Goal: Answer question/provide support: Share knowledge or assist other users

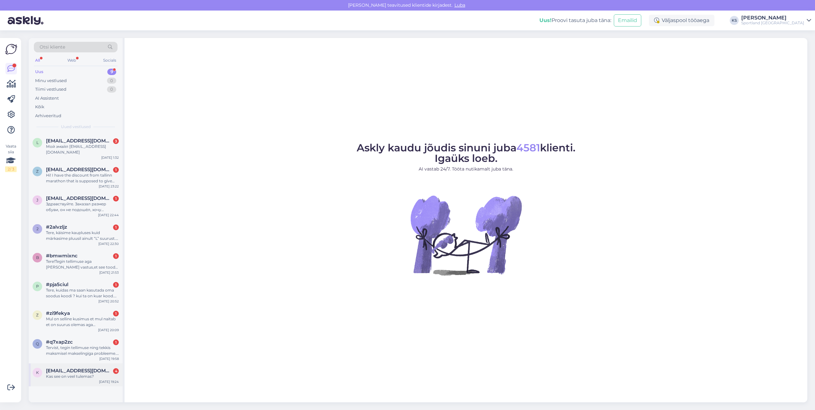
click at [102, 373] on div "Kas see on veel tulemas?" at bounding box center [82, 376] width 73 height 6
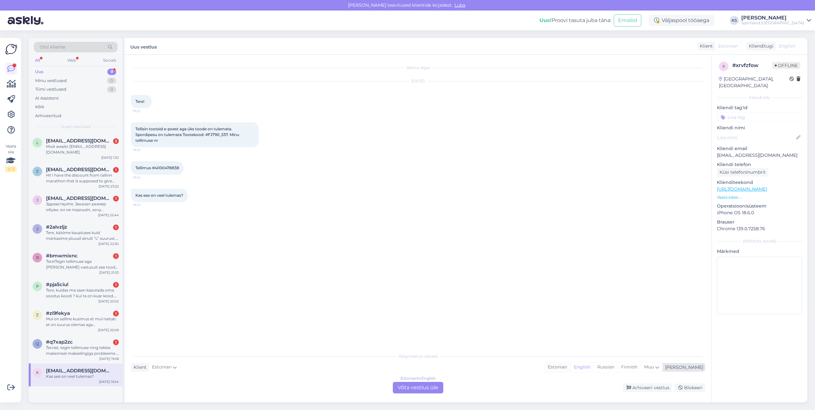
click at [570, 370] on div "Estonian" at bounding box center [557, 367] width 26 height 10
click at [426, 387] on div "Estonian to Estonian Võta vestlus üle" at bounding box center [418, 387] width 50 height 11
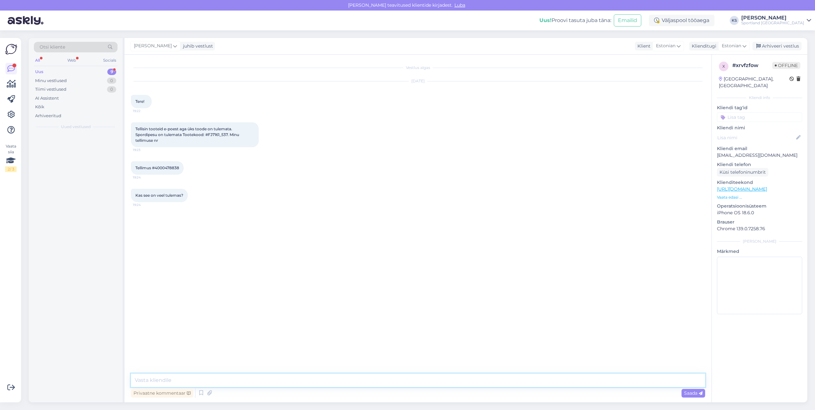
click at [439, 382] on textarea at bounding box center [418, 379] width 574 height 13
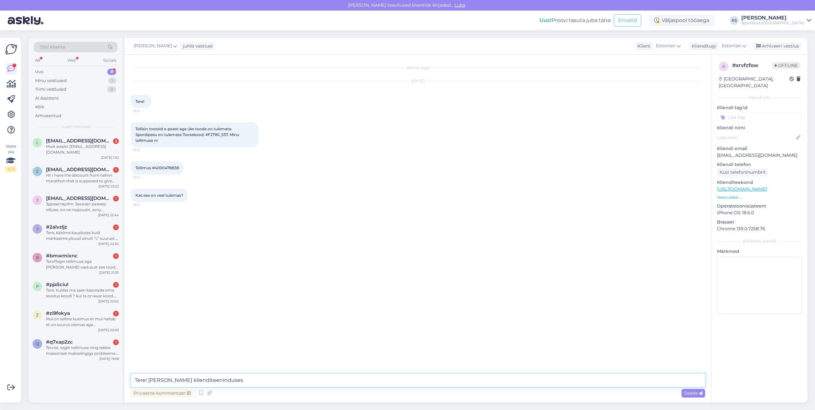
type textarea "Tere! [PERSON_NAME] klienditeenindusest"
click at [647, 232] on div "[PERSON_NAME] Tere! [PERSON_NAME] klienditeenindusest 8:57" at bounding box center [659, 236] width 91 height 13
click at [649, 233] on div "[PERSON_NAME] Tere! [PERSON_NAME] klienditeenindusest 8:57" at bounding box center [659, 236] width 91 height 13
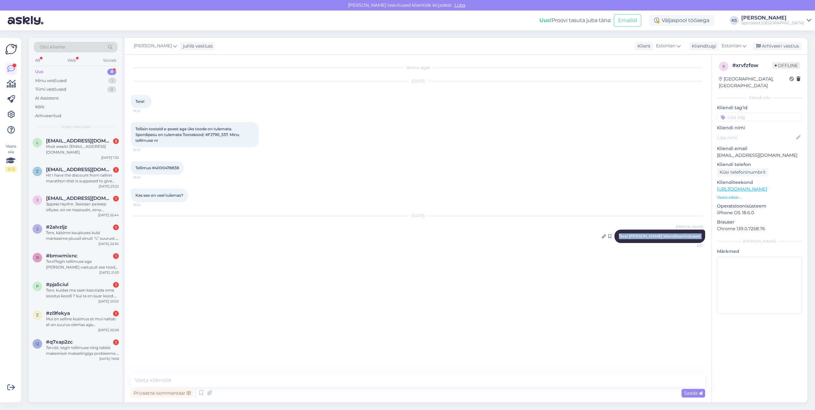
click at [649, 233] on div "[PERSON_NAME] Tere! [PERSON_NAME] klienditeenindusest 8:57" at bounding box center [659, 236] width 91 height 13
copy div "Tere! [PERSON_NAME] klienditeenindusest 8:57"
click at [92, 339] on div "#q7xap2zc 1" at bounding box center [82, 342] width 73 height 6
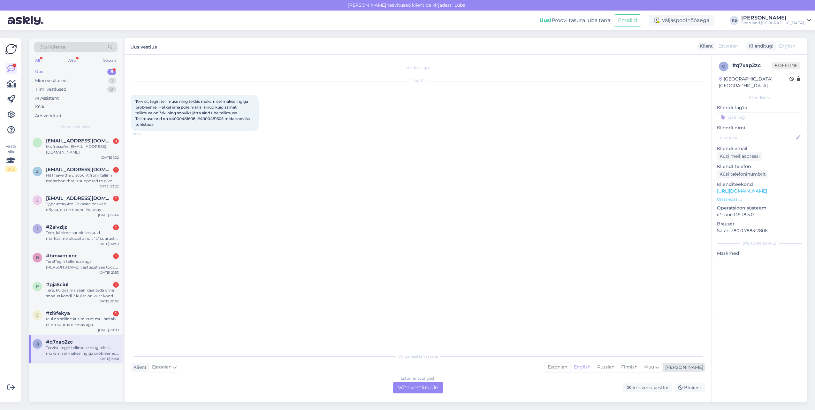
click at [570, 370] on div "Estonian" at bounding box center [557, 367] width 26 height 10
click at [423, 391] on div "Estonian to Estonian Võta vestlus üle" at bounding box center [418, 387] width 50 height 11
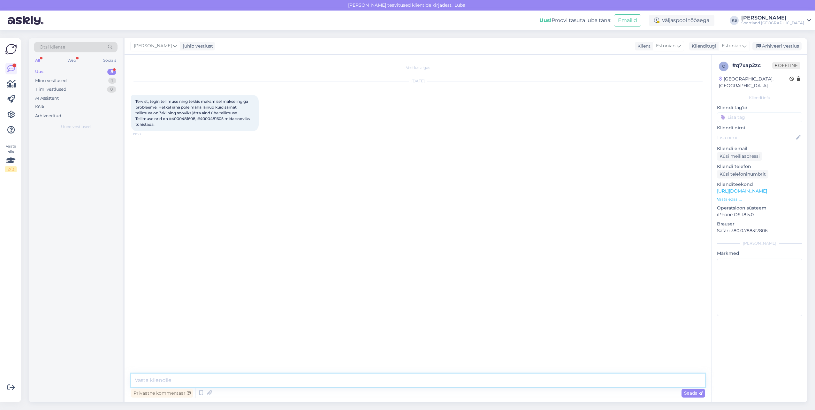
click at [431, 382] on textarea at bounding box center [418, 379] width 574 height 13
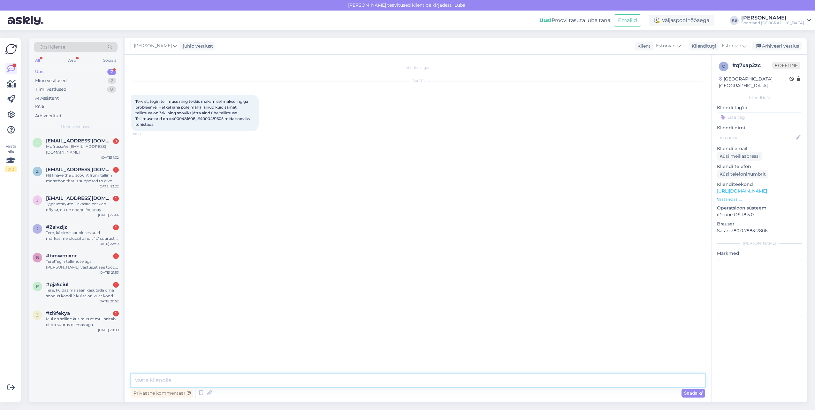
paste textarea "Tere! [PERSON_NAME] klienditeenindusest"
type textarea "Tere! [PERSON_NAME] klienditeenindusest"
click at [87, 316] on div "Mul on selline kusimus et mul naitab et on suurus olemas aga [PERSON_NAME] ostu…" at bounding box center [82, 321] width 73 height 11
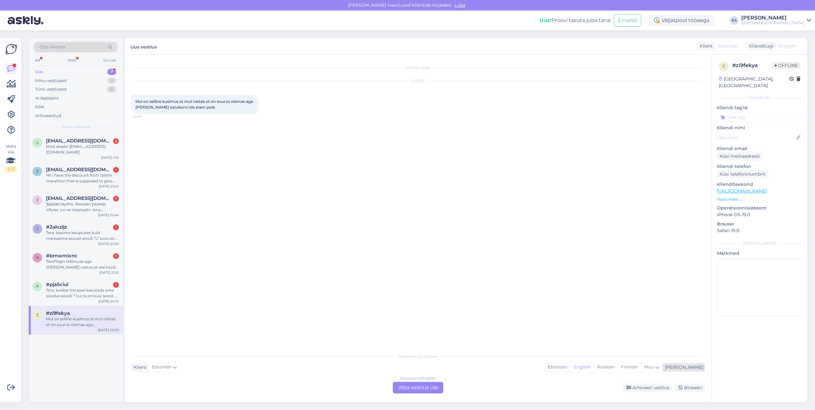
click at [570, 365] on div "Estonian" at bounding box center [557, 367] width 26 height 10
click at [432, 381] on div "Estonian to Estonian" at bounding box center [418, 378] width 38 height 6
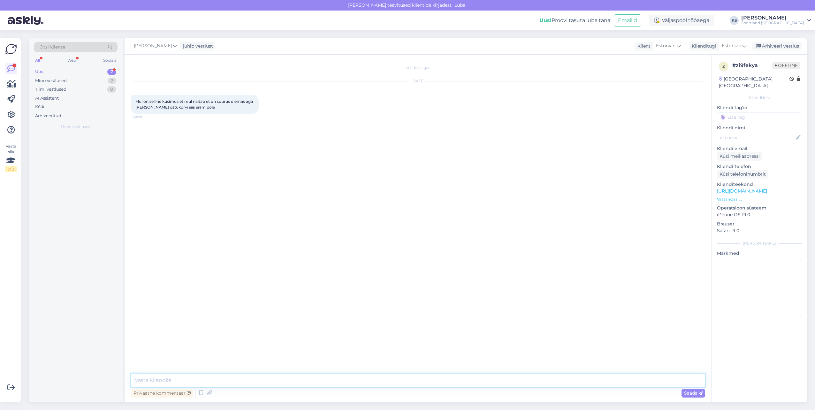
click at [441, 380] on textarea at bounding box center [418, 379] width 574 height 13
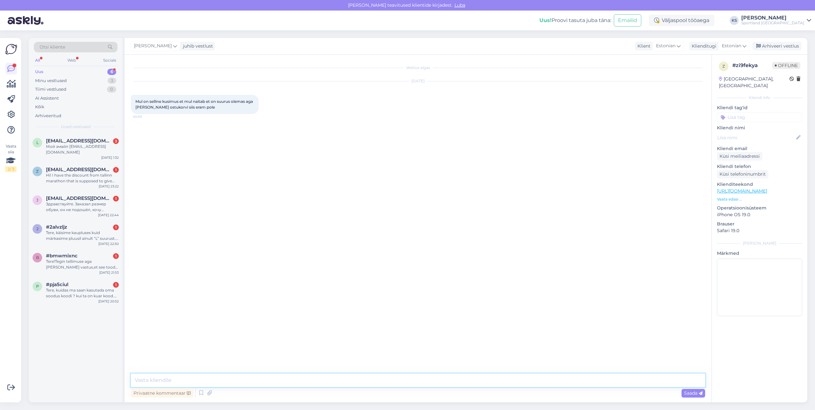
paste textarea "Tere! [PERSON_NAME] klienditeenindusest"
type textarea "Tere! [PERSON_NAME] klienditeenindusest"
click at [111, 291] on div "Tere, kuidas ma saan kasutada oma soodus koodi ? kui ta on kuar kood. ostsin ju…" at bounding box center [82, 292] width 73 height 11
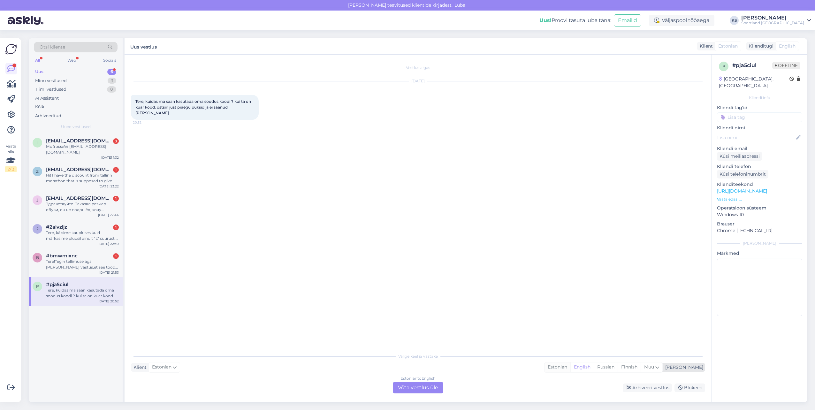
click at [570, 367] on div "Estonian" at bounding box center [557, 367] width 26 height 10
click at [408, 389] on div "Estonian to Estonian Võta vestlus üle" at bounding box center [418, 387] width 50 height 11
click at [416, 385] on div "Estonian to Estonian Võta vestlus üle" at bounding box center [418, 387] width 50 height 11
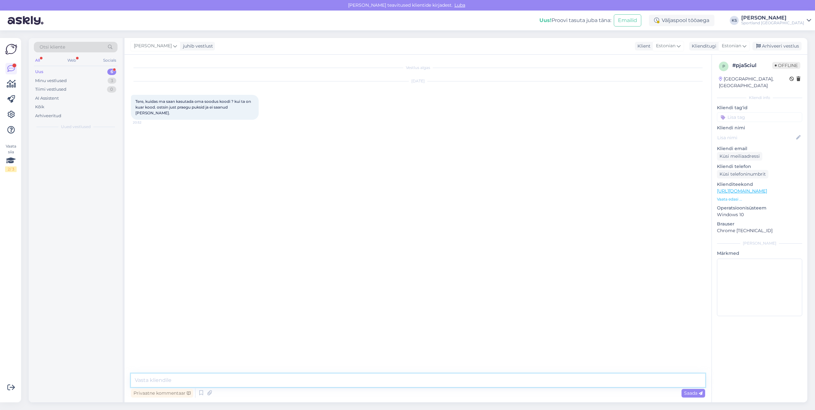
click at [416, 385] on textarea at bounding box center [418, 379] width 574 height 13
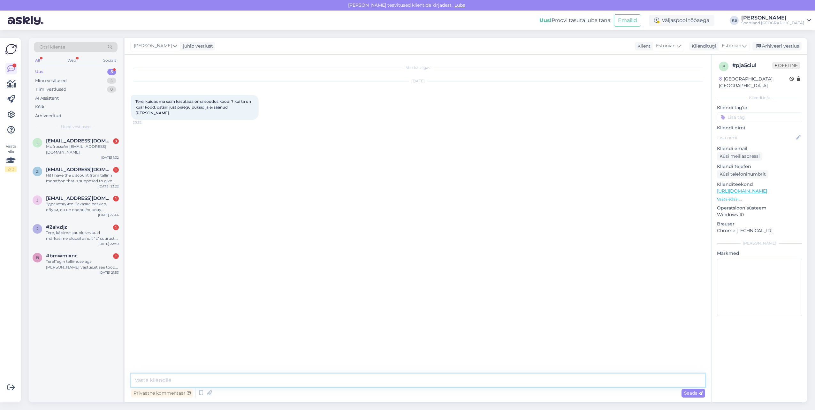
paste textarea "Tere! [PERSON_NAME] klienditeenindusest"
type textarea "Tere! [PERSON_NAME] klienditeenindusest"
click at [105, 260] on div "Tere!Tegin tellimuse aga [PERSON_NAME] vastus,et see toode on laost otsas.Aga e…" at bounding box center [82, 264] width 73 height 11
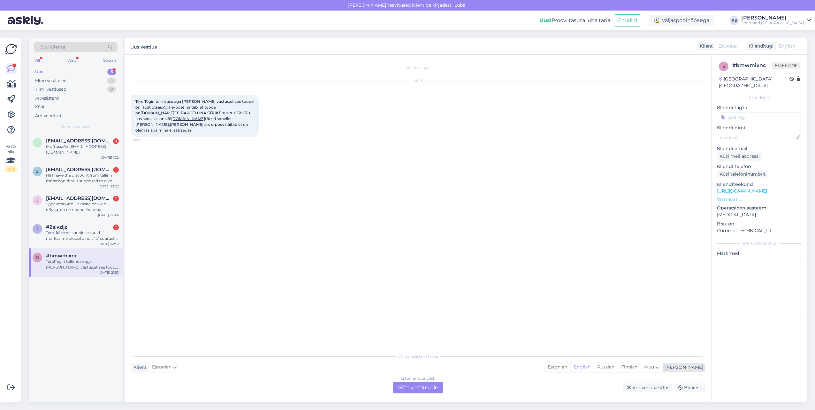
click at [570, 368] on div "Estonian" at bounding box center [557, 367] width 26 height 10
click at [452, 388] on div "Arhiveeri vestlus Blokeeri" at bounding box center [575, 387] width 259 height 9
click at [443, 388] on div "Estonian to Estonian Võta vestlus üle" at bounding box center [418, 387] width 56 height 11
click at [434, 387] on div "Estonian to Estonian Võta vestlus üle" at bounding box center [418, 387] width 50 height 11
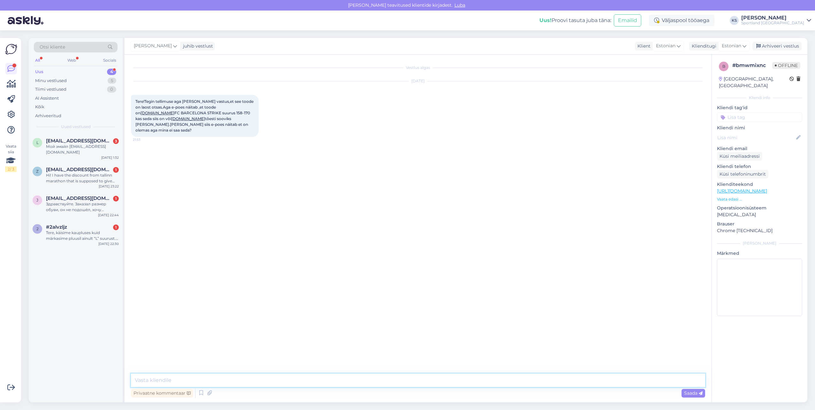
click at [435, 383] on textarea at bounding box center [418, 379] width 574 height 13
paste textarea "Tere! [PERSON_NAME] klienditeenindusest"
type textarea "Tere! [PERSON_NAME] klienditeenindusest"
click at [106, 231] on div "Tere, käisime kaupluses kuid märkasime pluusil ainult “L” suurust. Oskate ehk ö…" at bounding box center [82, 235] width 73 height 11
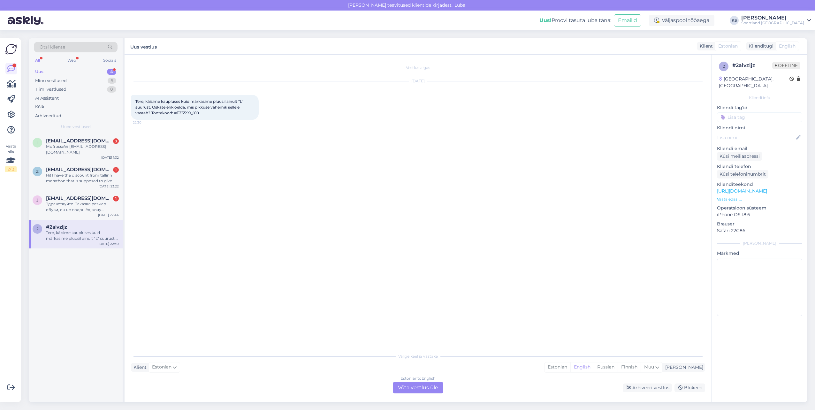
drag, startPoint x: 584, startPoint y: 365, endPoint x: 461, endPoint y: 399, distance: 127.7
click at [570, 365] on div "Estonian" at bounding box center [557, 367] width 26 height 10
click at [433, 388] on div "Estonian to Estonian Võta vestlus üle" at bounding box center [418, 387] width 50 height 11
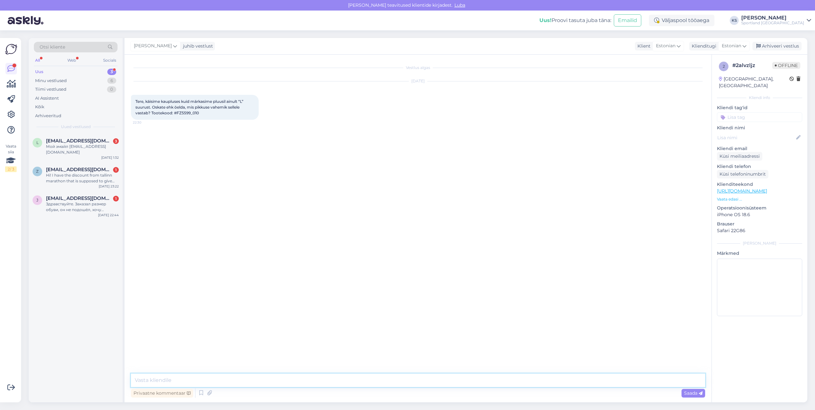
click at [435, 383] on textarea at bounding box center [418, 379] width 574 height 13
paste textarea "Tere! [PERSON_NAME] klienditeenindusest"
type textarea "Tere! [PERSON_NAME] klienditeenindusest"
click at [89, 201] on div "Здравствуйте. Заказал размер обуви, он не подошёл, хочу обменять на размер боль…" at bounding box center [82, 206] width 73 height 11
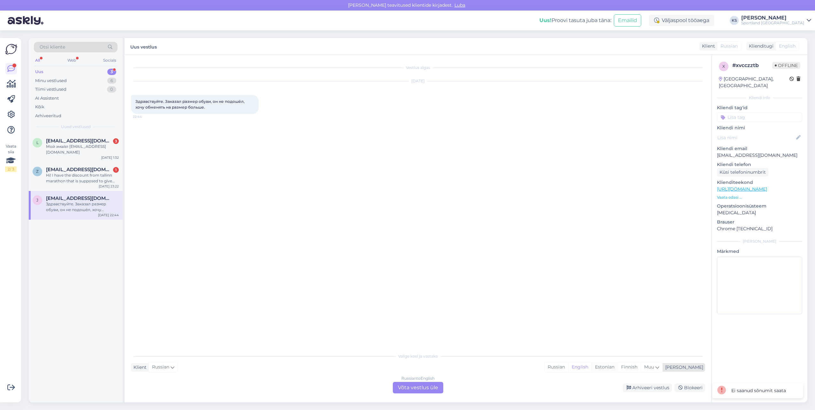
click at [617, 368] on div "Estonian" at bounding box center [604, 367] width 26 height 10
click at [412, 388] on div "Russian to Estonian Võta vestlus üle" at bounding box center [418, 387] width 50 height 11
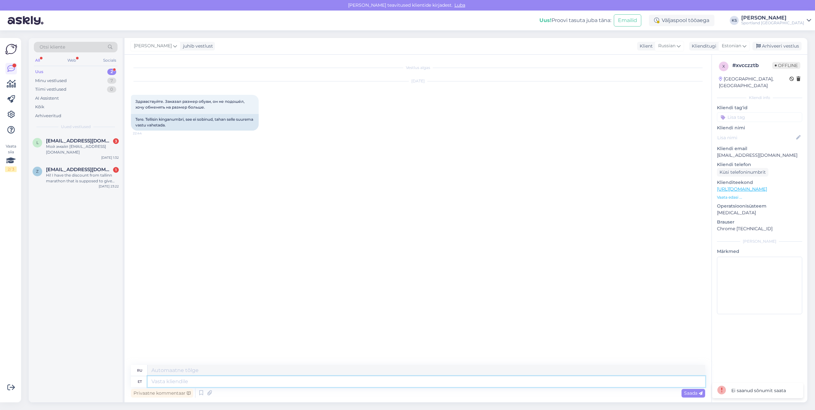
click at [408, 383] on textarea at bounding box center [425, 381] width 557 height 11
paste textarea "Tere! [PERSON_NAME] klienditeenindusest"
type textarea "Tere! [PERSON_NAME] klienditeenindusest"
type textarea "Здравствуйте! Меня зовут [PERSON_NAME], я из службы поддержки клиентов."
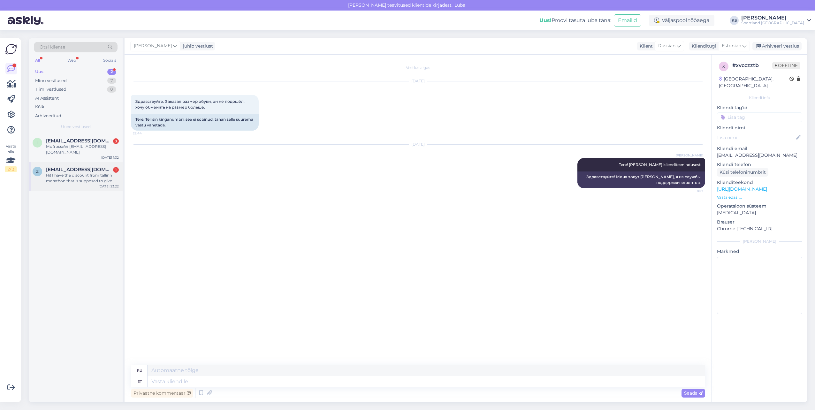
click at [97, 177] on div "Hi! I have the discount from tallinn marathon that is supposed to give me 25% o…" at bounding box center [82, 177] width 73 height 11
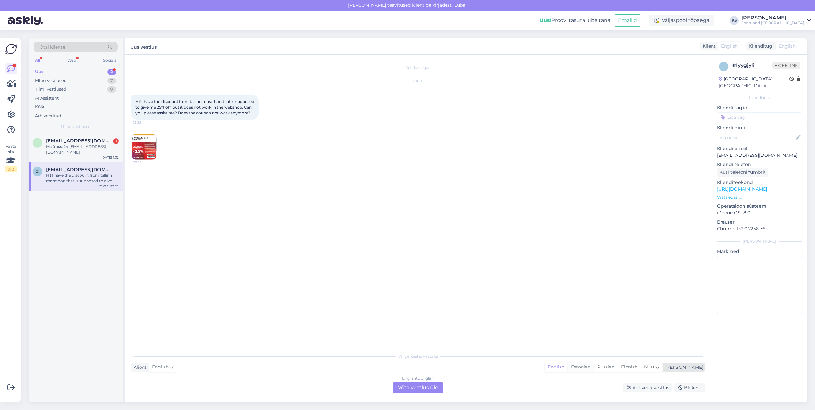
click at [593, 369] on div "Estonian" at bounding box center [580, 367] width 26 height 10
click at [430, 386] on div "English to Estonian Võta vestlus üle" at bounding box center [418, 387] width 50 height 11
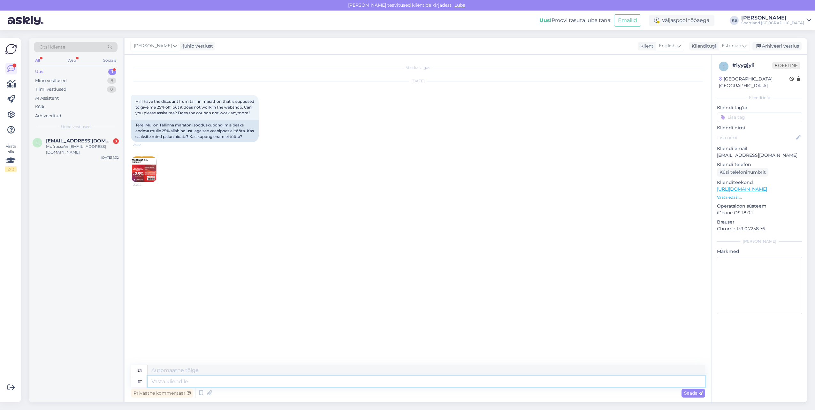
click at [434, 384] on textarea at bounding box center [425, 381] width 557 height 11
paste textarea "Tere! [PERSON_NAME] klienditeenindusest"
type textarea "Tere! [PERSON_NAME] klienditeenindusest"
type textarea "Hello! I'm [PERSON_NAME] from customer service"
click at [105, 139] on span "[EMAIL_ADDRESS][DOMAIN_NAME]" at bounding box center [79, 141] width 66 height 6
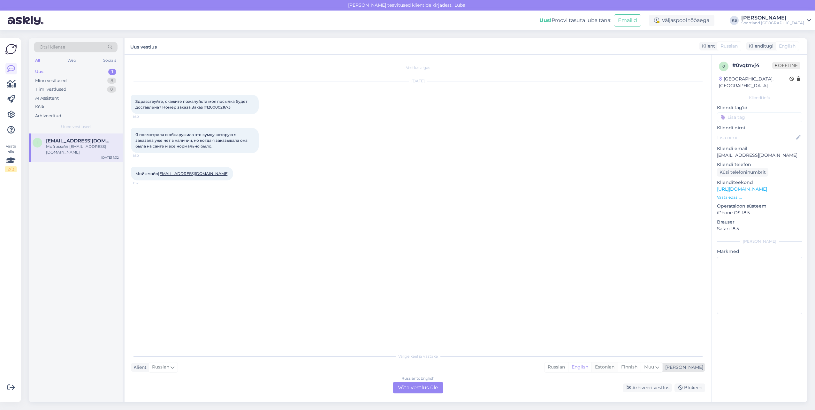
click at [617, 365] on div "Estonian" at bounding box center [604, 367] width 26 height 10
click at [422, 390] on div "Russian to Estonian Võta vestlus üle" at bounding box center [418, 387] width 50 height 11
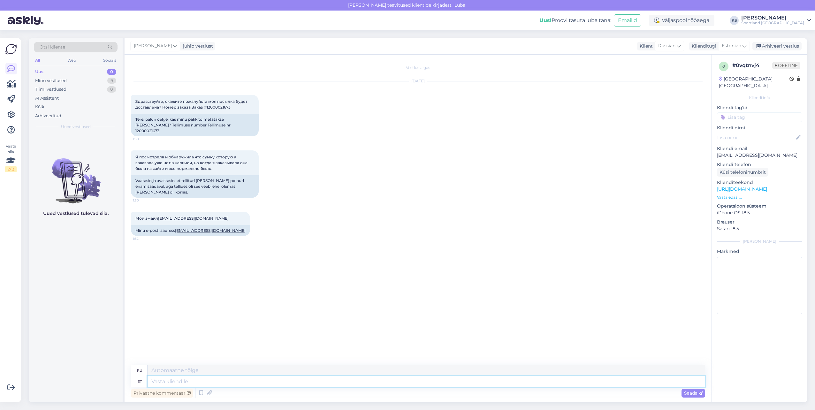
click at [424, 383] on textarea at bounding box center [425, 381] width 557 height 11
paste textarea "Tere! [PERSON_NAME] klienditeenindusest"
type textarea "Tere! [PERSON_NAME] klienditeenindusest"
type textarea "Здравствуйте! Меня зовут [PERSON_NAME], я из службы поддержки клиентов."
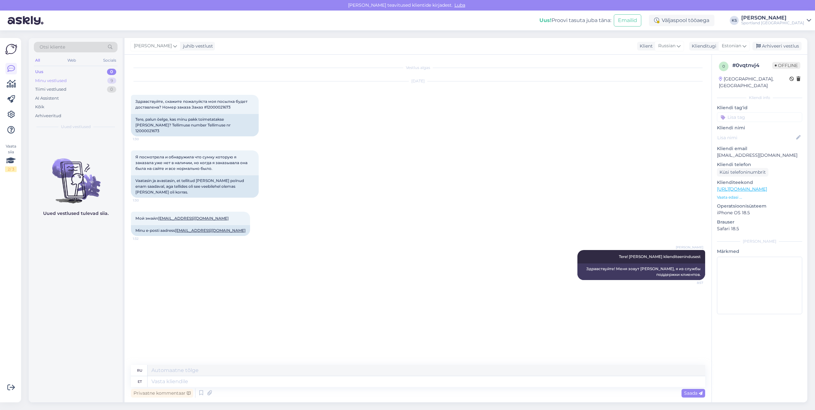
click at [109, 81] on div "9" at bounding box center [111, 81] width 9 height 6
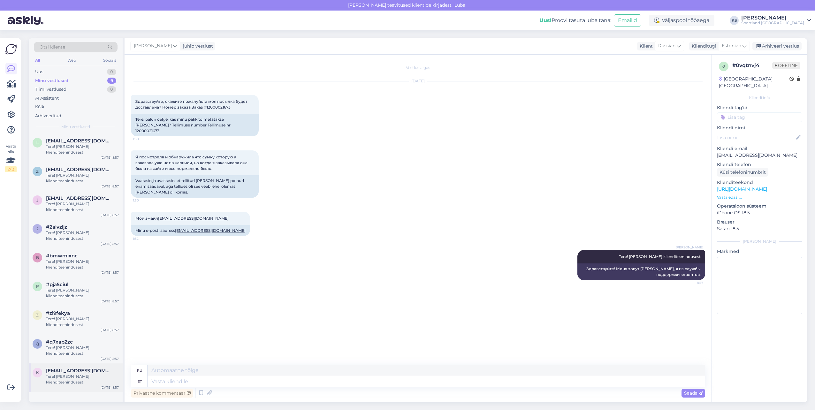
click at [88, 388] on div "k [EMAIL_ADDRESS][DOMAIN_NAME] Tere! [PERSON_NAME] klienditeenindusest [DATE] 8…" at bounding box center [76, 377] width 94 height 29
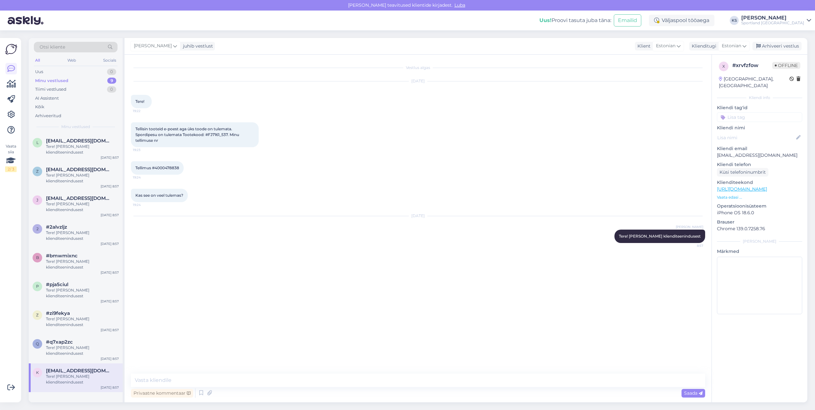
click at [174, 165] on div "Tellimus #4000478838 19:24" at bounding box center [157, 167] width 53 height 13
copy div "4000478838 19:24"
drag, startPoint x: 786, startPoint y: 16, endPoint x: 791, endPoint y: 22, distance: 7.5
click at [786, 16] on div "[PERSON_NAME]" at bounding box center [772, 17] width 63 height 5
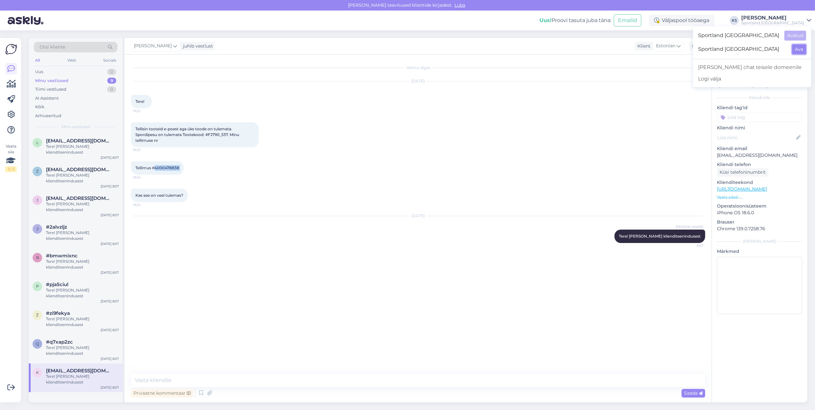
click at [801, 48] on button "Ava" at bounding box center [799, 49] width 14 height 10
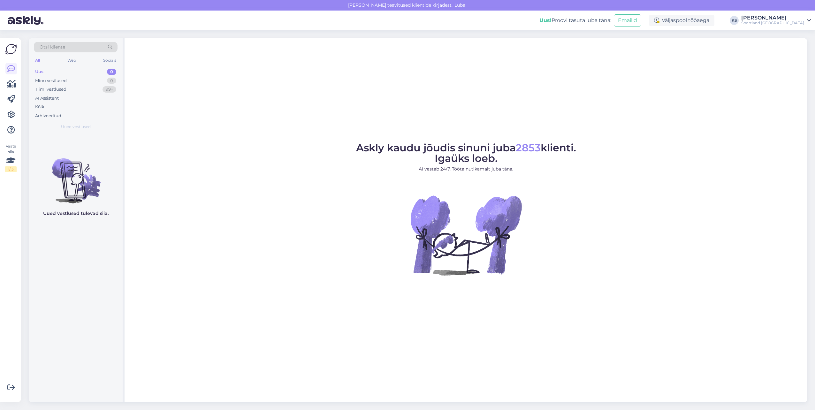
click at [796, 19] on div "[PERSON_NAME]" at bounding box center [772, 17] width 63 height 5
click at [795, 33] on button "Ava" at bounding box center [799, 36] width 14 height 10
click at [106, 78] on div "Minu vestlused 9" at bounding box center [76, 80] width 84 height 9
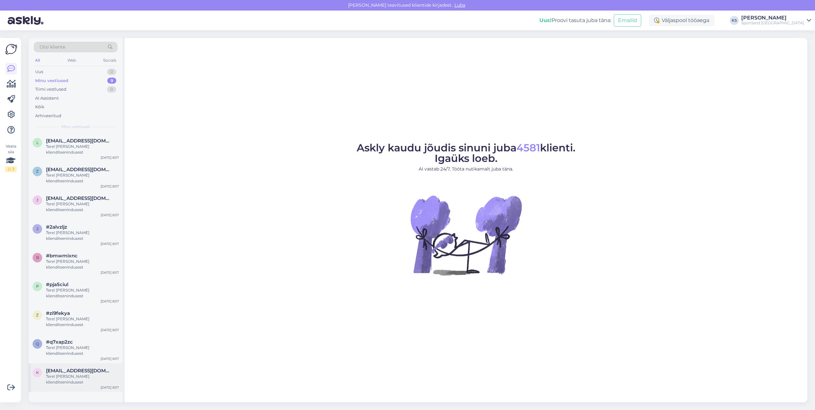
click at [74, 380] on div "Tere! [PERSON_NAME] klienditeenindusest" at bounding box center [82, 378] width 73 height 11
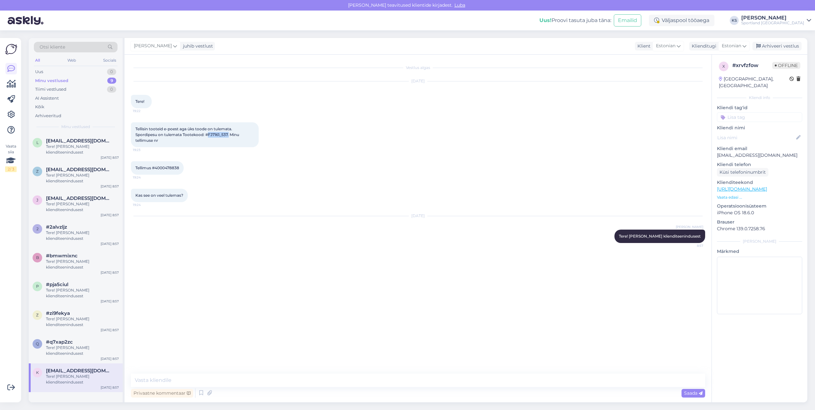
drag, startPoint x: 229, startPoint y: 133, endPoint x: 209, endPoint y: 133, distance: 19.8
click at [209, 133] on span "Tellisin tooteid e-poest aga üks toode on tulemata. Spordipesu on tulemata Toot…" at bounding box center [187, 134] width 105 height 16
copy span "FJ7161_537."
click at [651, 236] on span "Tere! [PERSON_NAME] klienditeenindusest" at bounding box center [660, 236] width 82 height 5
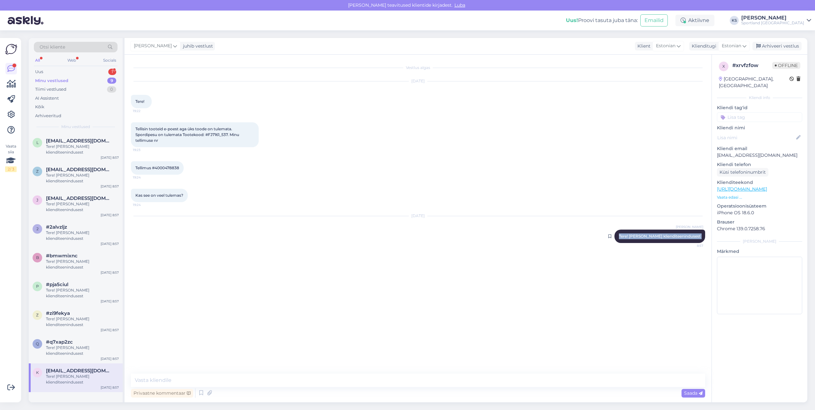
click at [651, 236] on span "Tere! [PERSON_NAME] klienditeenindusest" at bounding box center [660, 236] width 82 height 5
copy div "Tere! [PERSON_NAME] klienditeenindusest 8:57"
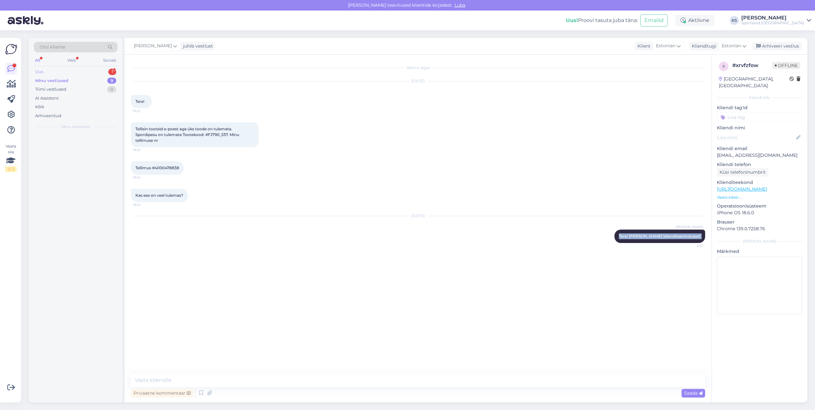
click at [96, 69] on div "Uus 1" at bounding box center [76, 71] width 84 height 9
click at [105, 82] on div "Minu vestlused 9" at bounding box center [76, 80] width 84 height 9
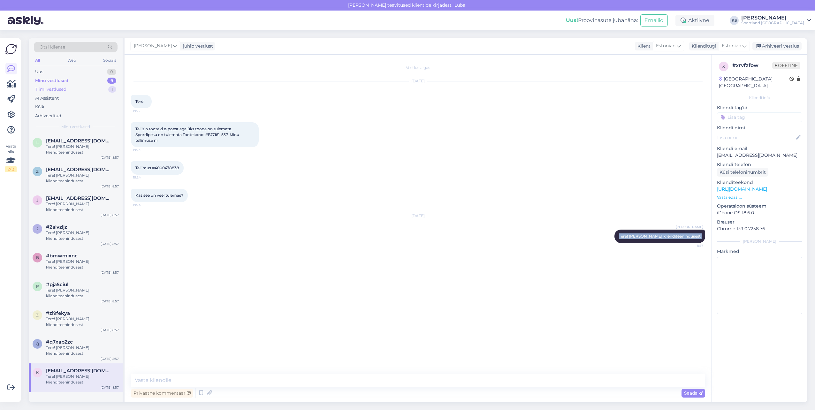
click at [105, 88] on div "Tiimi vestlused 1" at bounding box center [76, 89] width 84 height 9
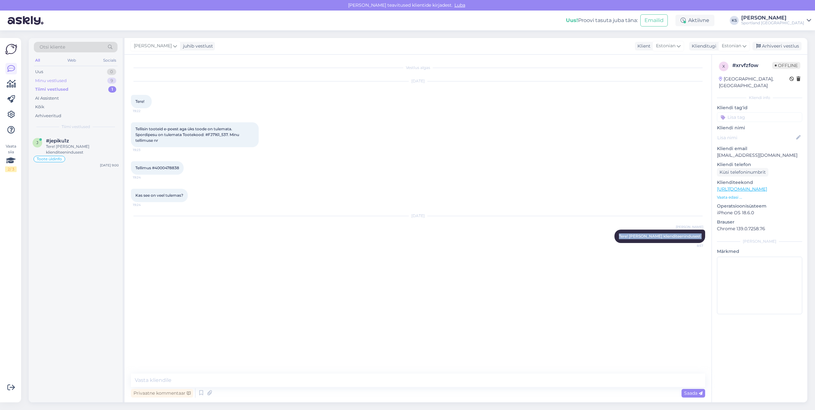
click at [97, 79] on div "Minu vestlused 9" at bounding box center [76, 80] width 84 height 9
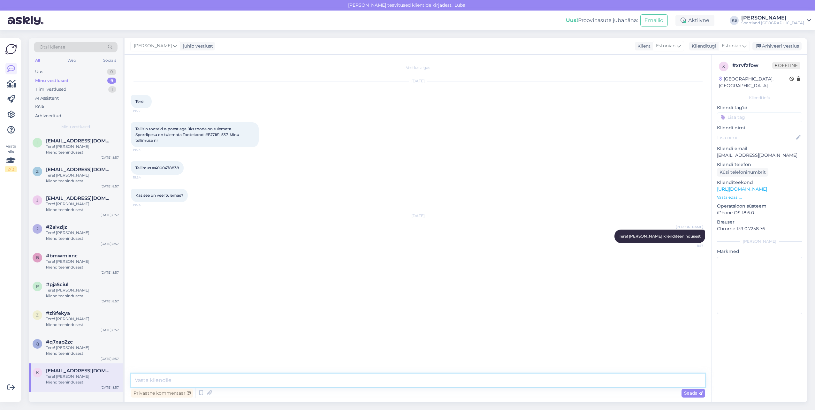
click at [364, 380] on textarea at bounding box center [418, 379] width 574 height 13
paste textarea "CC821541785EE"
type textarea "Hetkel näen, et puuduolev toode saabub eraldi saadetisena: CC821541785EE"
click at [766, 112] on input at bounding box center [759, 117] width 85 height 10
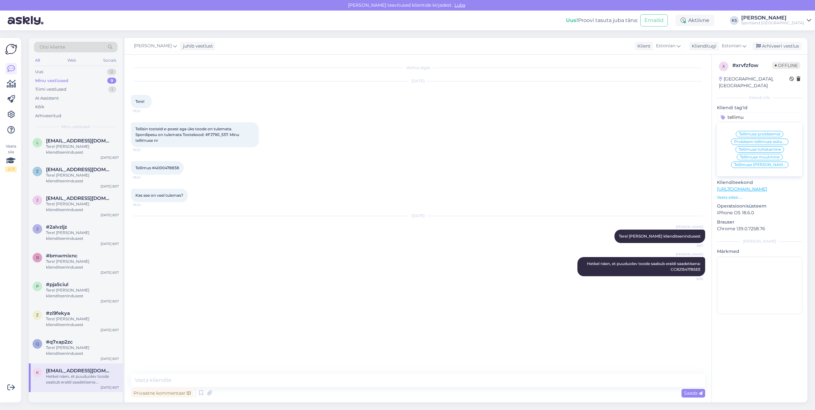
type input "tellimu"
click at [775, 163] on span "Tellimuse [PERSON_NAME] info" at bounding box center [759, 165] width 51 height 4
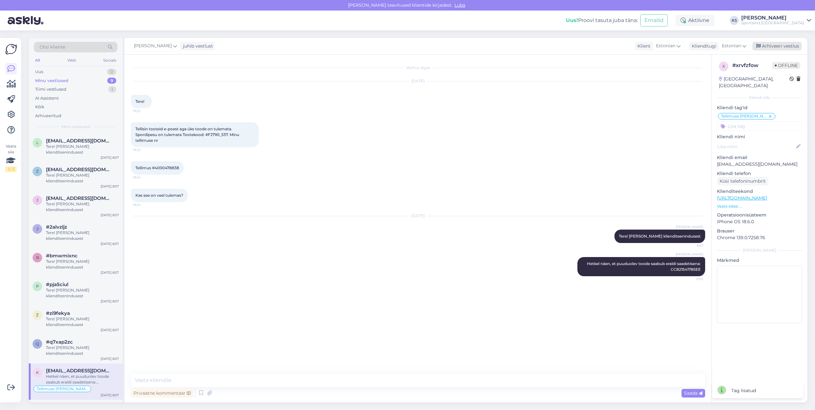
click at [790, 43] on div "Arhiveeri vestlus" at bounding box center [776, 46] width 49 height 9
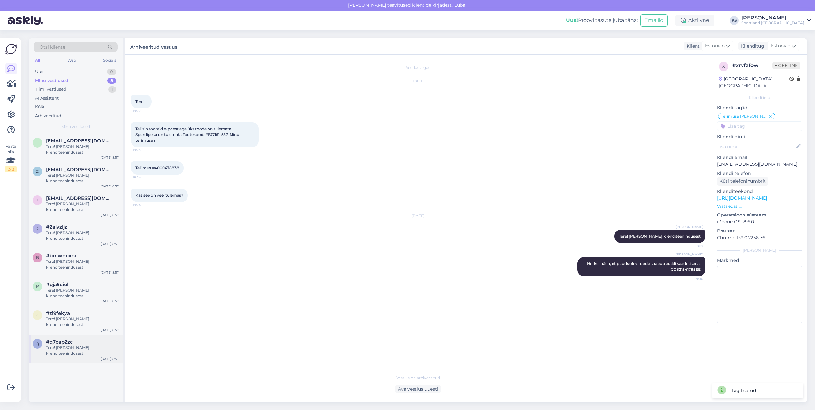
click at [89, 348] on div "Tere! [PERSON_NAME] klienditeenindusest" at bounding box center [82, 350] width 73 height 11
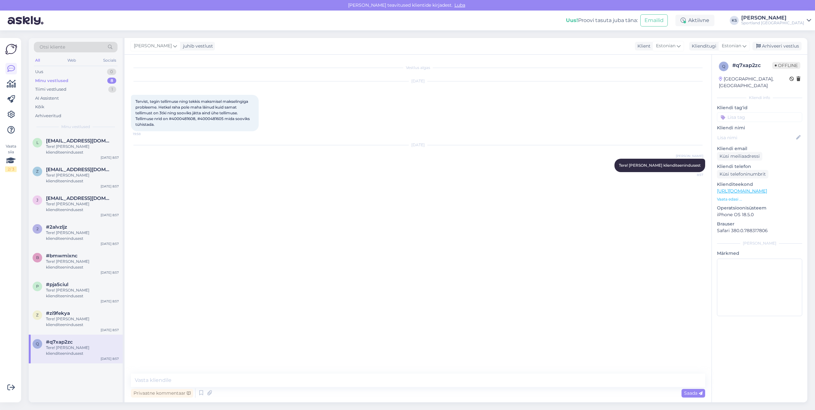
click at [191, 117] on span "Tervist, tegin tellimuse ning tekkis maksmisel makselingiga probleeme. Hetkel r…" at bounding box center [192, 113] width 115 height 28
copy span "4000481608"
click at [213, 119] on span "Tervist, tegin tellimuse ning tekkis maksmisel makselingiga probleeme. Hetkel r…" at bounding box center [192, 113] width 115 height 28
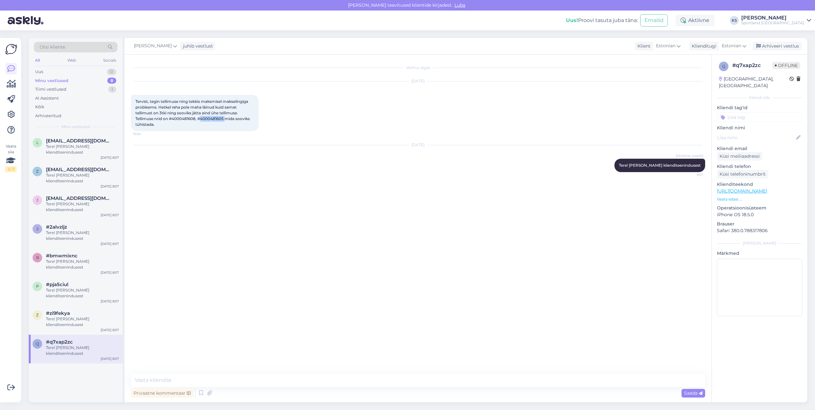
copy span "4000481605"
click at [243, 378] on textarea at bounding box center [418, 379] width 574 height 13
type textarea "Hetkel näen, et kõik tellimused on tühistatud, kuna makse ebaõnnestus. Soovi ko…"
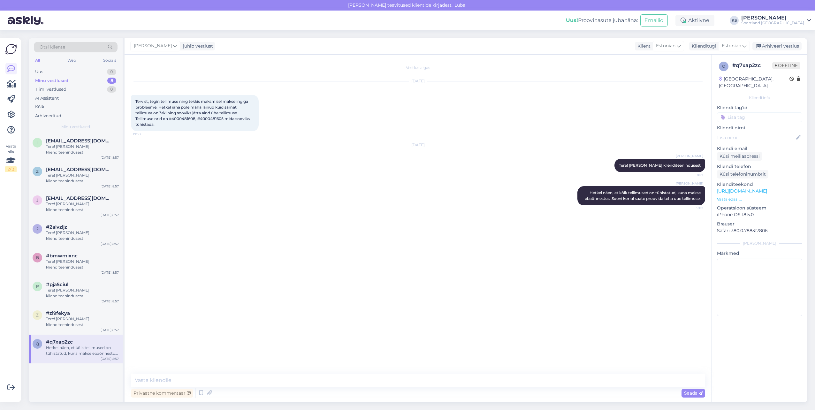
click at [737, 112] on input at bounding box center [759, 117] width 85 height 10
type input "tühis"
click at [752, 131] on div "Tellimuse tühistamine" at bounding box center [759, 134] width 49 height 6
click at [762, 47] on div "Arhiveeri vestlus" at bounding box center [776, 46] width 49 height 9
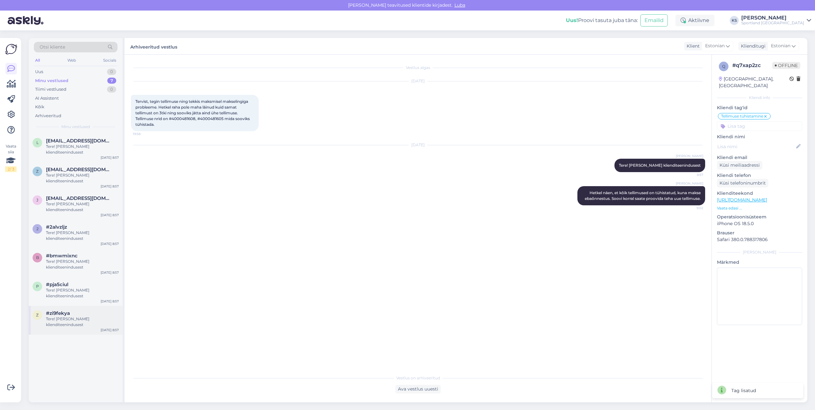
click at [87, 320] on div "Tere! [PERSON_NAME] klienditeenindusest" at bounding box center [82, 321] width 73 height 11
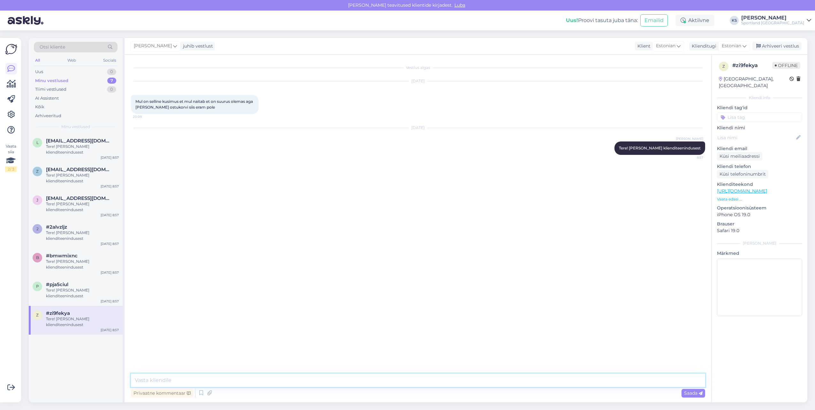
click at [297, 382] on textarea at bounding box center [418, 379] width 574 height 13
type textarea "Palun täpsustage, mis tootega on tegemist?"
click at [764, 112] on input at bounding box center [759, 117] width 85 height 10
type input "saada"
click at [773, 131] on div "Toote saadavus" at bounding box center [759, 134] width 36 height 6
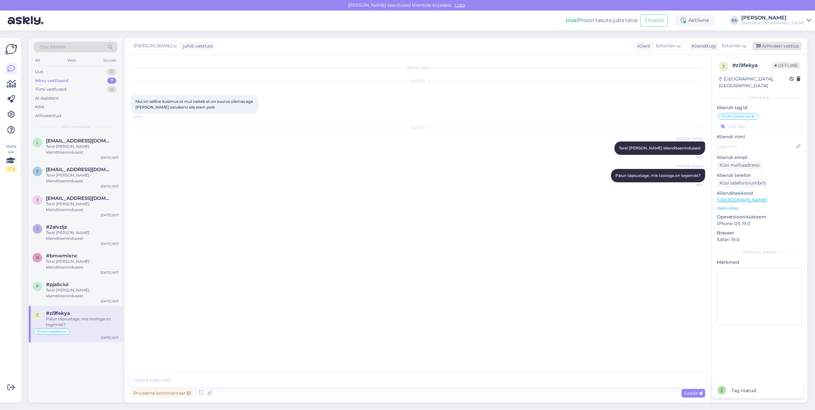
click at [786, 42] on div "Arhiveeri vestlus" at bounding box center [776, 46] width 49 height 9
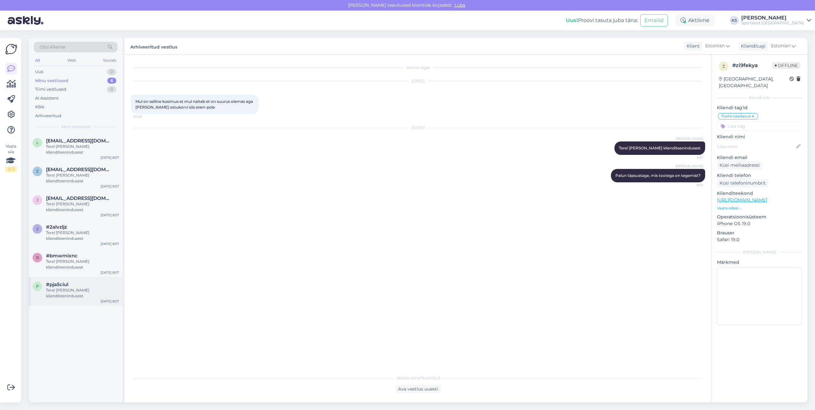
click at [95, 295] on div "Tere! [PERSON_NAME] klienditeenindusest" at bounding box center [82, 292] width 73 height 11
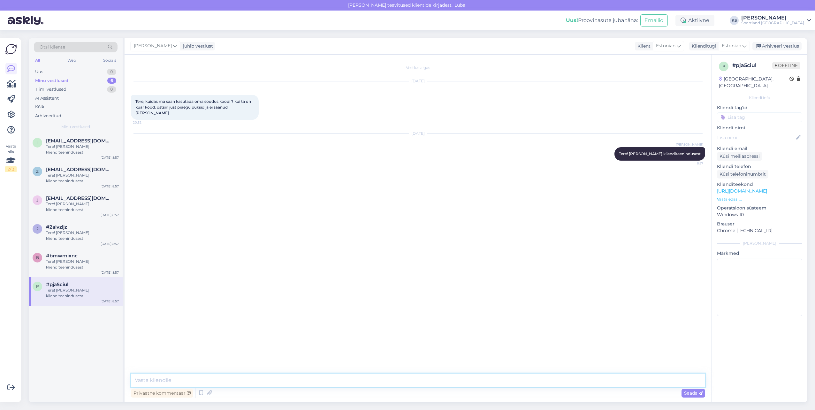
click at [264, 384] on textarea at bounding box center [418, 379] width 574 height 13
type textarea "J"
click at [199, 391] on icon at bounding box center [201, 393] width 8 height 10
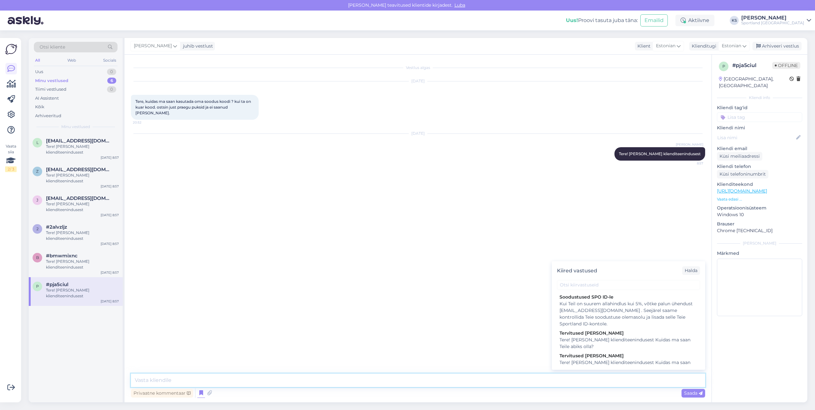
click at [280, 380] on textarea at bounding box center [418, 379] width 574 height 13
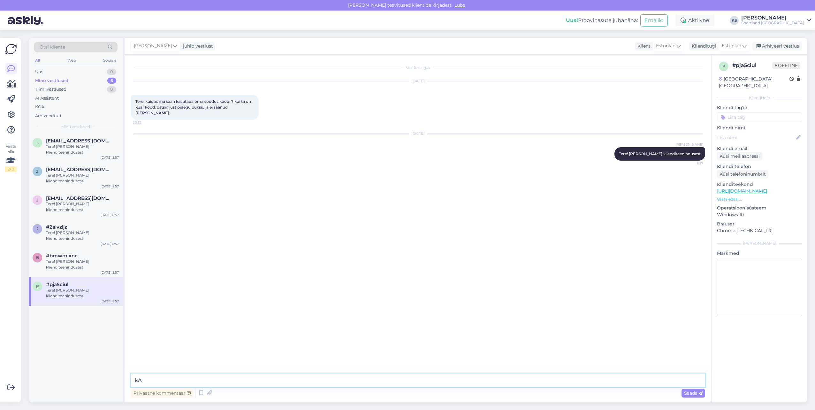
type textarea "k"
type textarea "J"
type textarea "Kahjuks tellimusele ei ole võimalik rakendada sooduskoodi tagantjärgi."
click at [788, 112] on input at bounding box center [759, 117] width 85 height 10
type input "soodus"
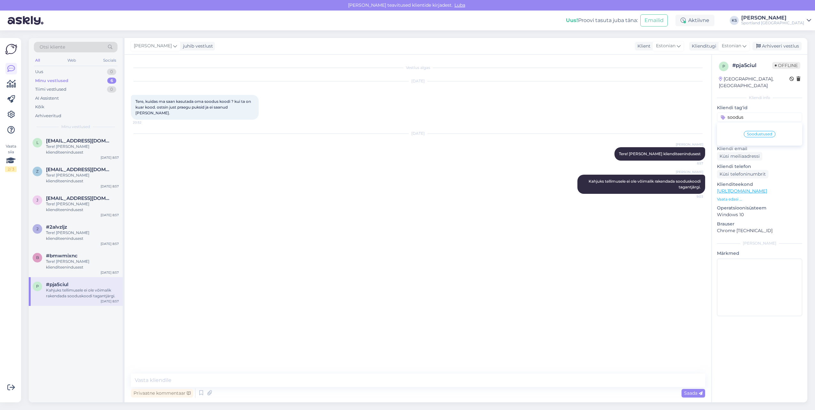
click at [760, 132] on span "Soodustused" at bounding box center [759, 134] width 25 height 4
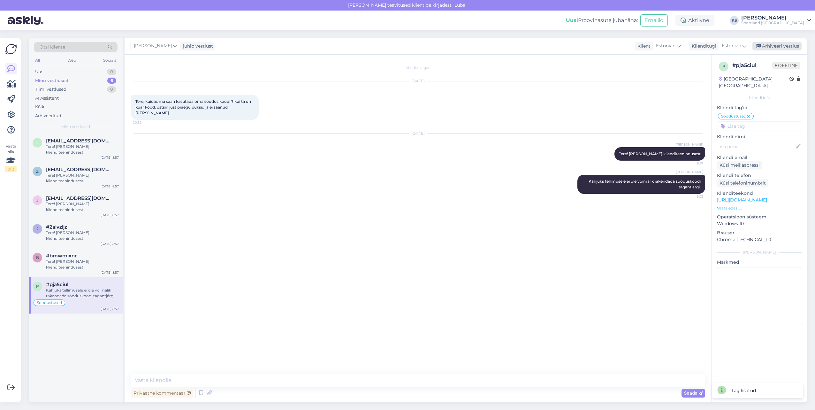
click at [773, 48] on div "Arhiveeri vestlus" at bounding box center [776, 46] width 49 height 9
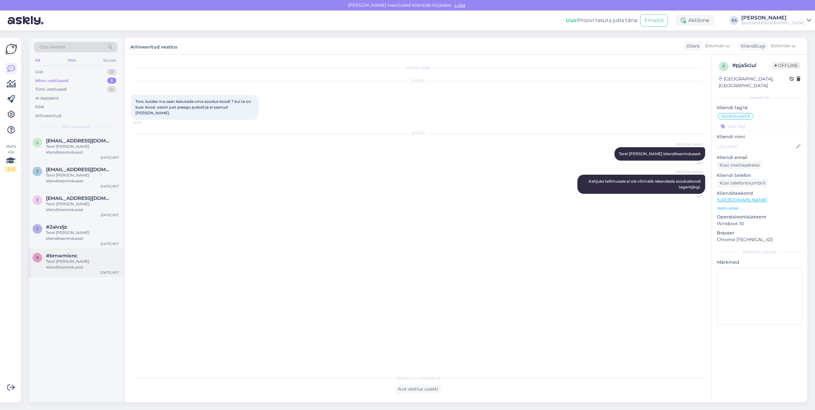
click at [83, 260] on div "Tere! [PERSON_NAME] klienditeenindusest" at bounding box center [82, 264] width 73 height 11
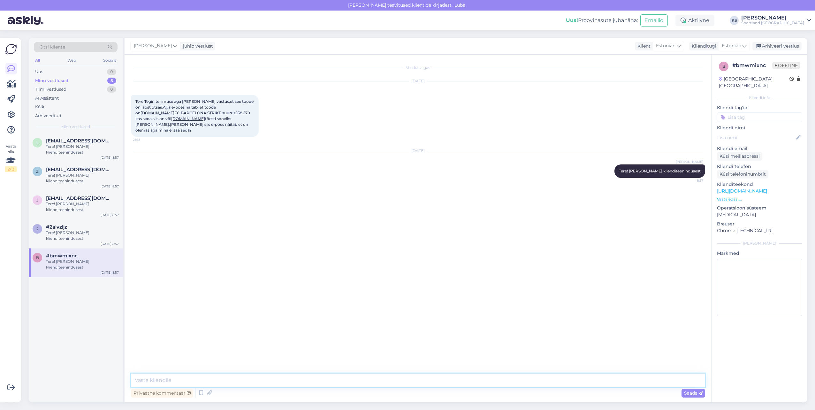
click at [336, 382] on textarea at bounding box center [418, 379] width 574 height 13
type textarea "Palun täpsustage, mis on teie tellimuse number?"
click at [757, 114] on input at bounding box center [759, 117] width 85 height 10
type input "saada"
click at [758, 131] on div "Toote saadavus" at bounding box center [759, 134] width 36 height 6
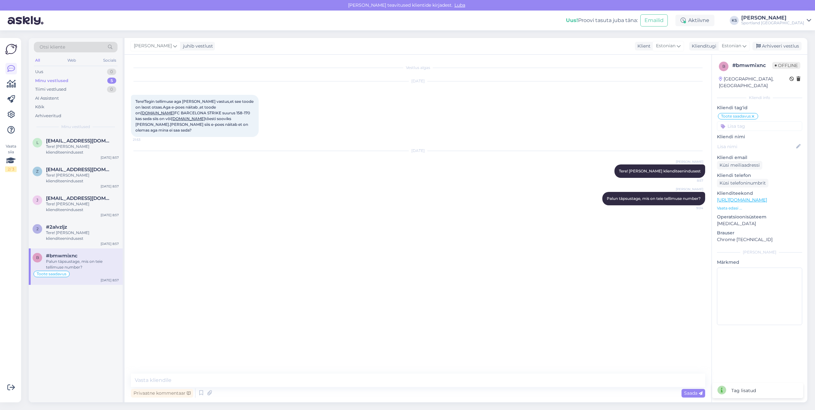
click at [773, 121] on input at bounding box center [759, 126] width 85 height 10
type input "tellimuse"
click at [764, 170] on div "Tellimuse [PERSON_NAME] info" at bounding box center [759, 173] width 57 height 6
click at [769, 47] on div "Arhiveeri vestlus" at bounding box center [776, 46] width 49 height 9
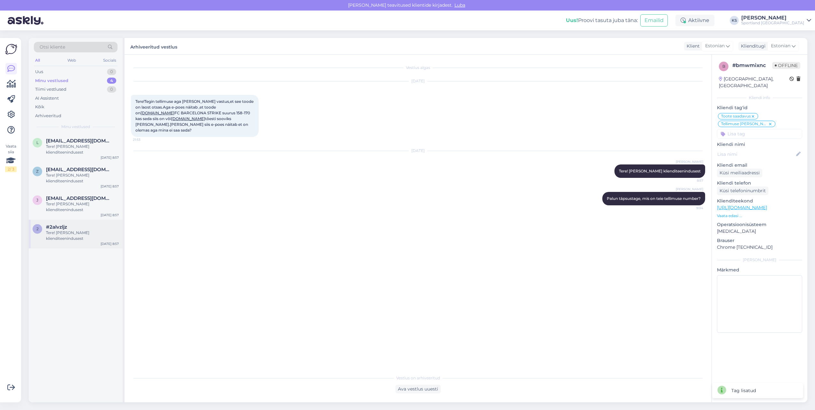
click at [75, 229] on div "#2alvzljz" at bounding box center [82, 227] width 73 height 6
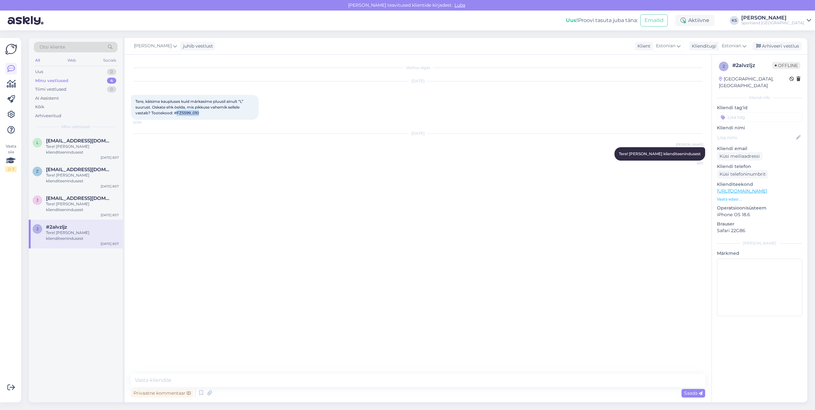
drag, startPoint x: 200, startPoint y: 112, endPoint x: 177, endPoint y: 115, distance: 23.8
click at [177, 115] on div "Tere, käisime kaupluses kuid märkasime pluusil ainult “L” suurust. Oskate ehk ö…" at bounding box center [195, 107] width 128 height 25
copy span "FZ5599_010"
click at [109, 69] on div "1" at bounding box center [112, 72] width 8 height 6
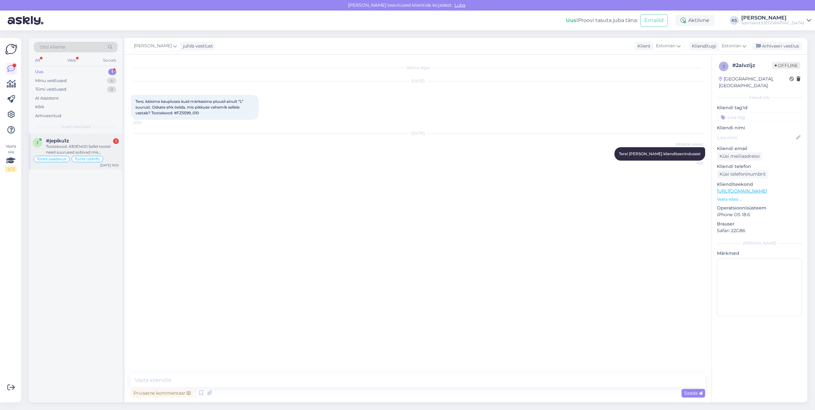
click at [97, 144] on div "Tootekood: #30E1400 Sellel tootel need suurused sobivad mis vanustele?" at bounding box center [82, 149] width 73 height 11
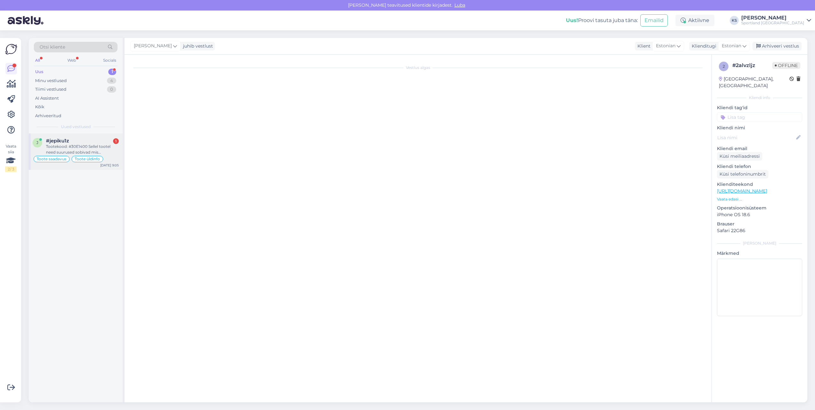
scroll to position [707, 0]
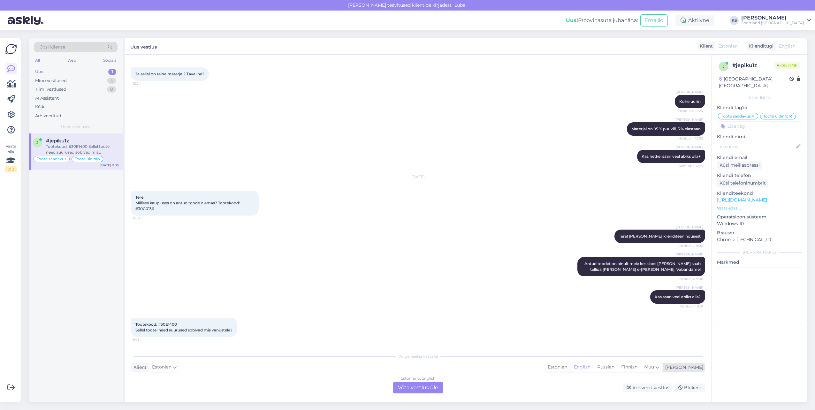
click at [570, 369] on div "Estonian" at bounding box center [557, 367] width 26 height 10
click at [420, 388] on div "Estonian to Estonian Võta vestlus üle" at bounding box center [418, 387] width 50 height 11
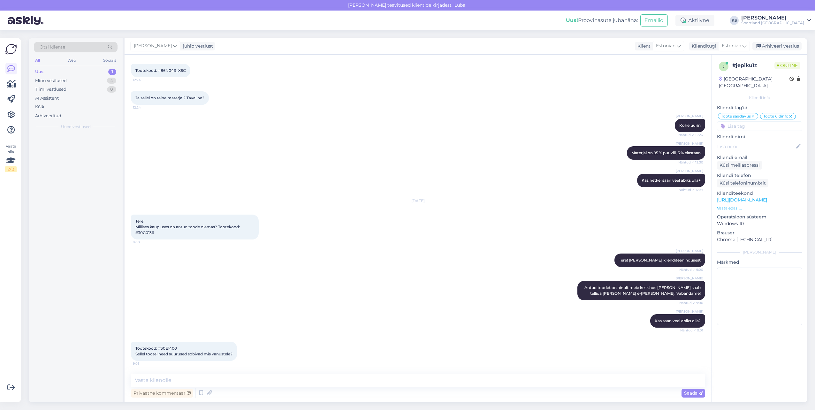
scroll to position [683, 0]
click at [416, 385] on textarea at bounding box center [418, 379] width 574 height 13
type textarea "Kohe kontrollime üle"
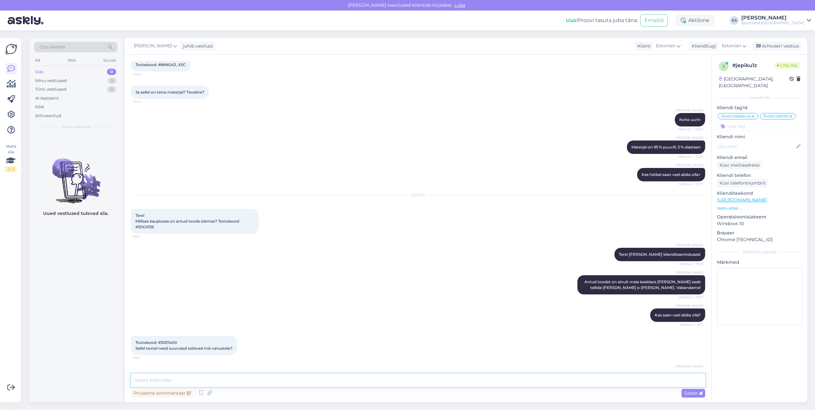
scroll to position [711, 0]
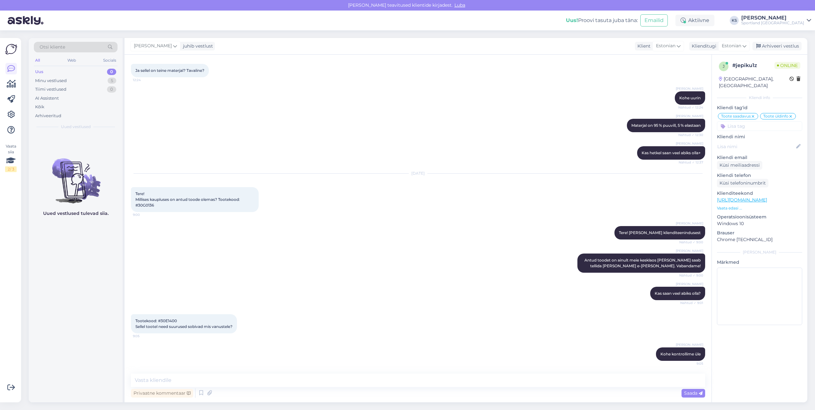
click at [170, 323] on span "Tootekood: #30E1400 Sellel tootel need suurused sobivad mis vanustele?" at bounding box center [183, 323] width 97 height 11
copy span "30E1400"
click at [226, 380] on textarea at bounding box center [418, 379] width 574 height 13
type textarea "u"
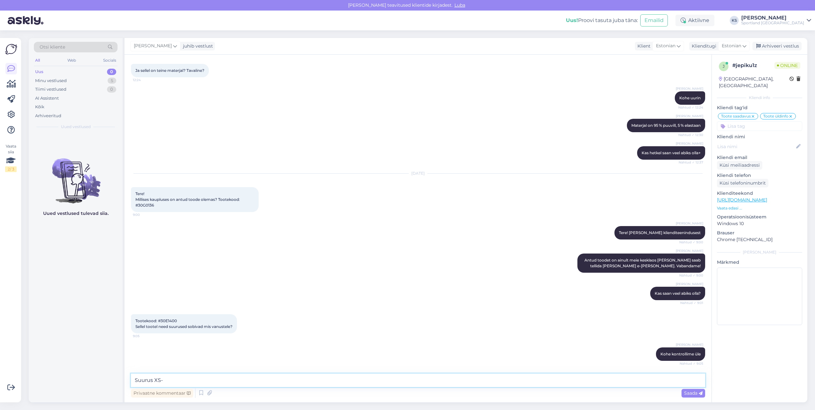
paste textarea "5–7-aastastele lastele"
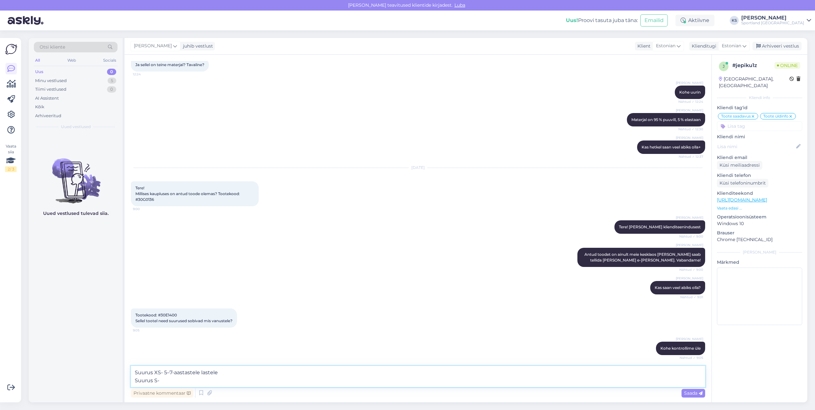
paste textarea "8–10+-aastastele"
type textarea "Suurus XS- 5–7-aastastele lastele Suurus S-8–10+-aastastele"
click at [272, 373] on textarea "Suurus XS- 5–7-aastastele lastele Suurus S-8–10+-aastastele" at bounding box center [418, 376] width 574 height 21
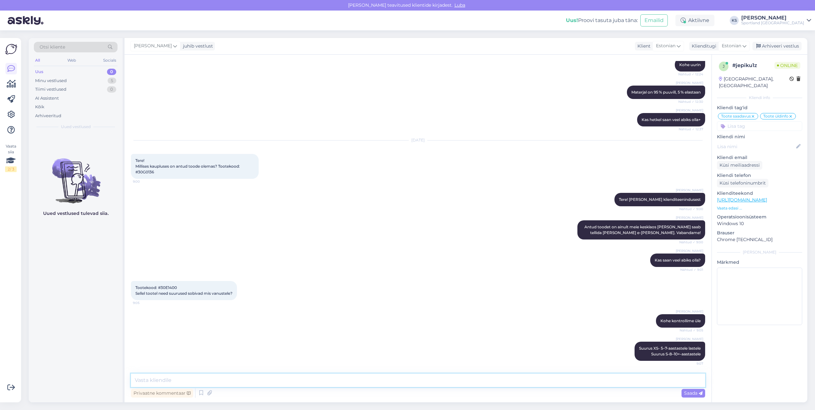
click at [266, 379] on textarea at bounding box center [418, 379] width 574 height 13
paste textarea "| Suurus | Põlve ümbermõõt (cm) | Küünarliigese ümbermõõt (cm) | Randme ümbermõ…"
type textarea "| Suurus | Põlve ümbermõõt (cm) | Küünarliigese ümbermõõt (cm) | Randme ümbermõ…"
click at [104, 77] on div "Minu vestlused 5" at bounding box center [76, 80] width 84 height 9
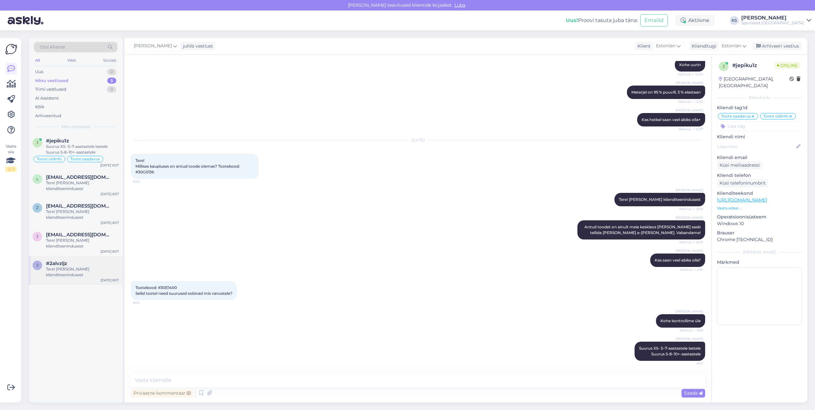
click at [88, 263] on div "#2alvzljz" at bounding box center [82, 263] width 73 height 6
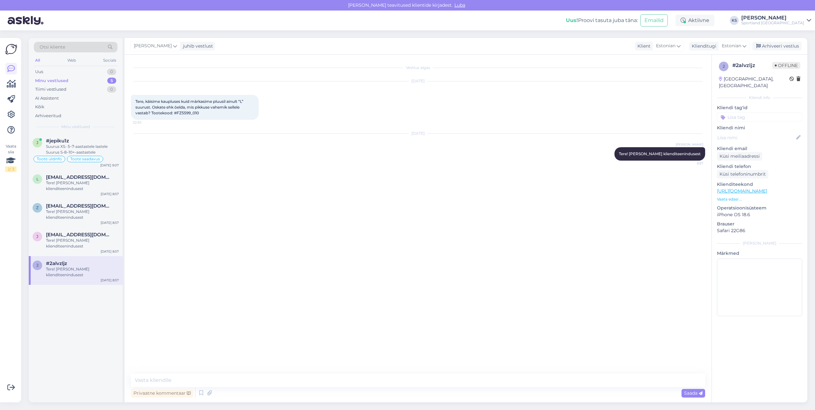
scroll to position [0, 0]
click at [190, 115] on span "Tere, käisime kaupluses kuid märkasime pluusil ainult “L” suurust. Oskate ehk ö…" at bounding box center [189, 107] width 109 height 16
copy div "FZ5599_010 22:30"
click at [224, 376] on textarea at bounding box center [418, 379] width 574 height 13
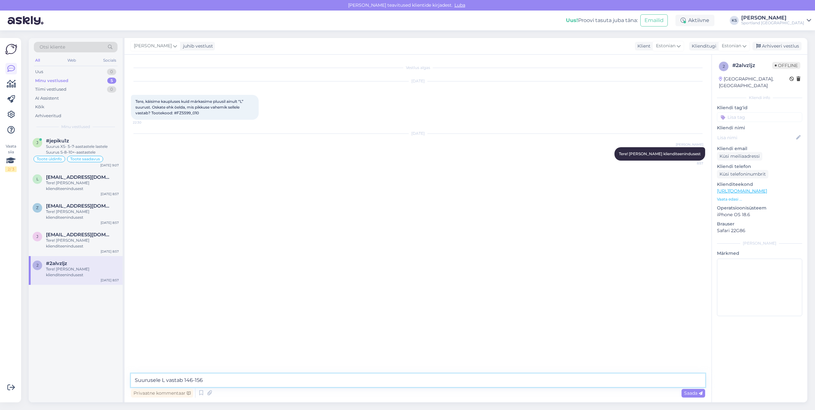
click at [202, 379] on textarea "Suurusele L vastab 146-156" at bounding box center [418, 379] width 574 height 13
click at [184, 381] on textarea "Suurusele L vastab 146-156" at bounding box center [418, 379] width 574 height 13
type textarea "Suurusele L vastab vahemik 146-156"
type textarea "M"
type textarea "Kas ma saan teile hetkel veel abiks olla?"
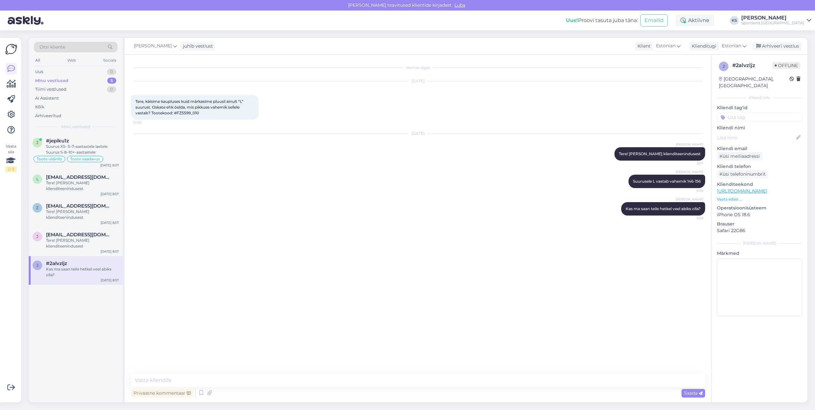
click at [758, 112] on input at bounding box center [759, 117] width 85 height 10
click at [765, 112] on input "saada" at bounding box center [759, 117] width 85 height 10
type input "üldi"
click at [792, 132] on span "Toote üldinfo" at bounding box center [781, 134] width 25 height 4
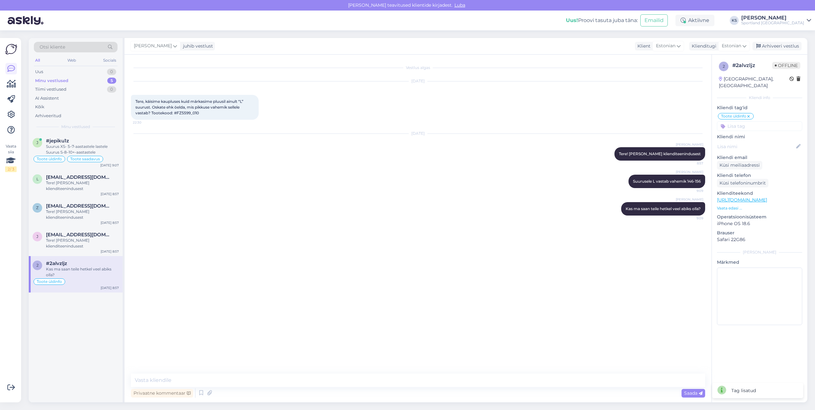
click at [769, 121] on input at bounding box center [759, 126] width 85 height 10
type input "tree"
click at [760, 141] on span "Jooks&treening" at bounding box center [759, 143] width 30 height 4
click at [781, 43] on div "Arhiveeri vestlus" at bounding box center [776, 46] width 49 height 9
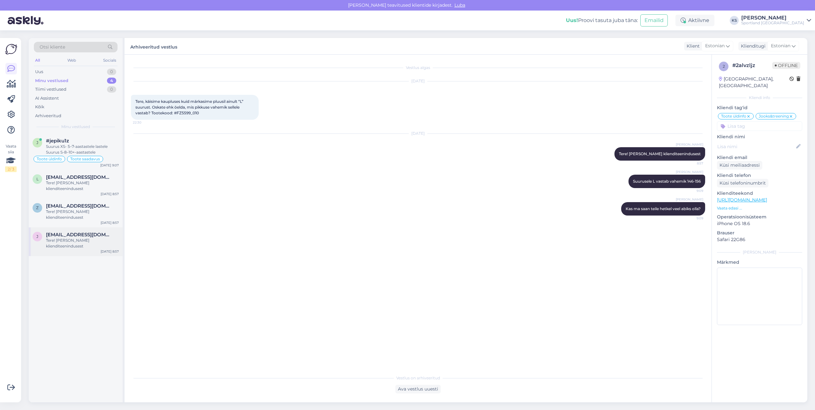
click at [65, 252] on div "[PERSON_NAME] [PERSON_NAME][EMAIL_ADDRESS][DOMAIN_NAME] Tere! [PERSON_NAME] kli…" at bounding box center [76, 241] width 94 height 29
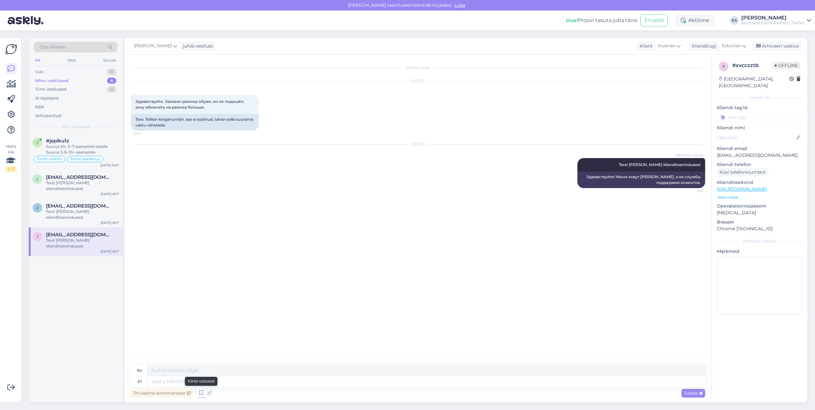
click at [203, 391] on icon at bounding box center [201, 393] width 8 height 10
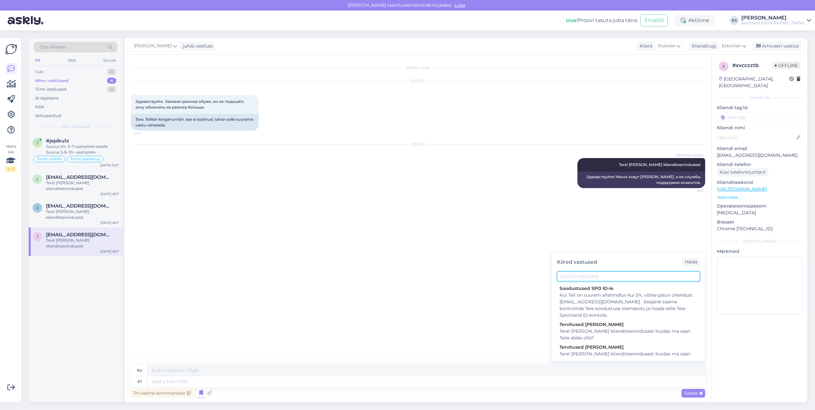
click at [608, 272] on input "text" at bounding box center [628, 276] width 143 height 10
type input "vahet"
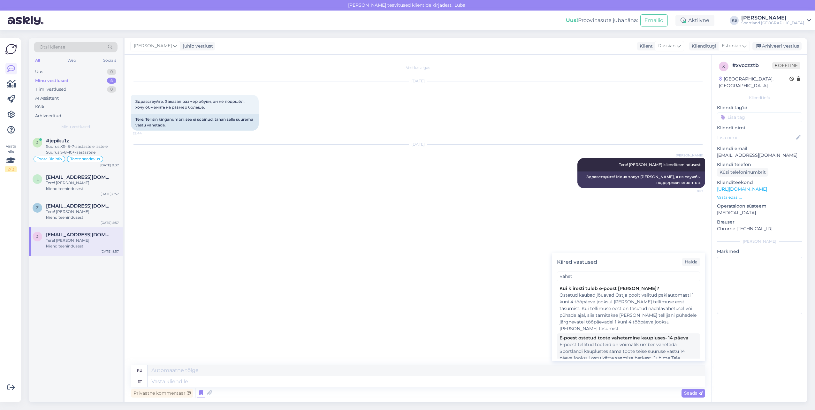
click at [621, 345] on div "E-poest tellitud tooteid on võimalik ümber vahetada Sportlandi kauplustes sama …" at bounding box center [628, 368] width 138 height 54
type textarea "Товары, заказанные в интернет-магазине, можно обменять на такой же товар другог…"
type textarea "E-poest tellitud tooteid on võimalik ümber vahetada Sportlandi kauplustes sama …"
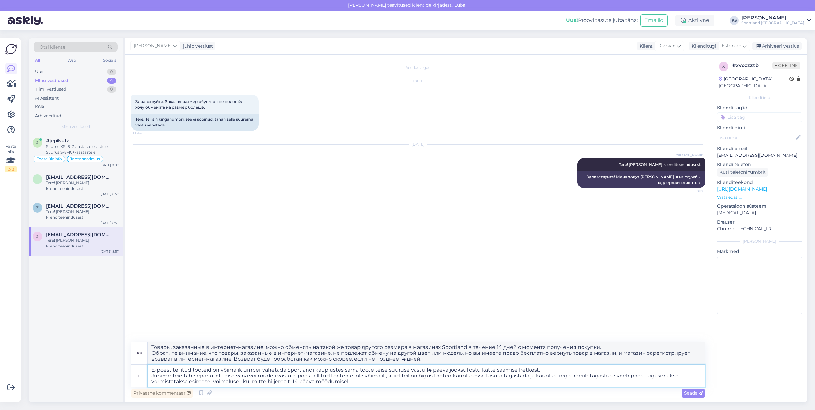
click at [574, 384] on textarea "E-poest tellitud tooteid on võimalik ümber vahetada Sportlandi kauplustes sama …" at bounding box center [425, 376] width 557 height 22
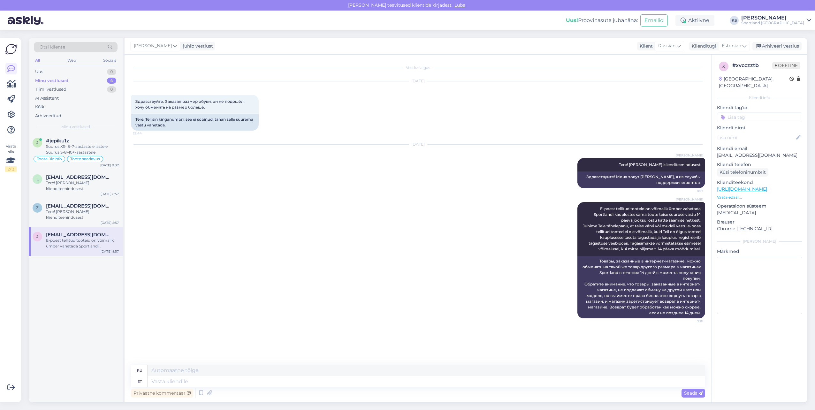
click at [763, 112] on input at bounding box center [759, 117] width 85 height 10
type input "[PERSON_NAME]"
click at [781, 147] on span "Toodete vahetamine (e-pood)" at bounding box center [759, 149] width 51 height 4
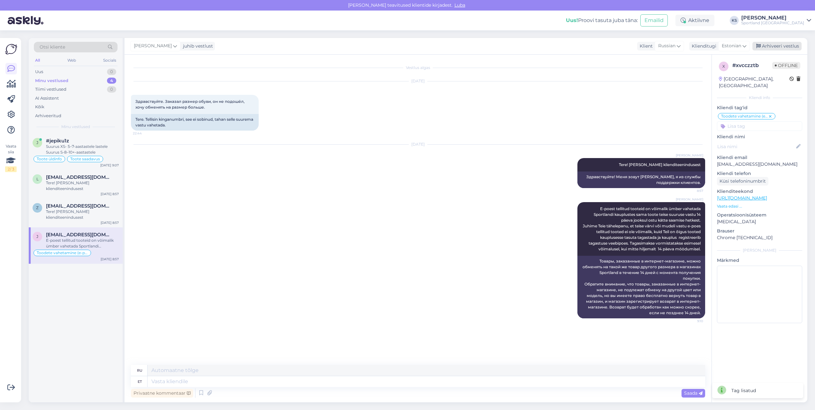
click at [782, 45] on div "Arhiveeri vestlus" at bounding box center [776, 46] width 49 height 9
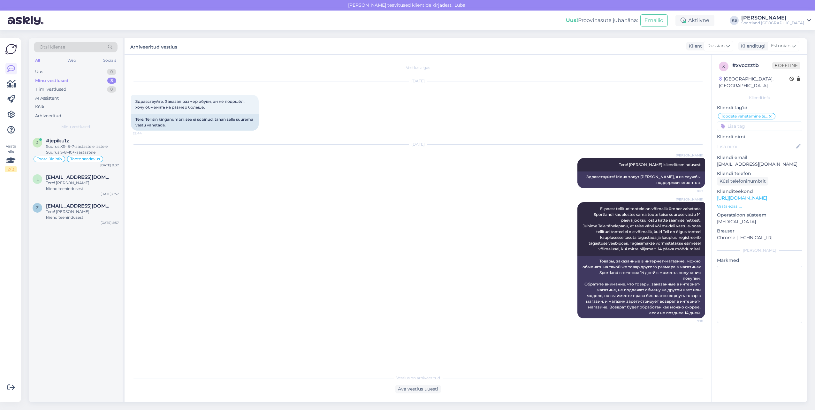
click at [79, 229] on div "j #jepiku1z Suurus XS- 5–7-aastastele lastele Suurus S-8–10+-aastastele Toote ü…" at bounding box center [76, 267] width 94 height 269
click at [81, 221] on div "z [EMAIL_ADDRESS][DOMAIN_NAME] Tere! [PERSON_NAME] klienditeenindusest [DATE] 8…" at bounding box center [76, 213] width 94 height 29
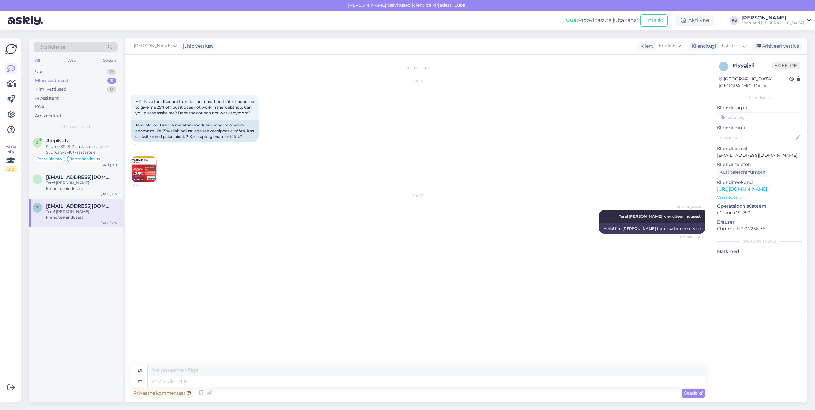
click at [148, 171] on img at bounding box center [144, 169] width 26 height 26
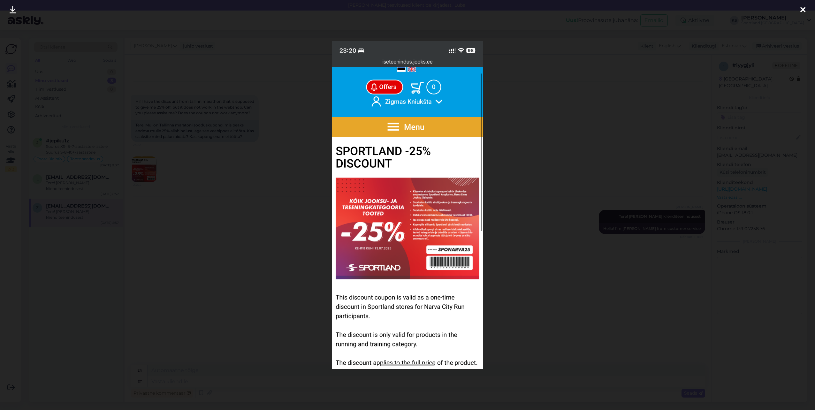
click at [674, 106] on div at bounding box center [407, 205] width 815 height 410
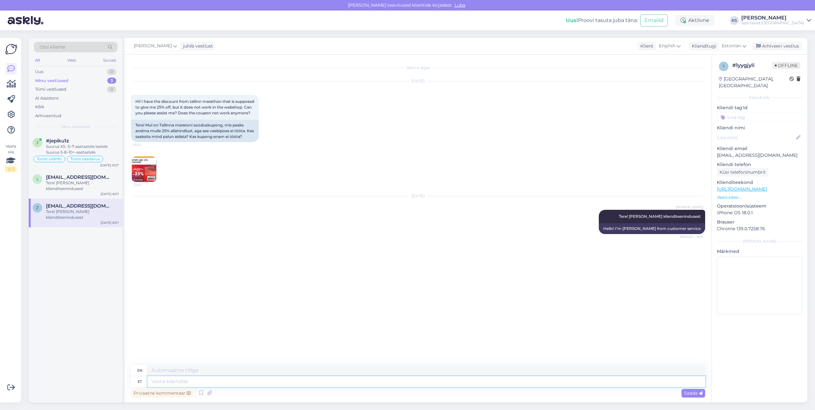
click at [253, 378] on textarea at bounding box center [425, 381] width 557 height 11
type textarea "Ü"
type textarea "Palun"
type textarea "Please"
type textarea "Palun täpsustage, m"
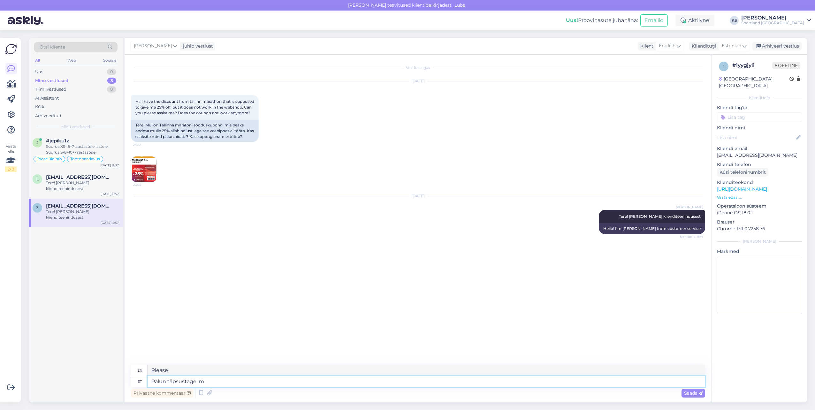
type textarea "Please specify,"
type textarea "Palun täpsustage, mis to"
type textarea "Please specify what"
type textarea "Palun täpsustage, mis tooted o"
type textarea "Please specify which products"
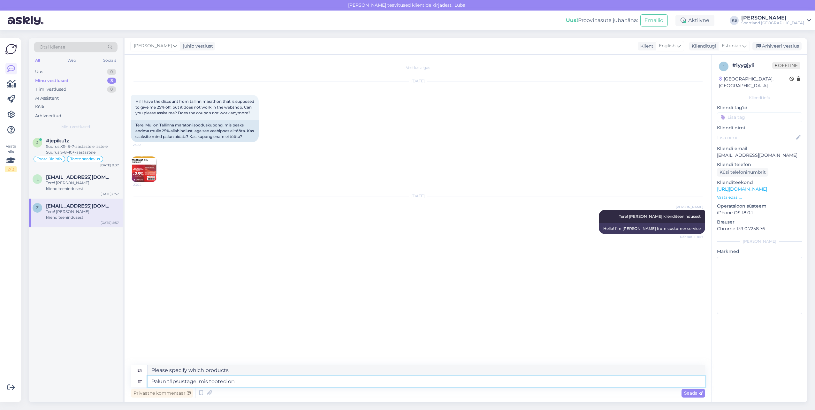
type textarea "Palun täpsustage, mis tooted on t"
type textarea "Please specify which products are"
type textarea "Palun täpsustage, mis tooted on lisatud te"
type textarea "Please specify which products are included."
type textarea "Palun täpsustage, mis tooted on lisatud teie"
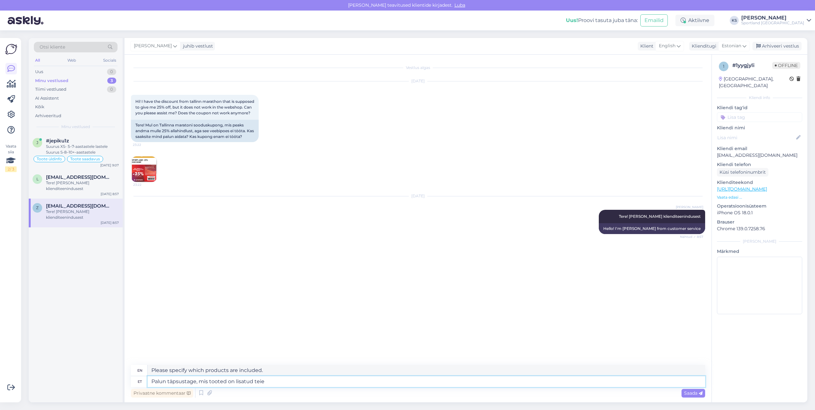
type textarea "Please specify which products are included in your"
type textarea "Palun täpsustage, mis tooted on lisatud teie ostukorvi?"
type textarea "Please specify which products have been added to your cart?"
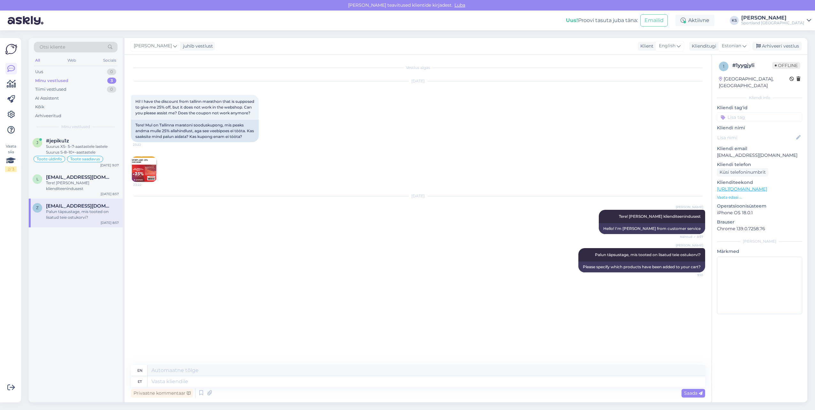
drag, startPoint x: 768, startPoint y: 109, endPoint x: 803, endPoint y: 108, distance: 35.5
click at [772, 112] on input at bounding box center [759, 117] width 85 height 10
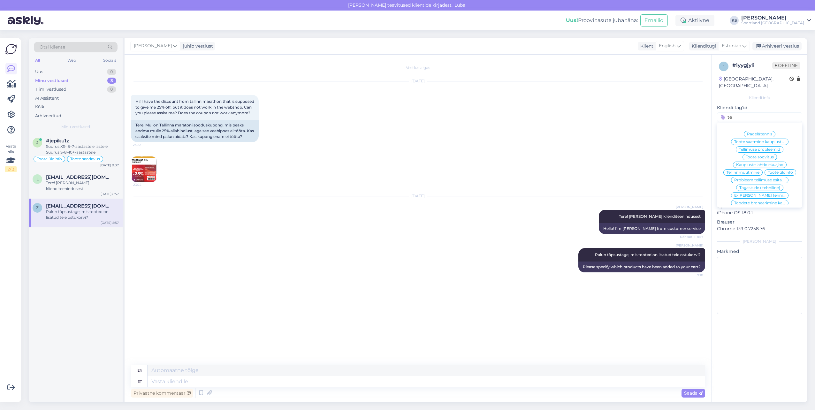
type input "t"
type input "r"
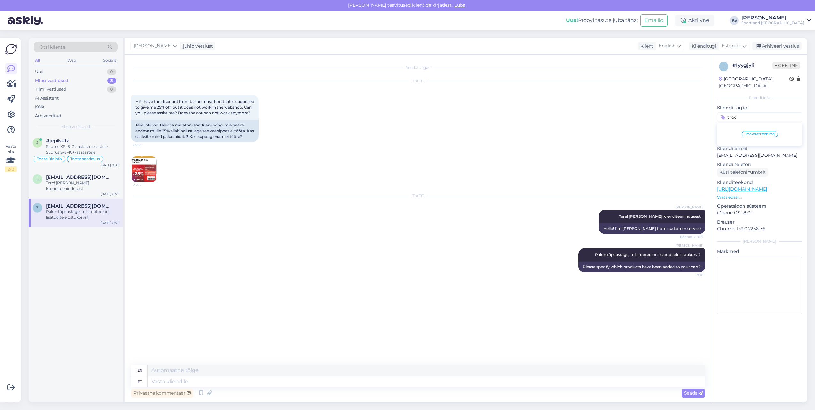
type input "tree"
click at [766, 132] on span "Jooks&treening" at bounding box center [759, 134] width 30 height 4
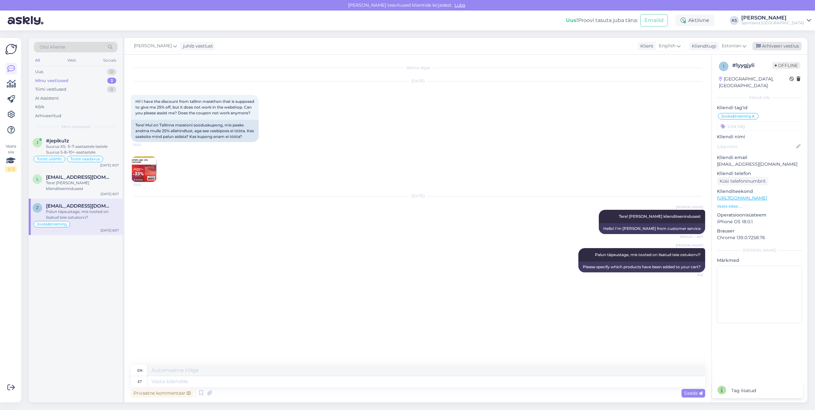
click at [776, 45] on div "Arhiveeri vestlus" at bounding box center [776, 46] width 49 height 9
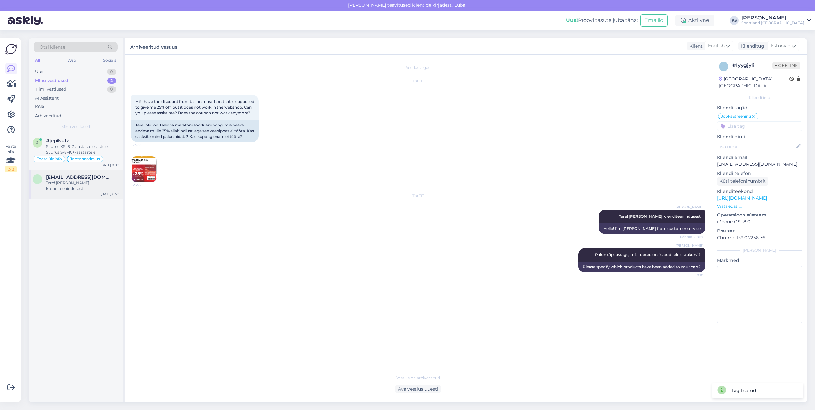
click at [99, 177] on span "[EMAIL_ADDRESS][DOMAIN_NAME]" at bounding box center [79, 177] width 66 height 6
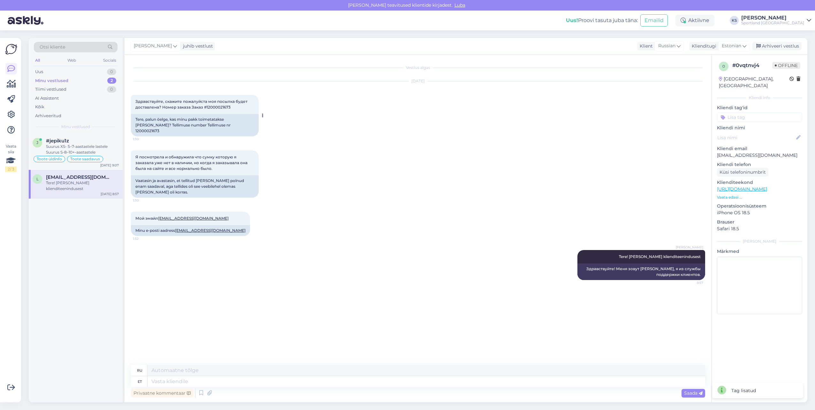
click at [221, 107] on span "Здравствуйте, скажите пожалуйста моя посылка будет доставлена? Номер заказа Зак…" at bounding box center [191, 104] width 113 height 11
click at [214, 375] on textarea at bounding box center [425, 370] width 557 height 11
click at [219, 381] on textarea at bounding box center [425, 381] width 557 height 11
type textarea "Hetkel"
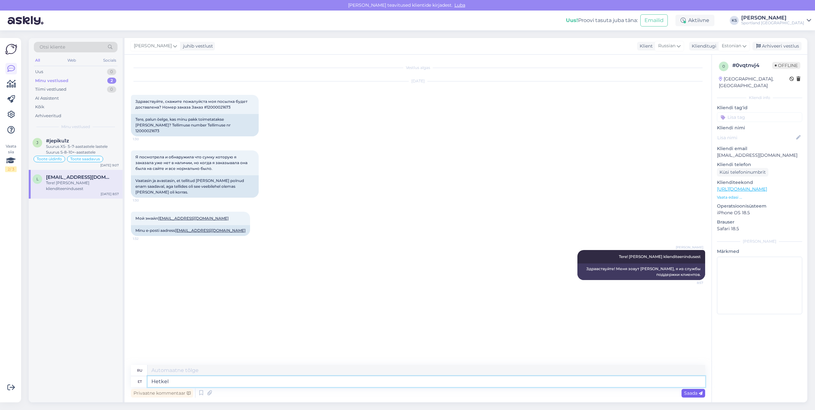
type textarea "В настоящее время"
type textarea "Hetkel näeme,"
type textarea "Сейчас посмотрим,"
type textarea "Hetkel näeme, et tel"
type textarea "В настоящее время мы видим, что"
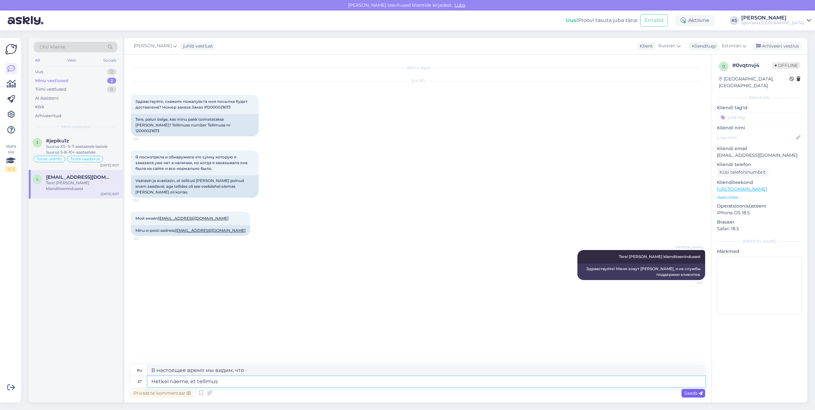
type textarea "Hetkel näeme, et tellimus"
type textarea "В настоящее время мы видим, что заказ"
paste textarea "CC821847487EE"
type textarea "Hetkel näeme, et tellimus CC821847487EE"
type textarea "В настоящее время мы видим, что заказ CC821847487EE"
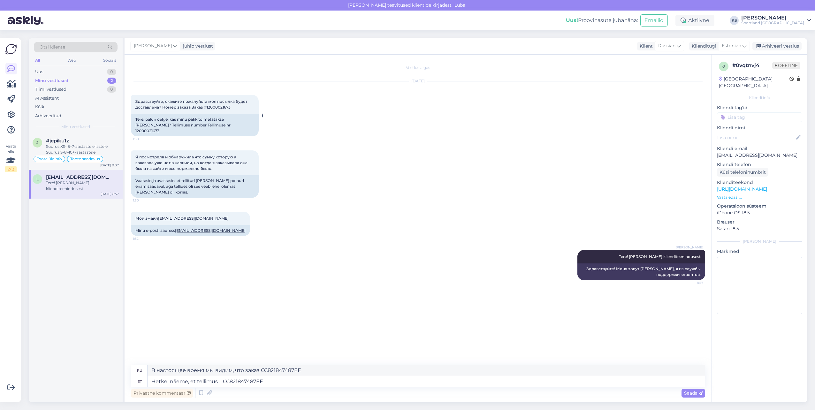
click at [217, 128] on div "Tere, palun öelge, kas minu pakk toimetatakse [PERSON_NAME]? Tellimuse number T…" at bounding box center [195, 125] width 128 height 22
click at [216, 127] on div "Tere, palun öelge, kas minu pakk toimetatakse [PERSON_NAME]? Tellimuse number T…" at bounding box center [195, 125] width 128 height 22
click at [214, 126] on div "Tere, palun öelge, kas minu pakk toimetatakse [PERSON_NAME]? Tellimuse number T…" at bounding box center [195, 125] width 128 height 22
drag, startPoint x: 207, startPoint y: 130, endPoint x: 207, endPoint y: 124, distance: 5.1
click at [207, 129] on div "Tere, palun öelge, kas minu pakk toimetatakse [PERSON_NAME]? Tellimuse number T…" at bounding box center [195, 125] width 128 height 22
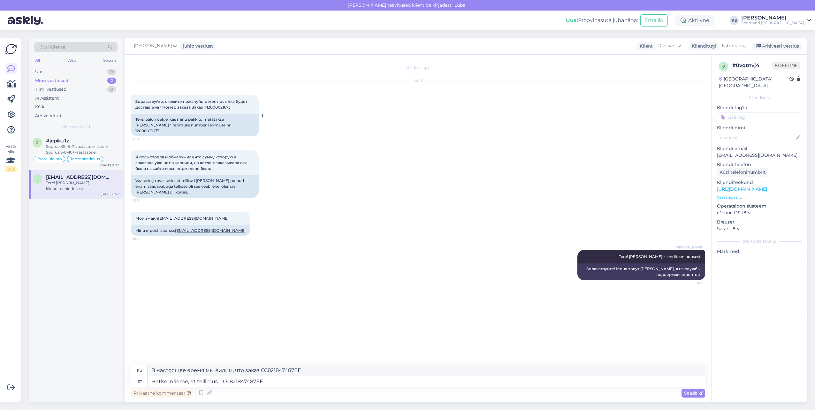
click at [207, 124] on div "Tere, palun öelge, kas minu pakk toimetatakse [PERSON_NAME]? Tellimuse number T…" at bounding box center [195, 125] width 128 height 22
click at [221, 384] on textarea "Hetkel näeme, et tellimus CC821847487EE" at bounding box center [425, 381] width 557 height 11
paste textarea "12000021673"
type textarea "Hetkel näeme, et tellimus 12000021673 on [PERSON_NAME] pandud [PERSON_NAME] pea…"
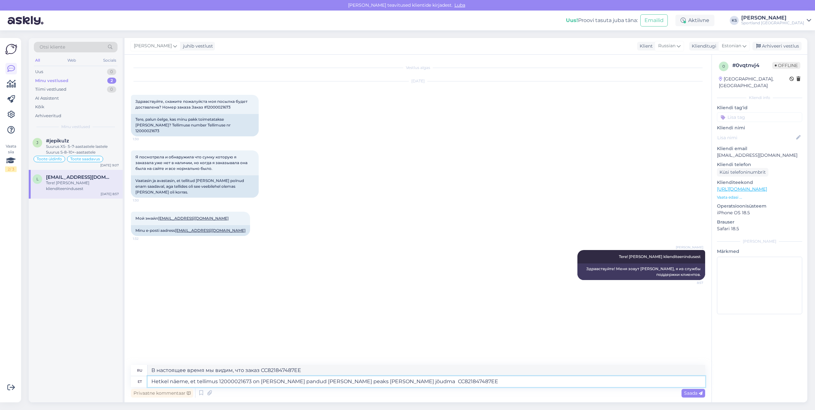
type textarea "В настоящее время мы видим, что заказ 12000021673 отправлен, а CC821847487EE до…"
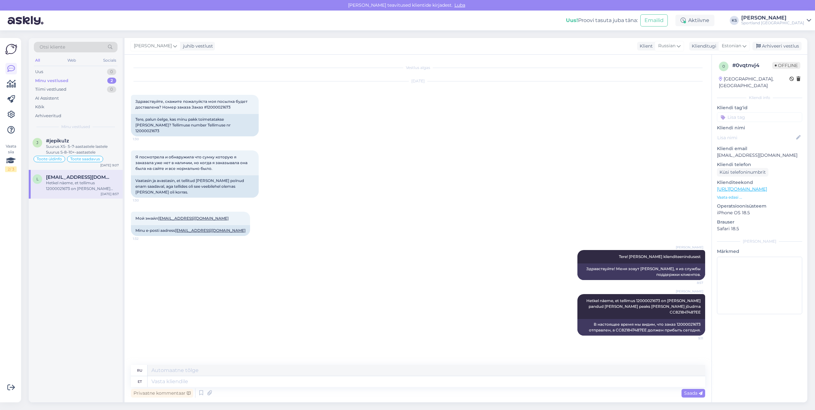
click at [769, 112] on input at bounding box center [759, 117] width 85 height 10
type input "tellimuse"
click at [775, 163] on span "Tellimuse [PERSON_NAME] info" at bounding box center [759, 165] width 51 height 4
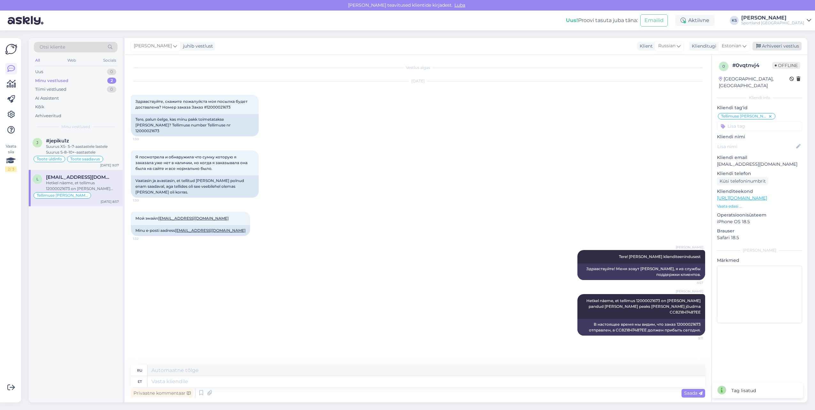
click at [779, 45] on div "Arhiveeri vestlus" at bounding box center [776, 46] width 49 height 9
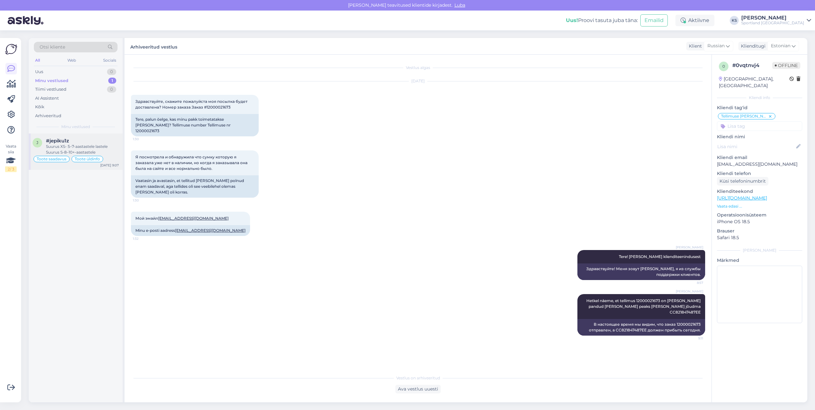
click at [91, 144] on div "Suurus XS- 5–7-aastastele lastele Suurus S-8–10+-aastastele" at bounding box center [82, 149] width 73 height 11
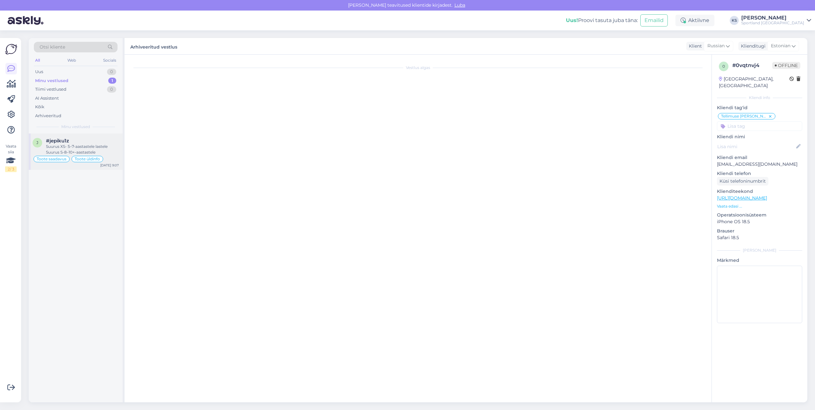
scroll to position [744, 0]
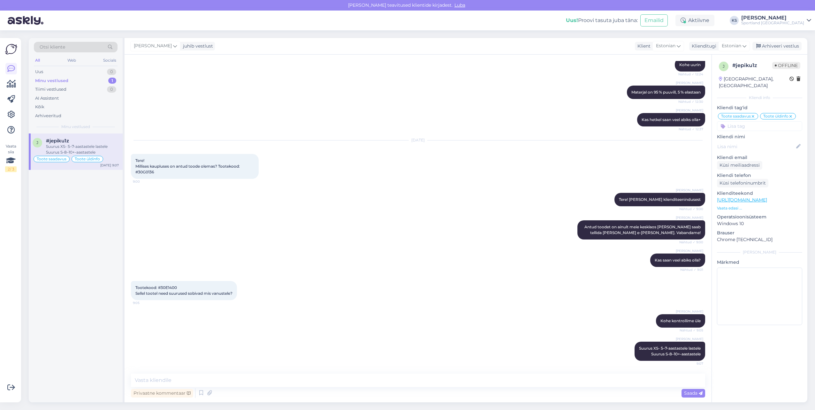
click at [488, 387] on div "Privaatne kommentaar Saada" at bounding box center [418, 393] width 574 height 12
click at [678, 261] on span "Kas saan veel abiks olla?" at bounding box center [677, 260] width 46 height 5
click at [175, 376] on textarea at bounding box center [418, 379] width 574 height 13
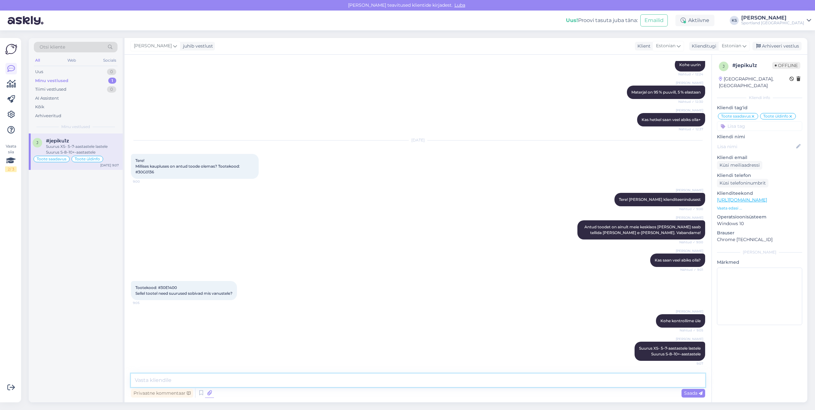
paste textarea "Kas saan veel abiks olla?"
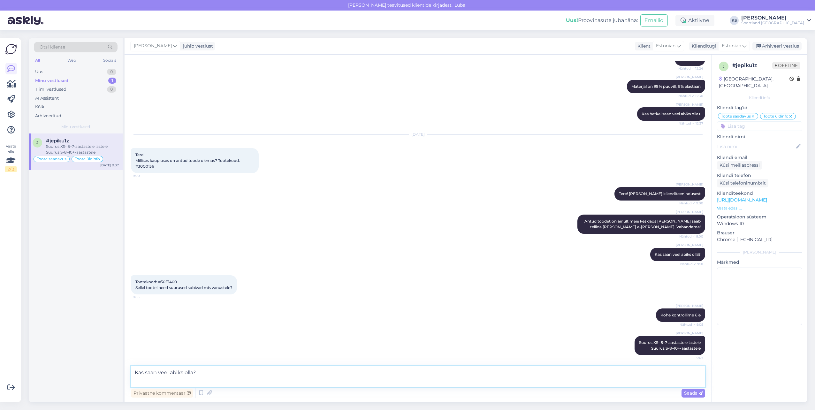
type textarea "Kas saan veel abiks olla?"
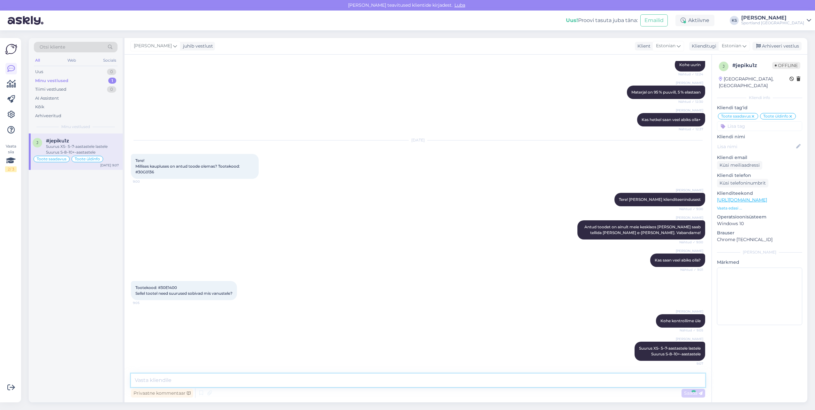
scroll to position [771, 0]
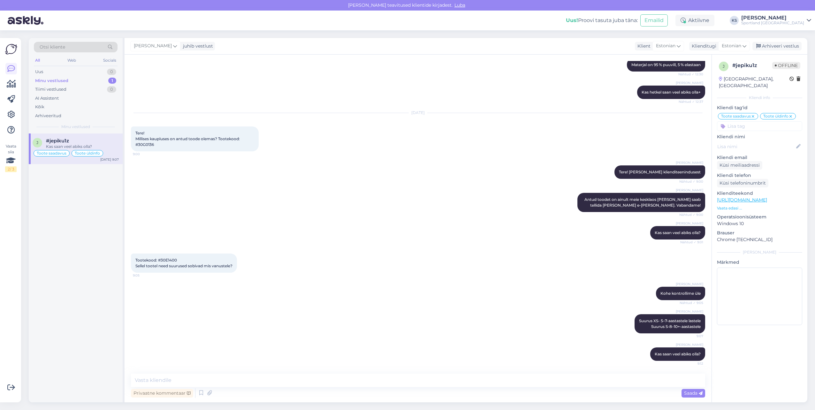
click at [752, 121] on input at bounding box center [759, 126] width 85 height 10
type input "v"
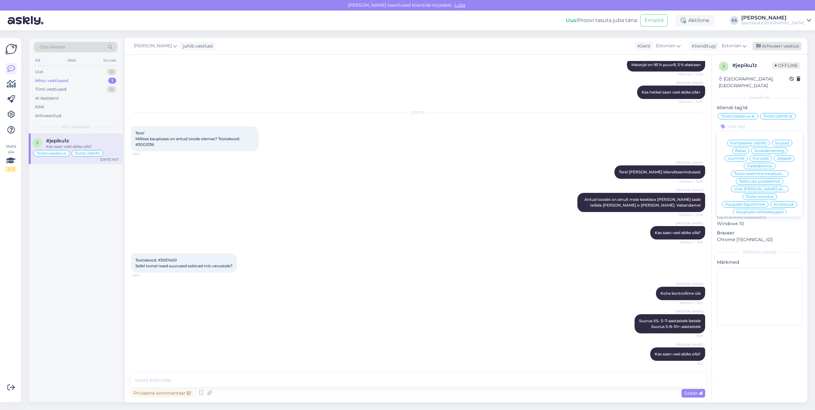
click at [784, 44] on div "Arhiveeri vestlus" at bounding box center [776, 46] width 49 height 9
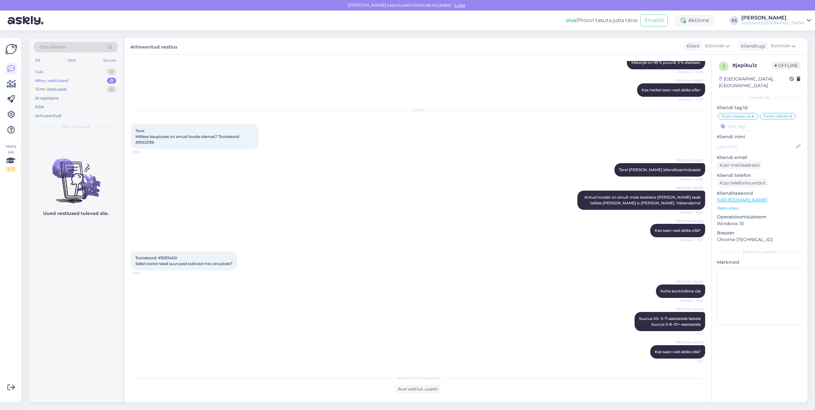
click at [788, 23] on div "Sportland [GEOGRAPHIC_DATA]" at bounding box center [772, 22] width 63 height 5
click at [796, 49] on button "Ava" at bounding box center [799, 49] width 14 height 10
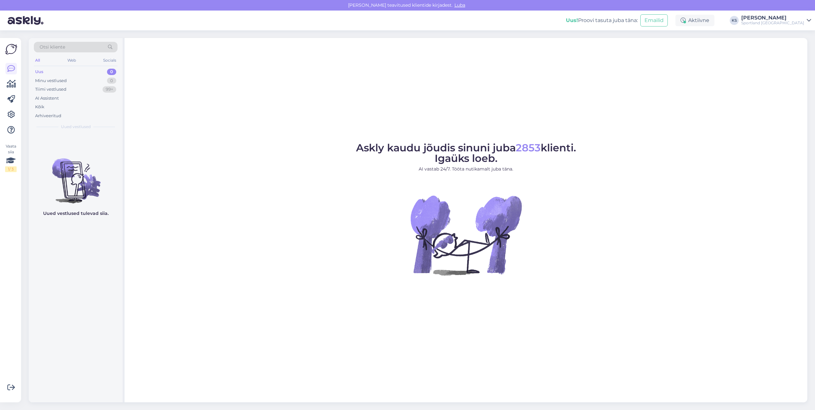
click at [797, 20] on div "[PERSON_NAME]" at bounding box center [772, 17] width 63 height 5
click at [800, 35] on button "Ava" at bounding box center [799, 36] width 14 height 10
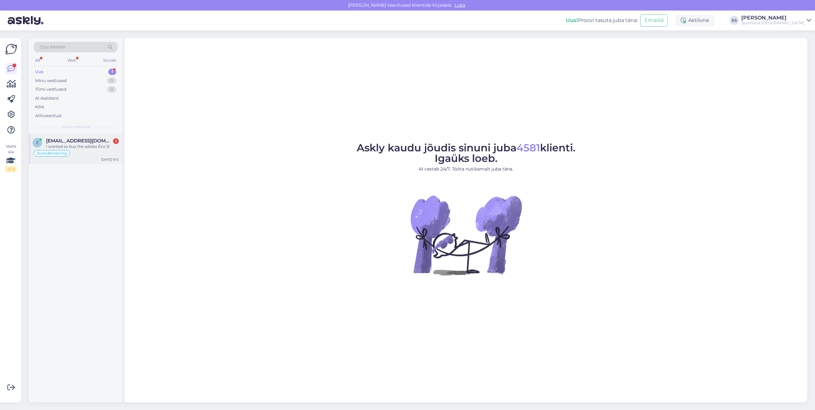
click at [85, 161] on div "z [EMAIL_ADDRESS][DOMAIN_NAME] 1 I wanted to buy the adidas Evo Sl Jooks&treeni…" at bounding box center [76, 148] width 94 height 31
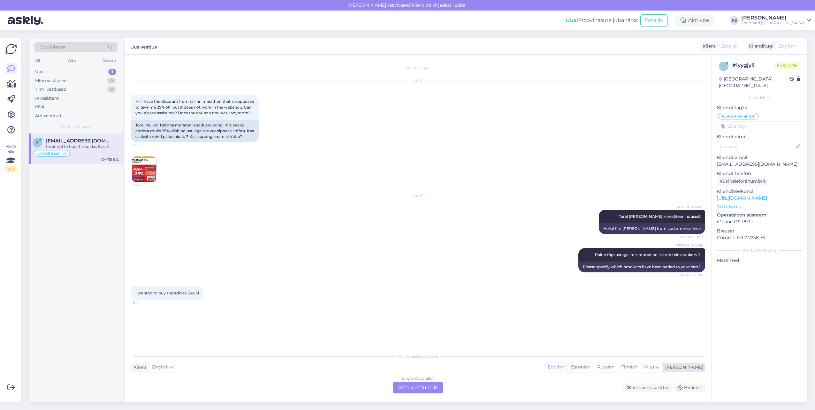
drag, startPoint x: 604, startPoint y: 368, endPoint x: 589, endPoint y: 371, distance: 15.0
click at [593, 368] on div "Estonian" at bounding box center [580, 367] width 26 height 10
click at [425, 385] on div "English to Estonian Võta vestlus üle" at bounding box center [418, 387] width 50 height 11
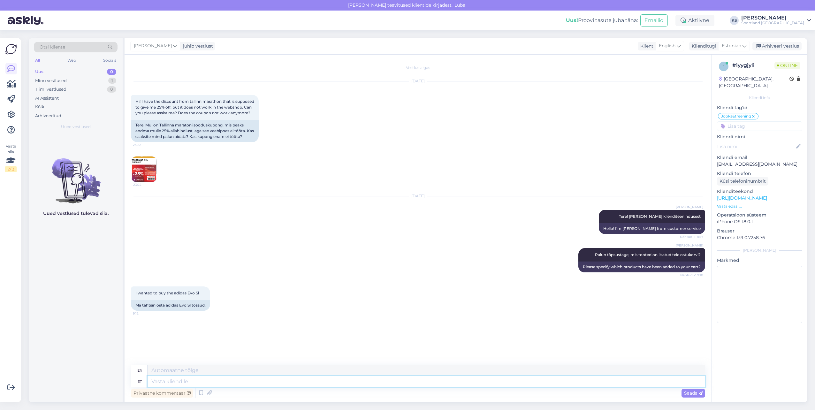
click at [431, 383] on textarea at bounding box center [425, 381] width 557 height 11
type textarea "Palun s"
type textarea "Please"
type textarea "Palun saatke"
type textarea "Please send"
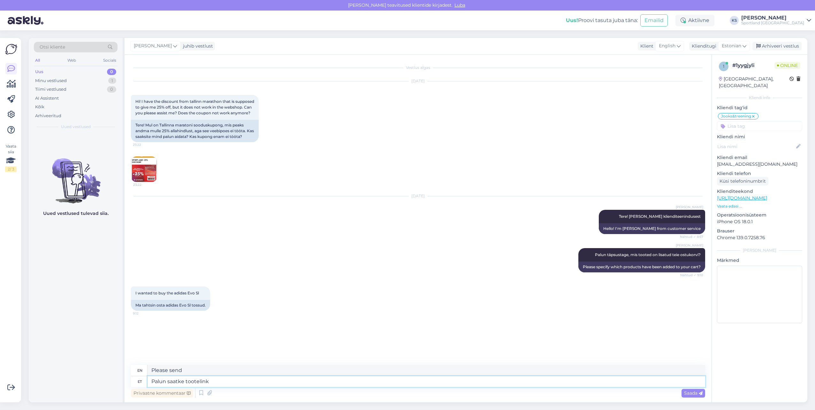
type textarea "Palun saatke tootelinki"
type textarea "Please send the product link"
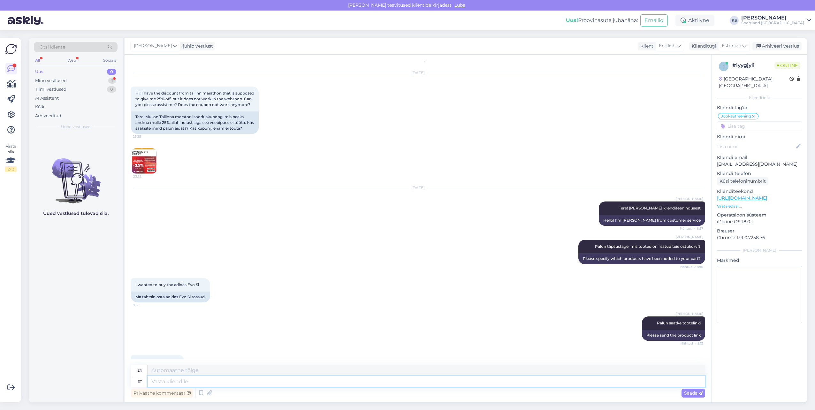
scroll to position [58, 0]
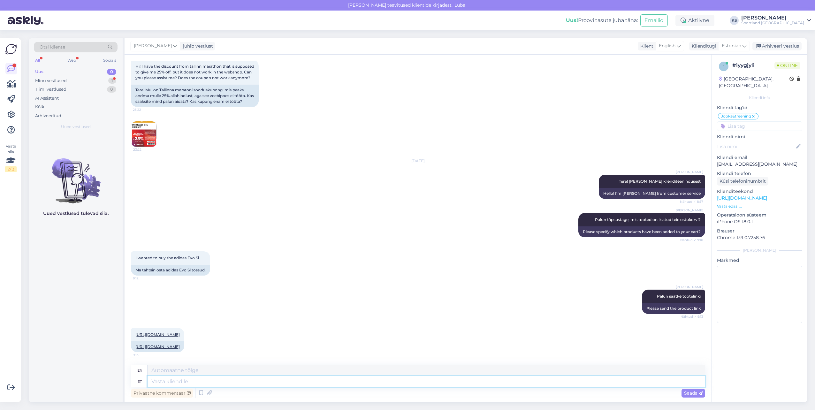
drag, startPoint x: 233, startPoint y: 386, endPoint x: 276, endPoint y: 388, distance: 43.1
click at [233, 386] on textarea at bounding box center [425, 381] width 557 height 11
type textarea "Kohe vaa"
type textarea "Immediately"
type textarea "Kohe vaaatan"
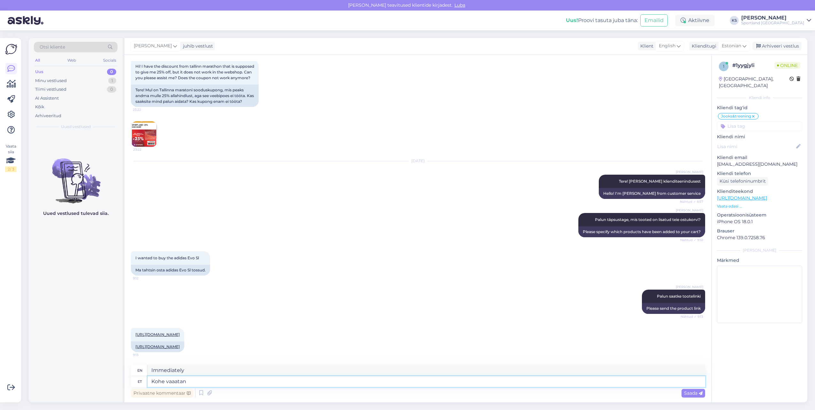
type textarea "I'll look right away."
type textarea "Kohe vaaatan üle"
type textarea "I'll check it out right away."
click at [173, 380] on textarea "Kohe vaaatan üle" at bounding box center [425, 381] width 557 height 11
type textarea "Kohe vaatan üle"
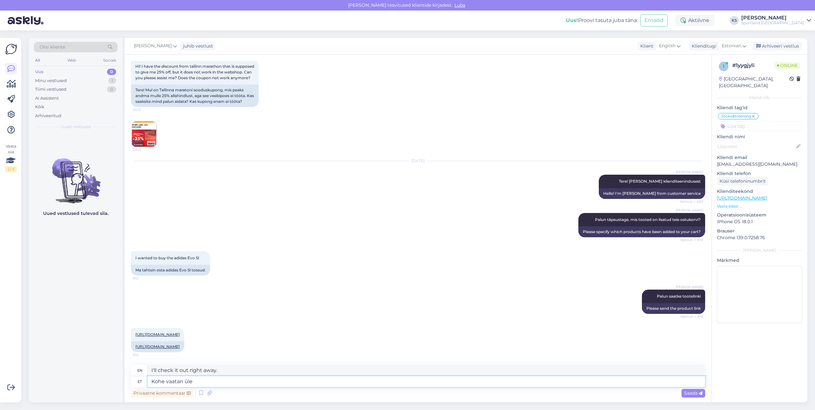
click at [210, 381] on textarea "Kohe vaatan üle" at bounding box center [425, 381] width 557 height 11
type textarea "I'll check it right away."
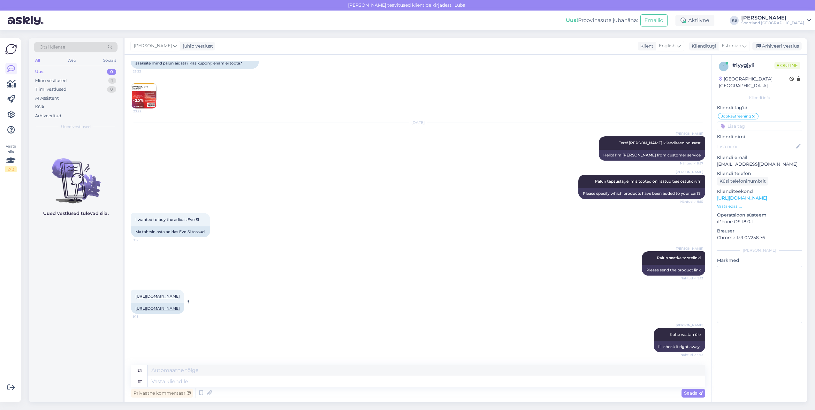
click at [175, 306] on link "[URL][DOMAIN_NAME]" at bounding box center [157, 308] width 44 height 5
click at [154, 83] on img at bounding box center [144, 96] width 26 height 26
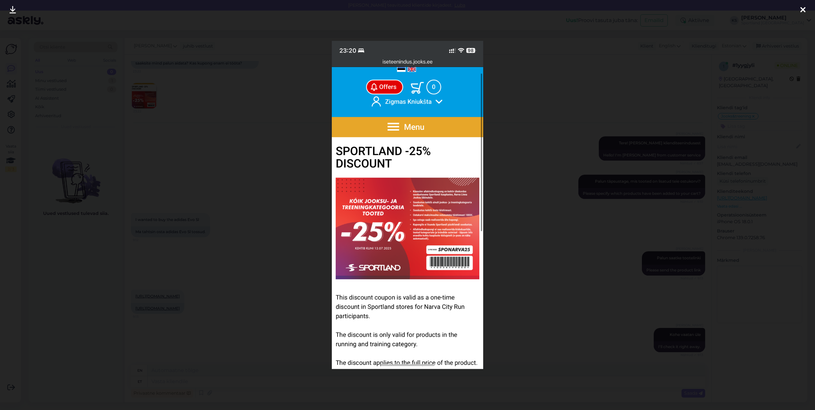
scroll to position [135, 0]
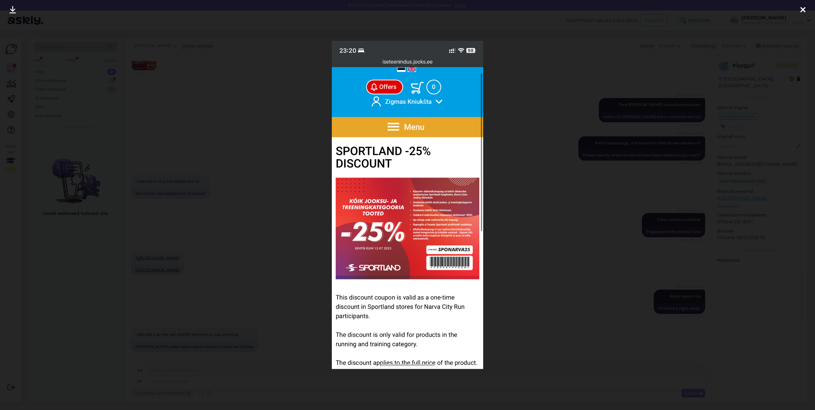
click at [568, 39] on div at bounding box center [407, 205] width 815 height 410
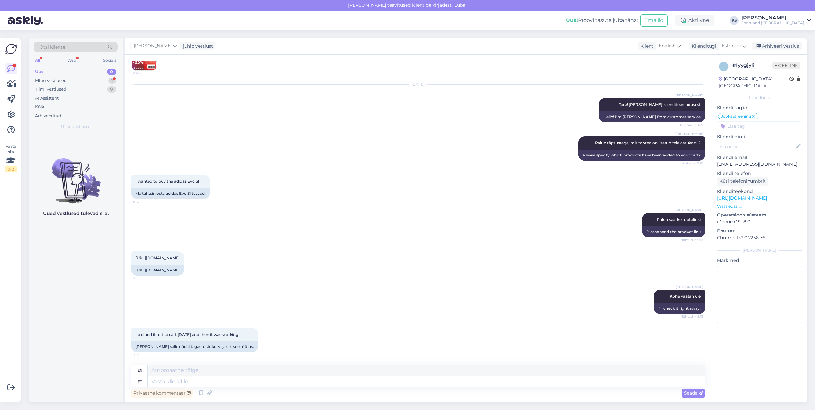
scroll to position [103, 0]
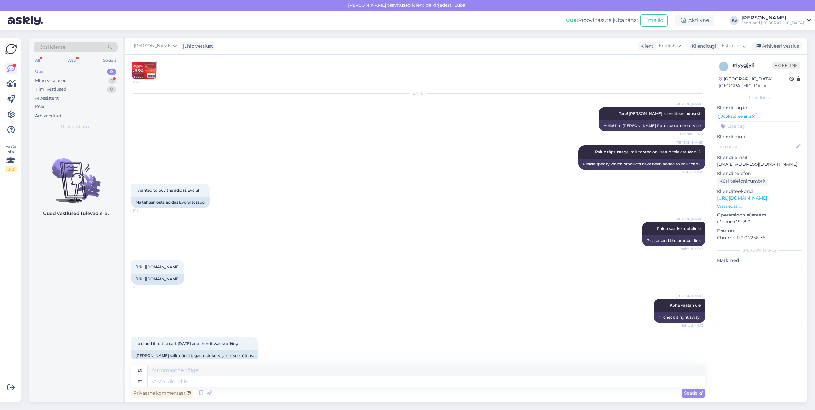
click at [137, 78] on img at bounding box center [144, 67] width 26 height 26
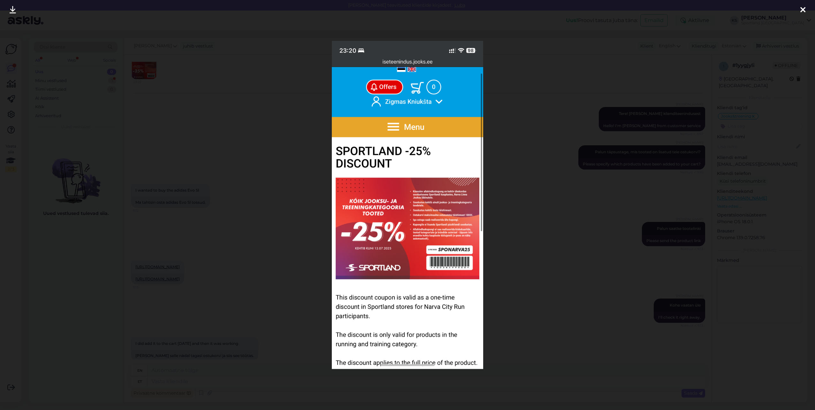
click at [578, 193] on div at bounding box center [407, 205] width 815 height 410
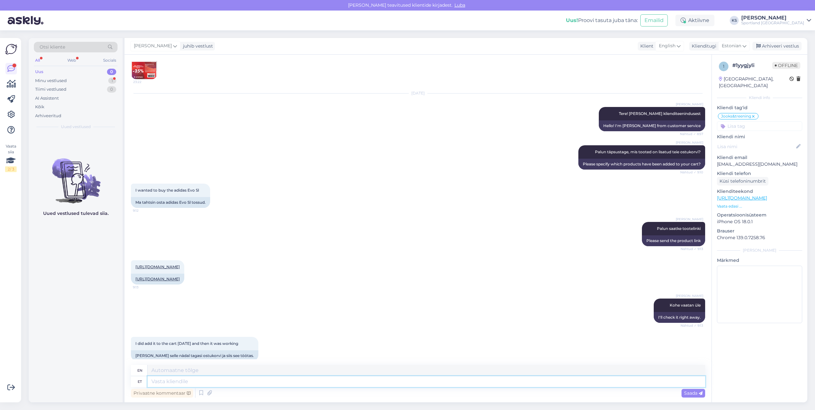
drag, startPoint x: 321, startPoint y: 384, endPoint x: 403, endPoint y: 381, distance: 81.8
click at [321, 383] on textarea at bounding box center [425, 381] width 557 height 11
type textarea "s"
type textarea "Sooduskood, m"
type textarea "Discount code,"
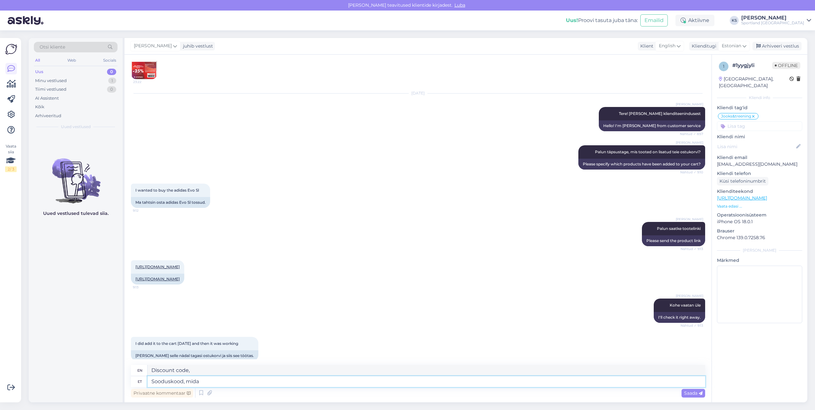
type textarea "Sooduskood, mida t"
type textarea "Discount code that"
type textarea "Sooduskood, mida te s"
type textarea "The discount code you"
type textarea "Sooduskood, mida te soovite"
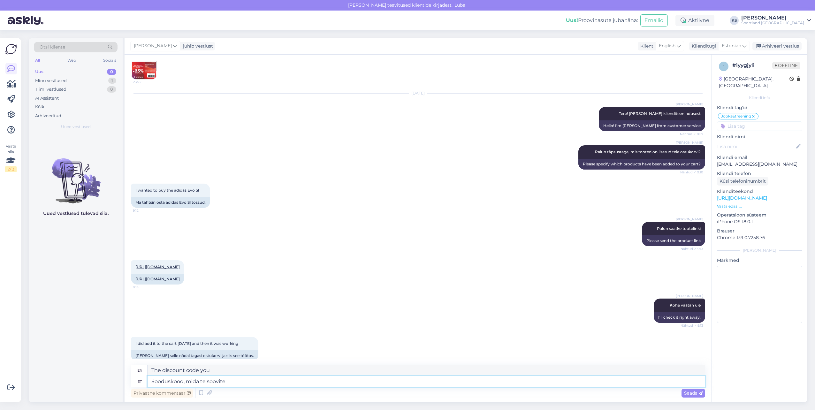
type textarea "The discount code you want"
type textarea "Sooduskood, mida te soovite kasutada on"
type textarea "The discount code you want to use"
type textarea "Sooduskood, mida te soovite kasutada on a"
type textarea "The discount code you want to use is"
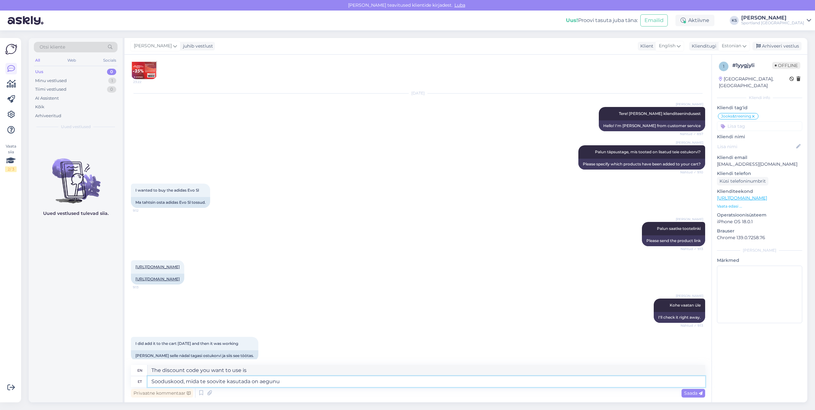
type textarea "Sooduskood, mida te soovite kasutada on aegunud"
type textarea "The discount code you are trying to use has expired."
type textarea "Sooduskood, mida te soovite kasutada on aegunud ning k"
type textarea "The discount code you want to use has expired and"
type textarea "Sooduskood, mida te soovite kasutada on aegunud ning kehtis"
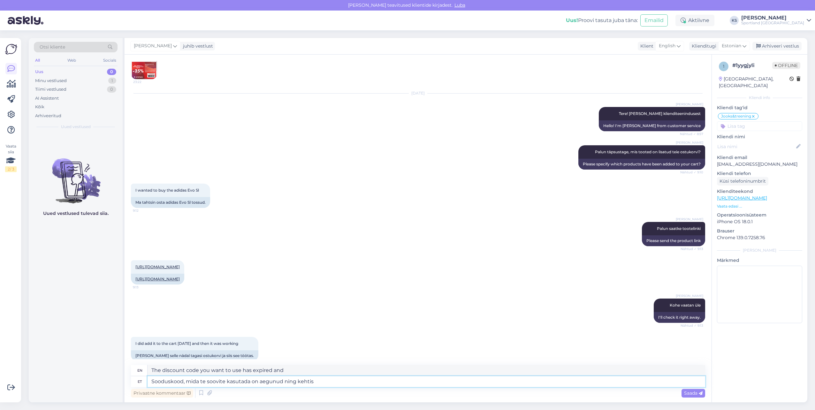
type textarea "The discount code you want to use has expired and is no longer valid."
type textarea "Sooduskood, mida te soovite kasutada on aegunud ning kehtis kuni"
type textarea "The discount code you want to use has expired and was valid until"
type textarea "Sooduskood, mida te soovite kasutada on aegunud ning kehtis kuni [DATE]"
type textarea "The discount code you want to use has expired and was valid until [DATE]"
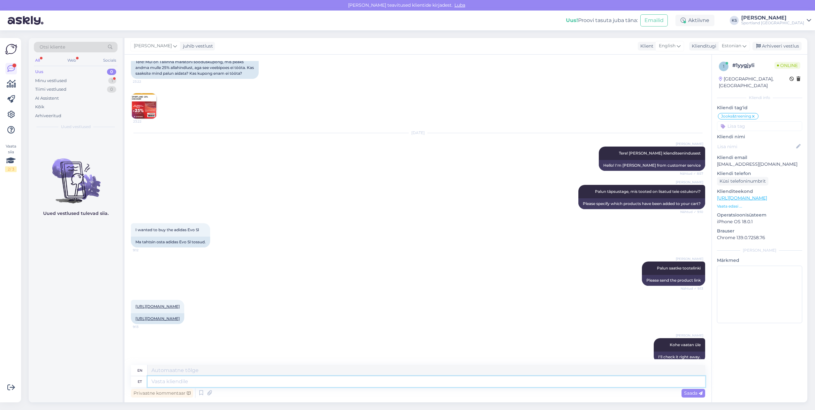
scroll to position [0, 0]
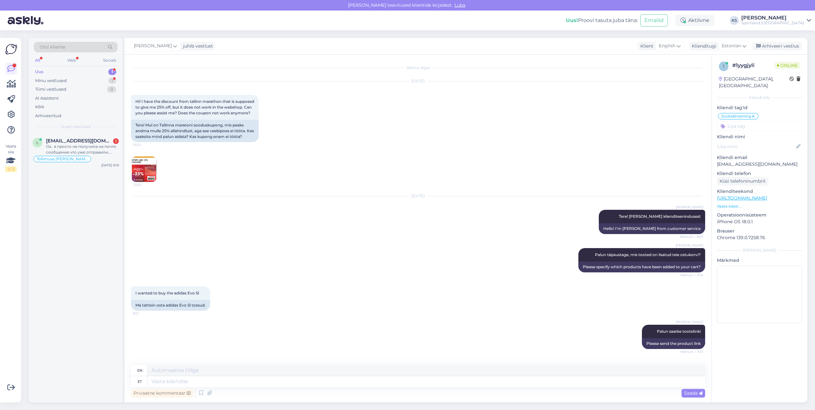
click at [142, 180] on img at bounding box center [144, 169] width 26 height 26
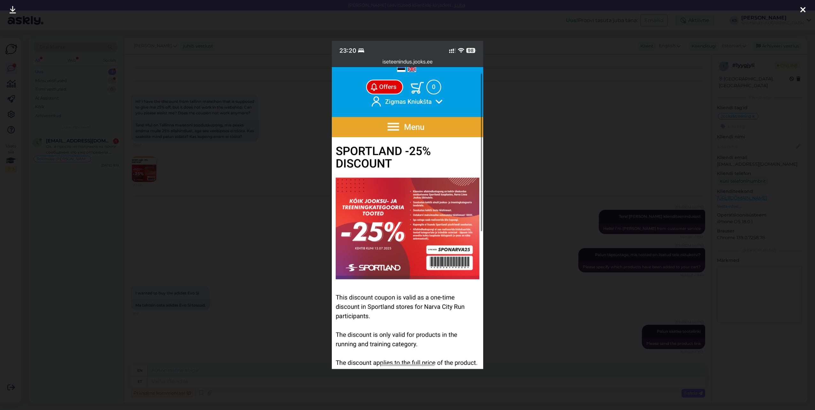
drag, startPoint x: 721, startPoint y: 114, endPoint x: 695, endPoint y: 113, distance: 25.9
click at [719, 114] on div at bounding box center [407, 205] width 815 height 410
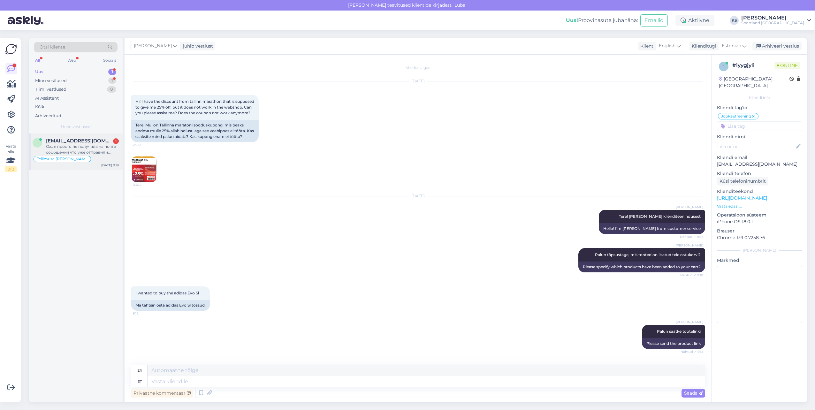
click at [96, 141] on span "[EMAIL_ADDRESS][DOMAIN_NAME]" at bounding box center [79, 141] width 66 height 6
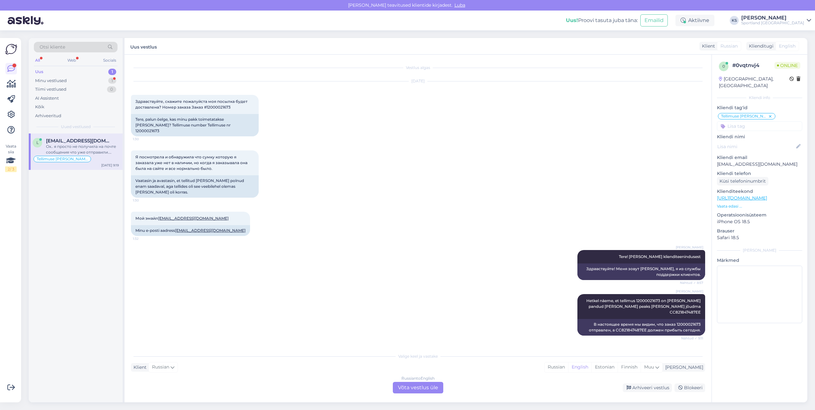
scroll to position [15, 0]
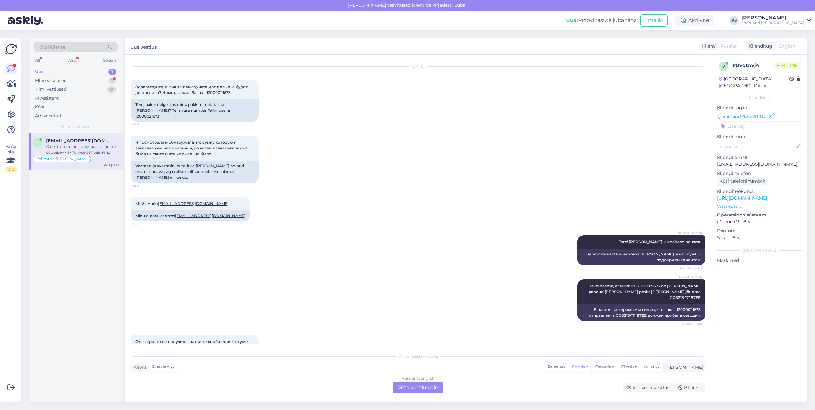
drag, startPoint x: 630, startPoint y: 366, endPoint x: 560, endPoint y: 371, distance: 70.1
click at [617, 366] on div "Estonian" at bounding box center [604, 367] width 26 height 10
click at [440, 383] on div "Russian to Estonian Võta vestlus üle" at bounding box center [418, 387] width 50 height 11
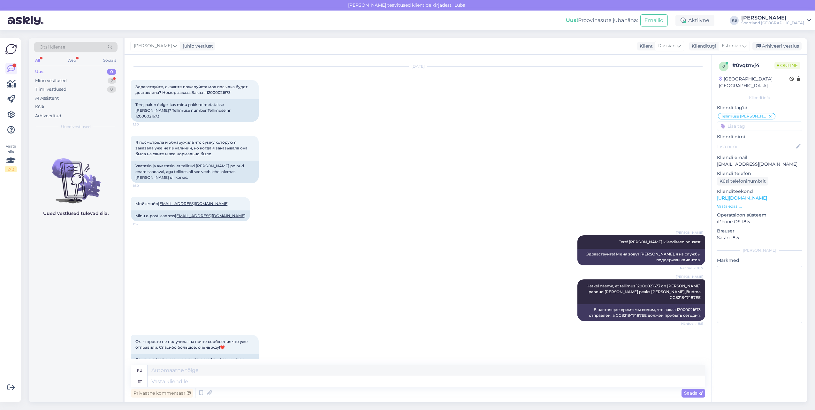
click at [380, 388] on div "Privaatne kommentaar Saada" at bounding box center [418, 393] width 574 height 12
click at [363, 385] on textarea at bounding box center [425, 381] width 557 height 11
type textarea "T"
type textarea "Huvitav"
type textarea "Интересный"
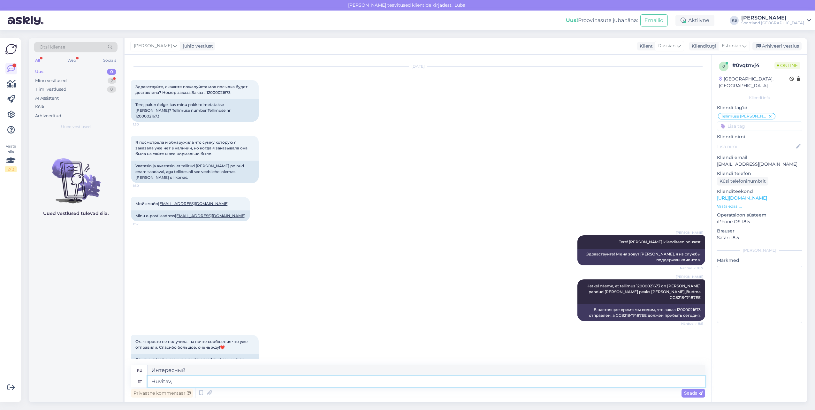
type textarea "Huvitav, t"
type textarea "Интересный,"
type textarea "Huvitav, tundub, et"
type textarea "Интересно, кажется,"
type textarea "Huvitav, tundub, et"
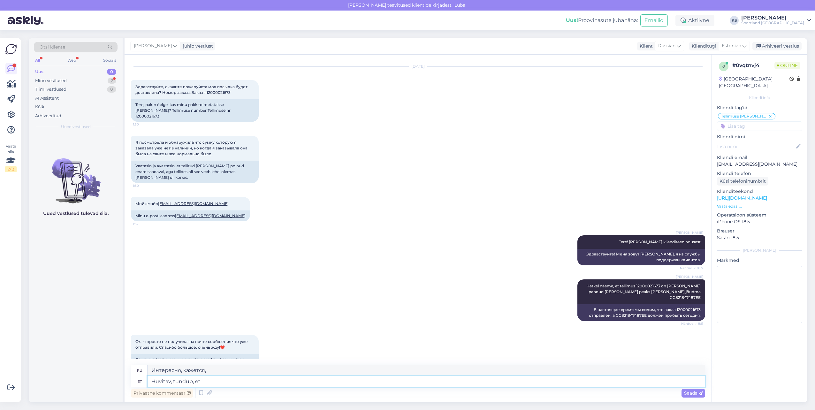
type textarea "Интересно, что, кажется,"
type textarea "Huvitav, tundub, et teavitus s"
type textarea "Интересно, похоже, что уведомление"
type textarea "Huvitav, tundub, et teavitus saadetakse"
type textarea "Интересно, похоже, что уведомление отправляется."
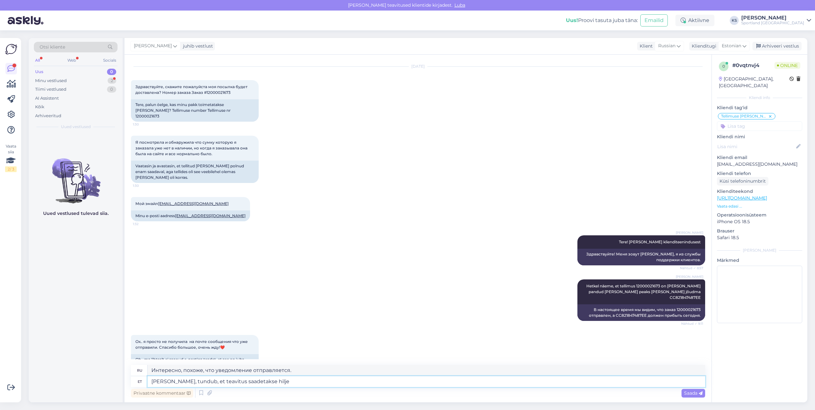
type textarea "Huvitav, tundub, et teavitus saadetakse hiljem"
type textarea "Интересно, похоже, уведомление будет отправлено позже."
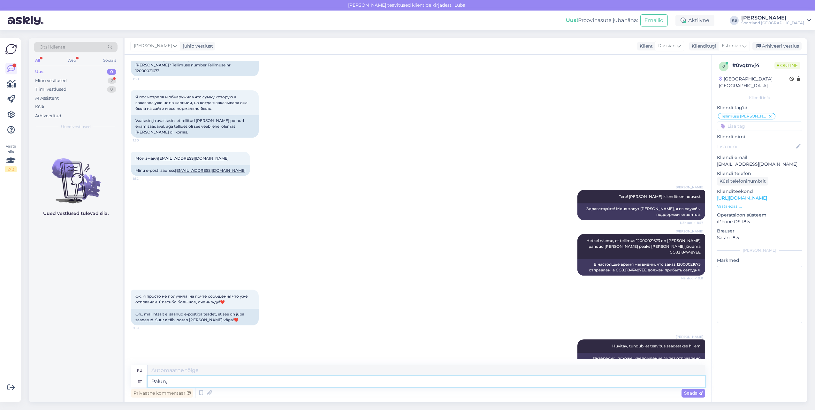
type textarea "Palun,"
type textarea "Пожалуйста,"
type textarea "Palun, kas m"
type textarea "Пожалуйста, можете"
type textarea "Palun, kas ma s"
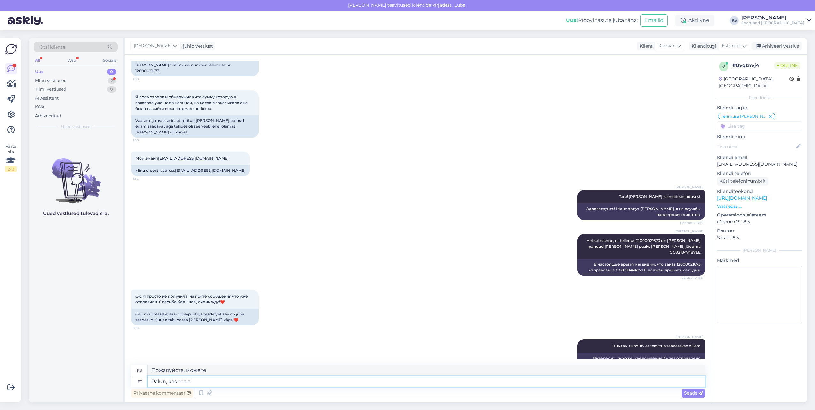
type textarea "Пожалуйста, можно мне"
type textarea "Palun, kas ma saan teile ht"
type textarea "Пожалуйста, могу ли я вас достать?"
type textarea "Palun, kas ma saan teile hetkel v"
type textarea "Пожалуйста, можно [PERSON_NAME] принять в данный момент?"
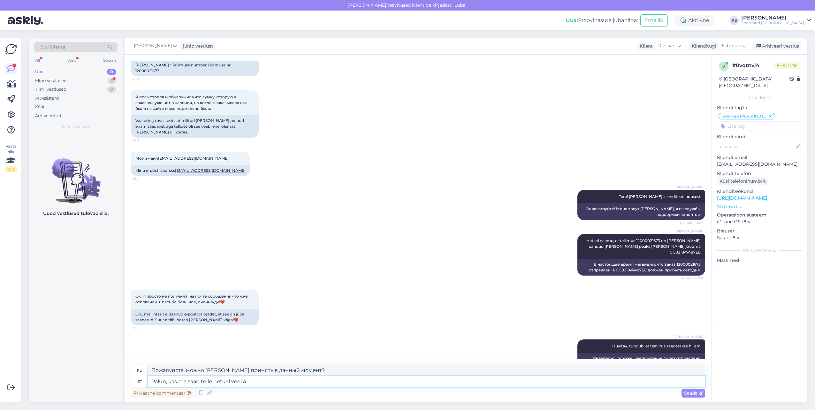
type textarea "Palun, kas ma saan teile hetkel veel ab"
type textarea "Могу ли я сейчас принести Вам еще?"
type textarea "Palun, kas ma saan teile hetkel veel abiks"
type textarea "Могу ли я вам сейчас помочь?"
type textarea "Palun, kas ma saan teile hetkel veel abiks olla?"
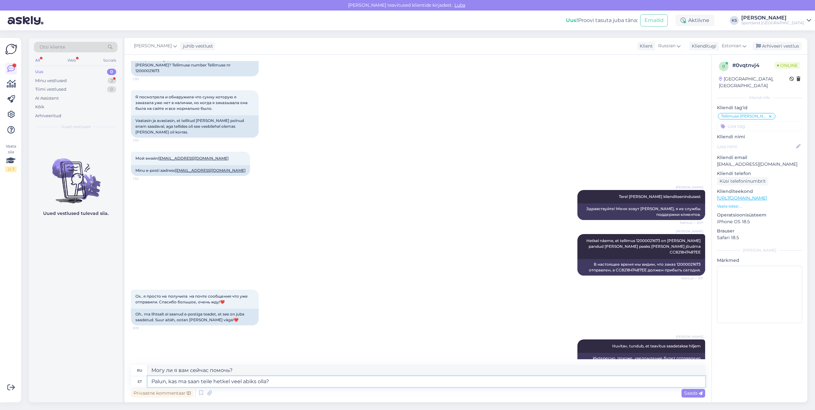
type textarea "Могу ли я вам еще помочь в это время?"
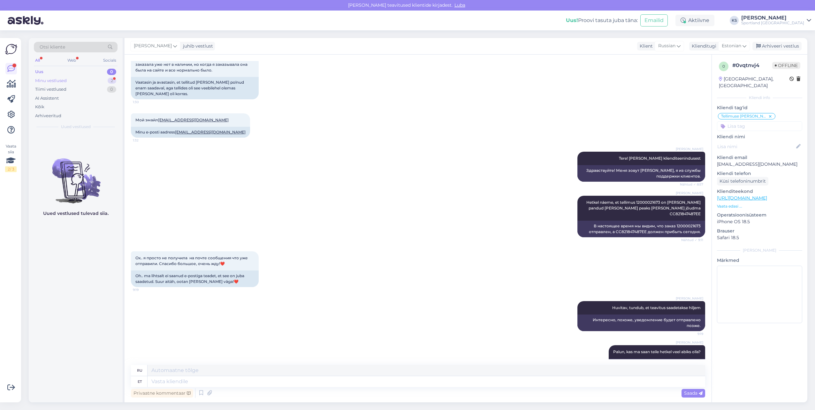
click at [104, 81] on div "Minu vestlused 2" at bounding box center [76, 80] width 84 height 9
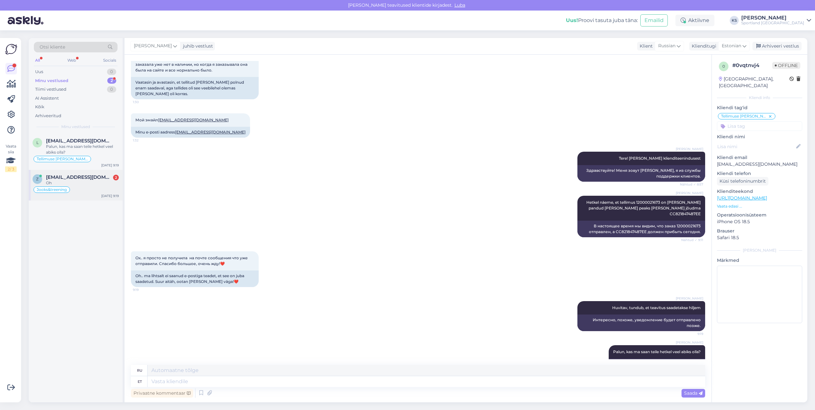
click at [90, 177] on span "[EMAIL_ADDRESS][DOMAIN_NAME]" at bounding box center [79, 177] width 66 height 6
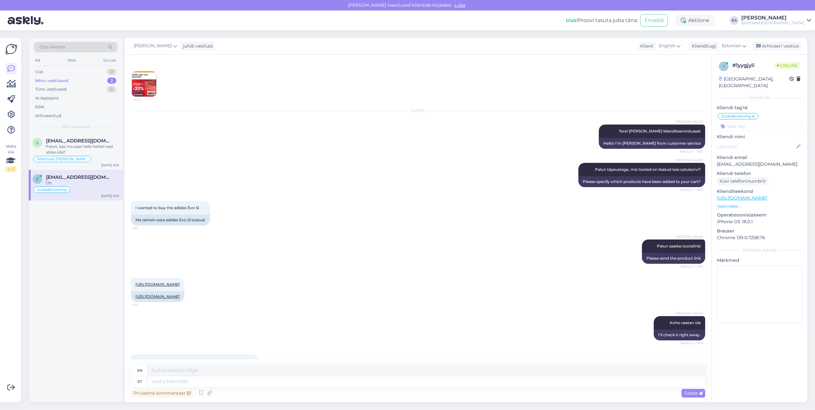
scroll to position [70, 0]
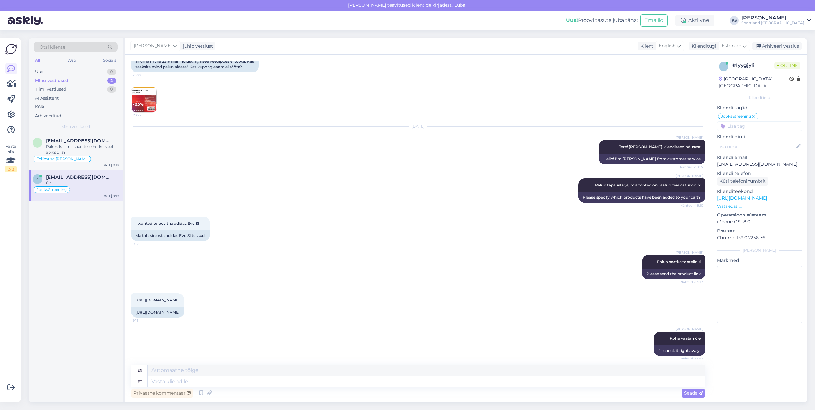
click at [148, 112] on img at bounding box center [144, 100] width 26 height 26
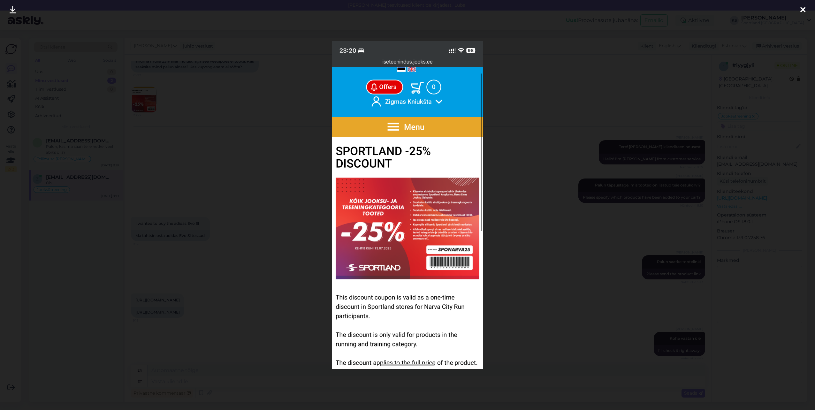
click at [599, 197] on div at bounding box center [407, 205] width 815 height 410
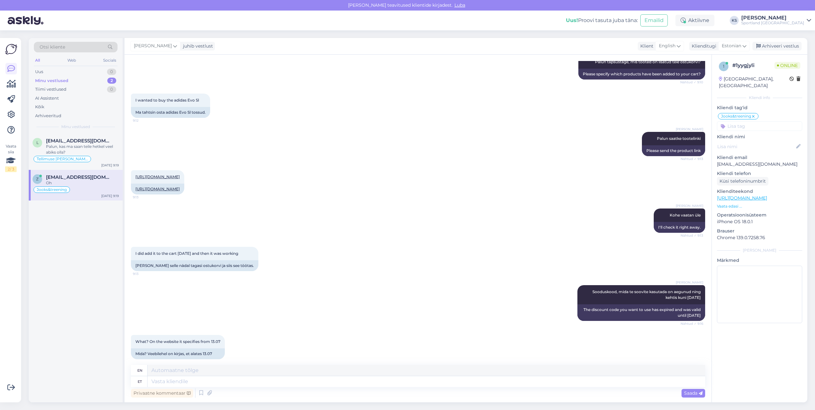
scroll to position [261, 0]
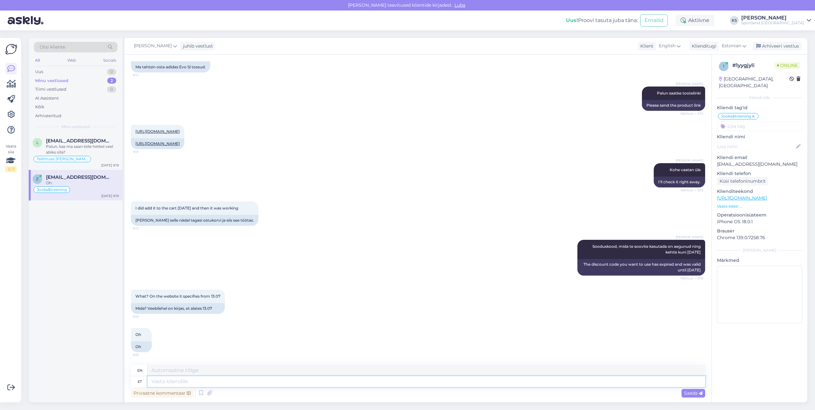
drag, startPoint x: 262, startPoint y: 381, endPoint x: 634, endPoint y: 385, distance: 371.9
click at [262, 380] on textarea at bounding box center [425, 381] width 557 height 11
type textarea "Hetkel"
type textarea "Currently"
type textarea "Hetkel näen, e"
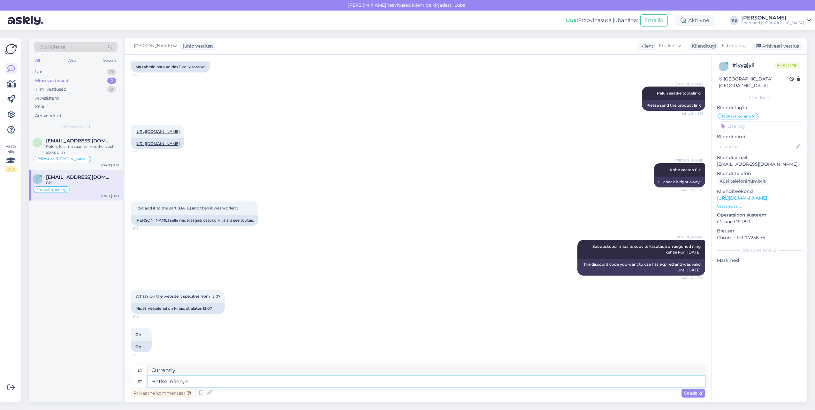
type textarea "Right now I see,"
type textarea "Hetkel näen, et"
type textarea "I see that right now"
type textarea "Hetkel näen, et see"
type textarea "I see that now."
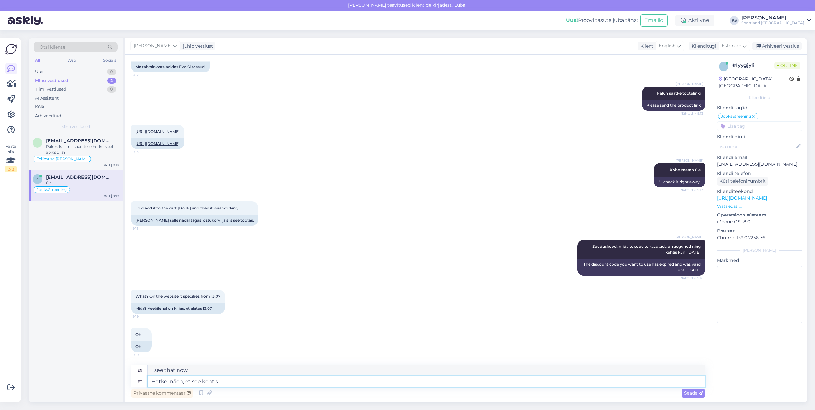
type textarea "Hetkel näen, et see kehtis"
type textarea "I see now that it was valid."
click at [256, 380] on textarea "Hetkel näen, et see kehtis" at bounding box center [425, 381] width 557 height 11
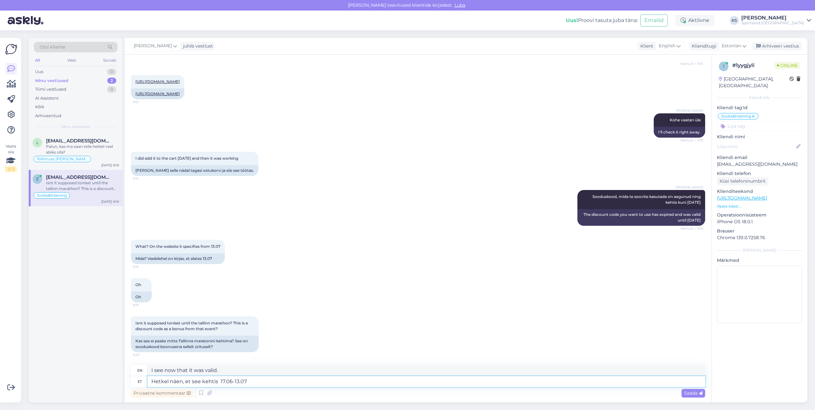
type textarea "Hetkel näen, et see kehtis 17.06-13.07'"
type textarea "At the moment I see that it was valid 17.06-13.07"
type textarea "Hetkel näen, et see kehtis 17.06-13.07"
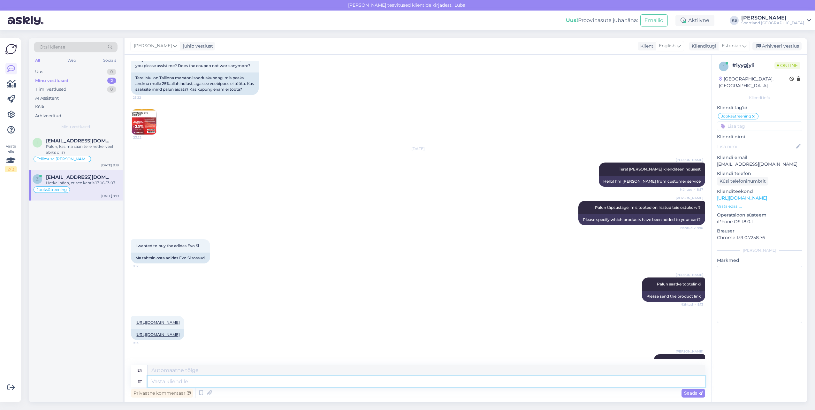
scroll to position [0, 0]
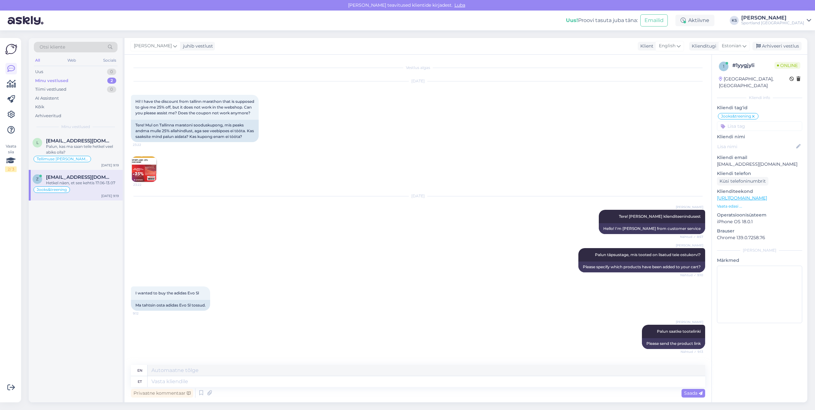
click at [150, 172] on img at bounding box center [144, 169] width 26 height 26
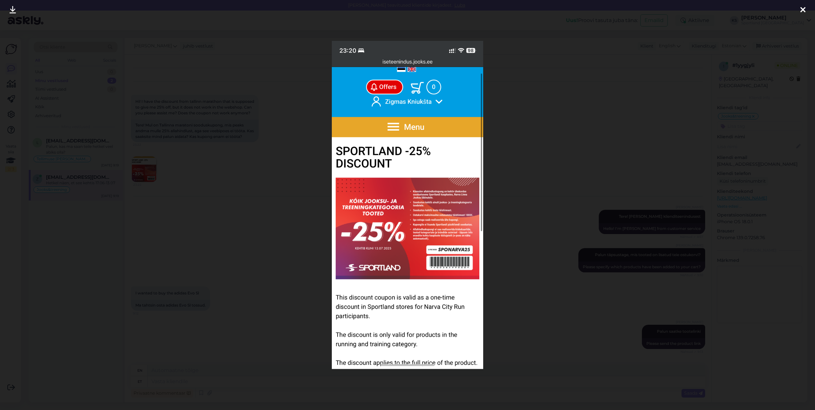
click at [606, 177] on div at bounding box center [407, 205] width 815 height 410
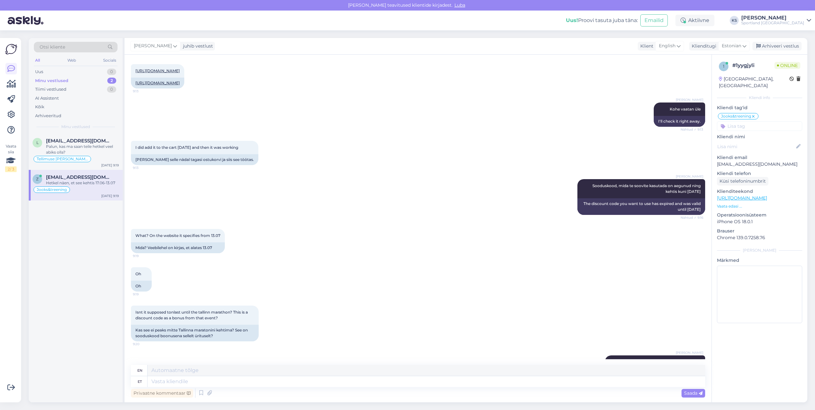
scroll to position [349, 0]
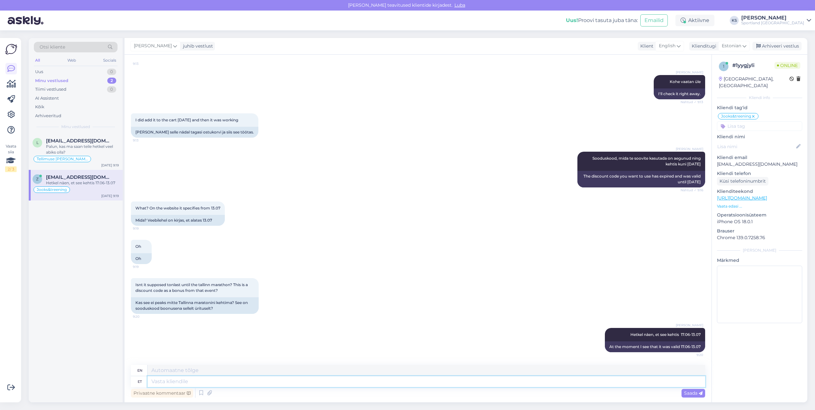
click at [228, 381] on textarea at bounding box center [425, 381] width 557 height 11
type textarea "S"
click at [98, 72] on div "Uus 1" at bounding box center [76, 71] width 84 height 9
click at [79, 150] on div "Tere. Ok siis ma kirjutan homme uuesti aga kas toode on veel Rocal olemas, kuna…" at bounding box center [82, 149] width 73 height 11
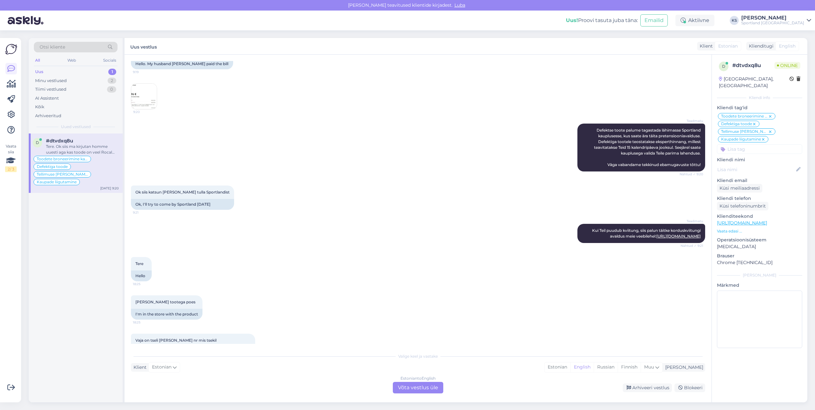
scroll to position [1689, 0]
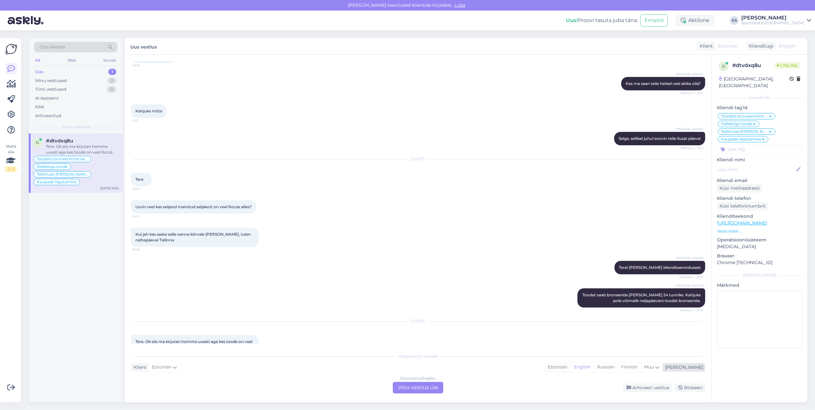
click at [570, 368] on div "Estonian" at bounding box center [557, 367] width 26 height 10
click at [420, 387] on div "Estonian to Estonian Võta vestlus üle" at bounding box center [418, 387] width 50 height 11
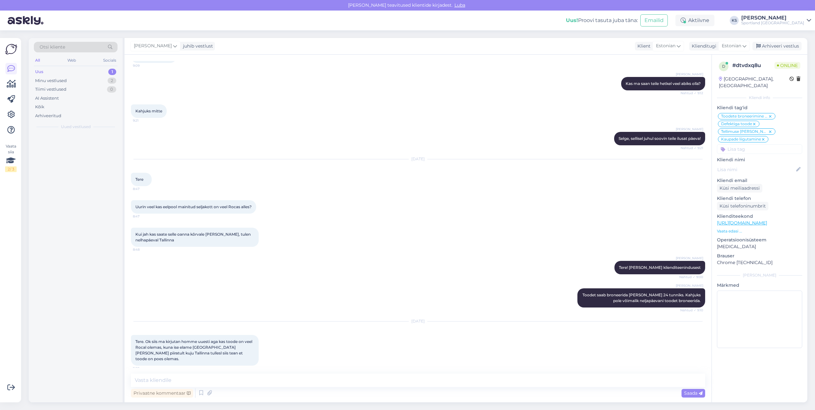
scroll to position [1665, 0]
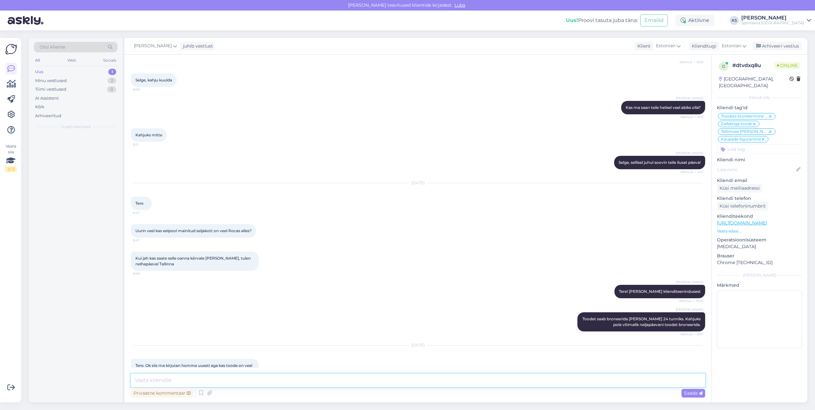
click at [237, 382] on textarea at bounding box center [418, 379] width 574 height 13
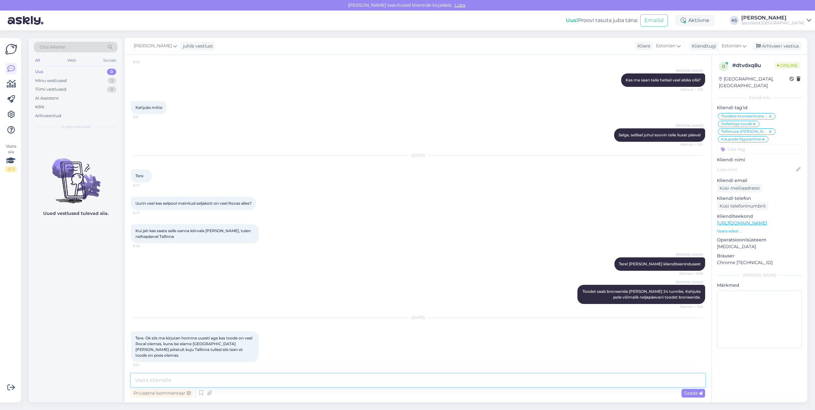
scroll to position [1720, 0]
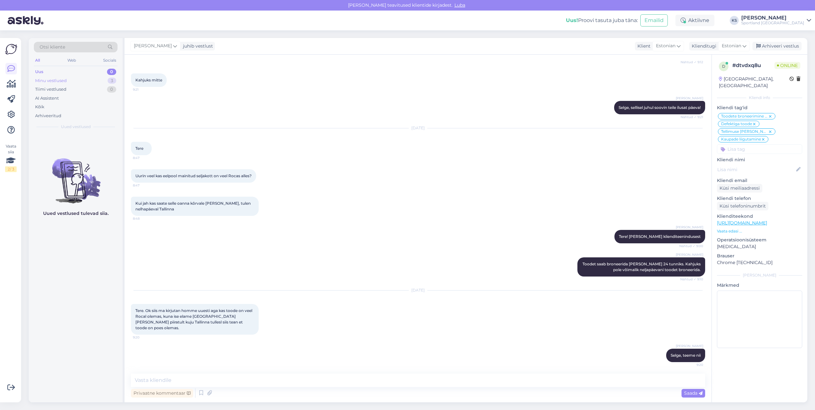
click at [95, 79] on div "Minu vestlused 3" at bounding box center [76, 80] width 84 height 9
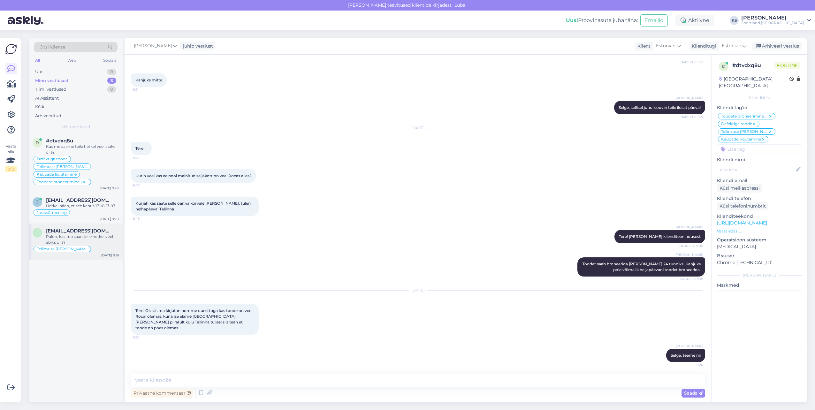
click at [84, 231] on span "[EMAIL_ADDRESS][DOMAIN_NAME]" at bounding box center [79, 231] width 66 height 6
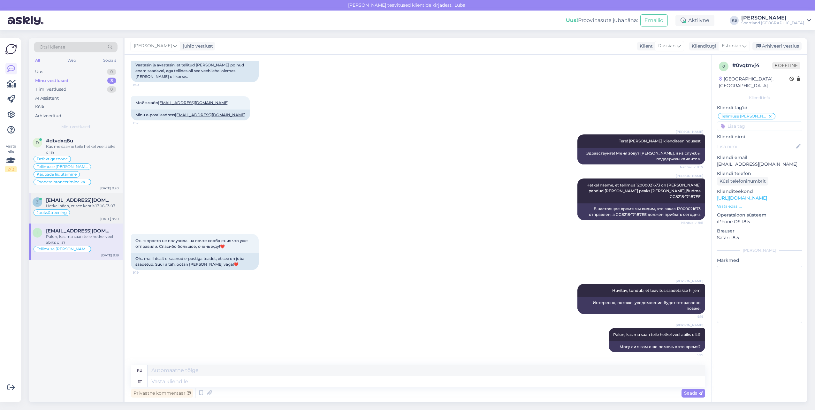
scroll to position [98, 0]
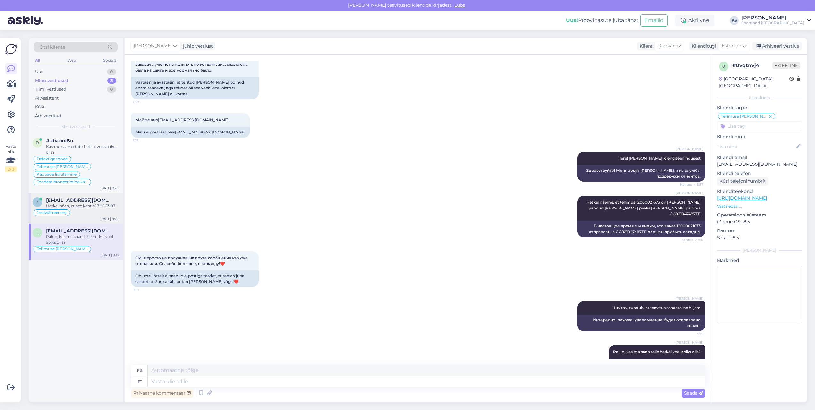
click at [89, 211] on div "Jooks&treening" at bounding box center [76, 213] width 86 height 8
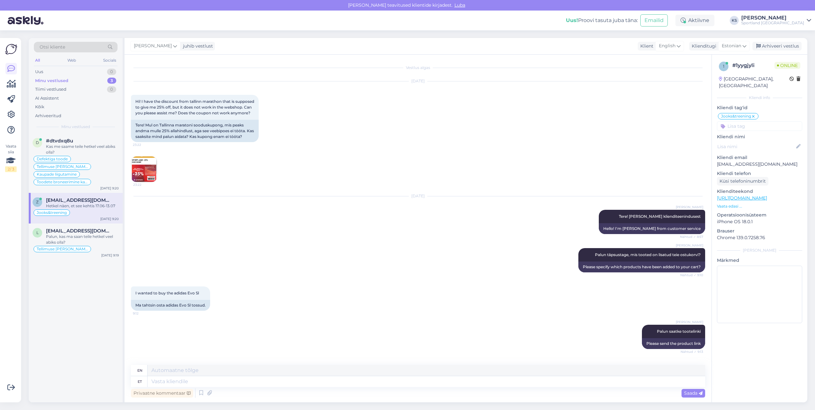
scroll to position [349, 0]
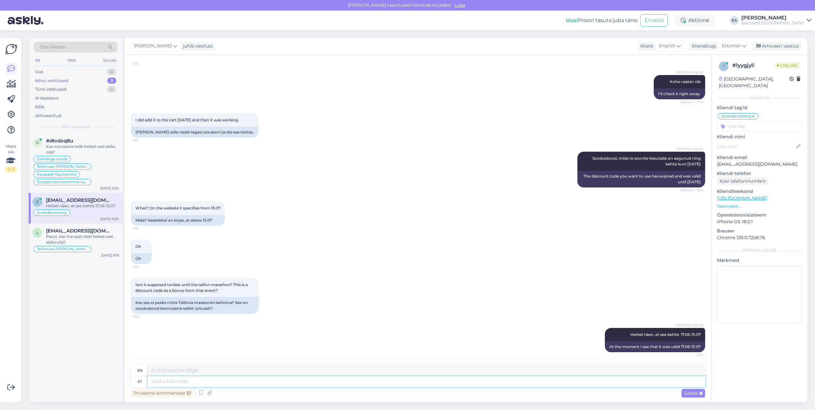
click at [211, 385] on textarea at bounding box center [425, 381] width 557 height 11
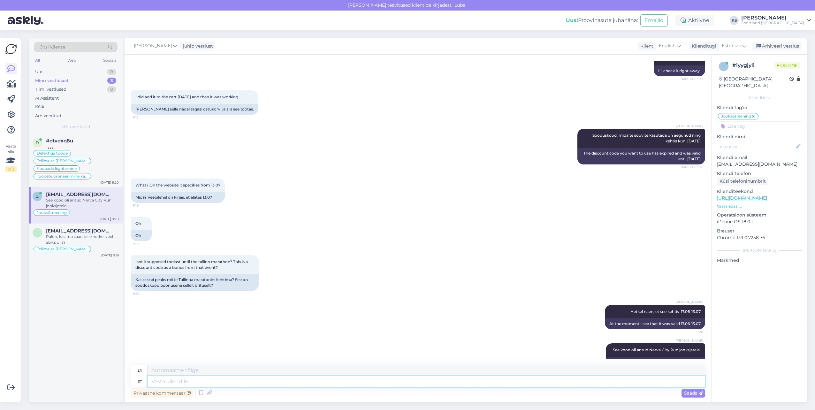
scroll to position [388, 0]
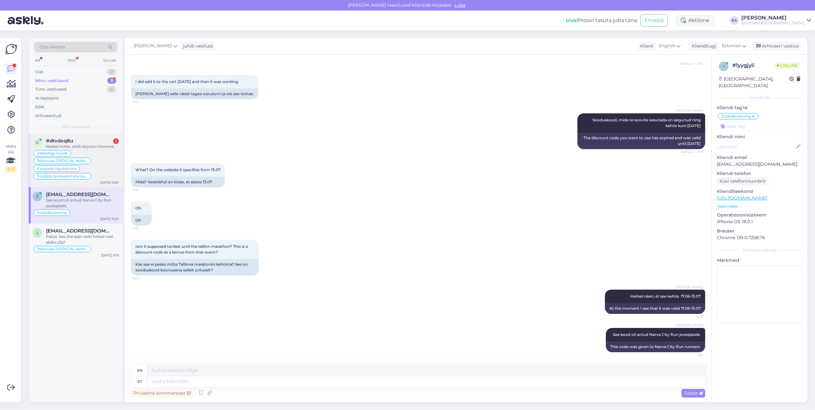
click at [87, 155] on div "Defektiga toode Tellimuse [PERSON_NAME] info Kaupade liigutamine Toodete bronee…" at bounding box center [76, 164] width 86 height 31
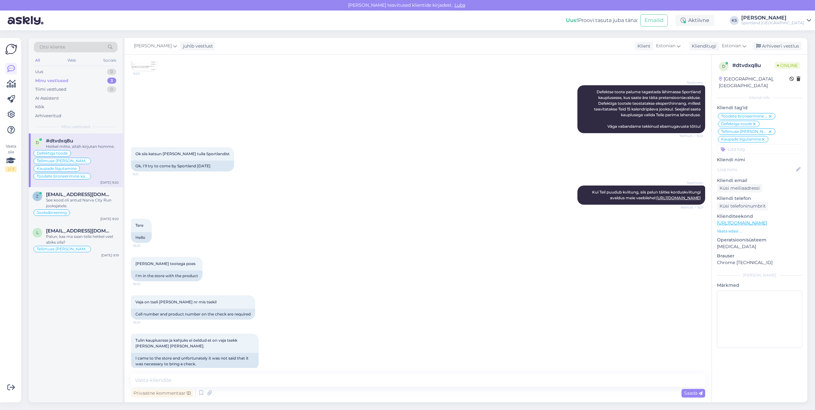
scroll to position [1748, 0]
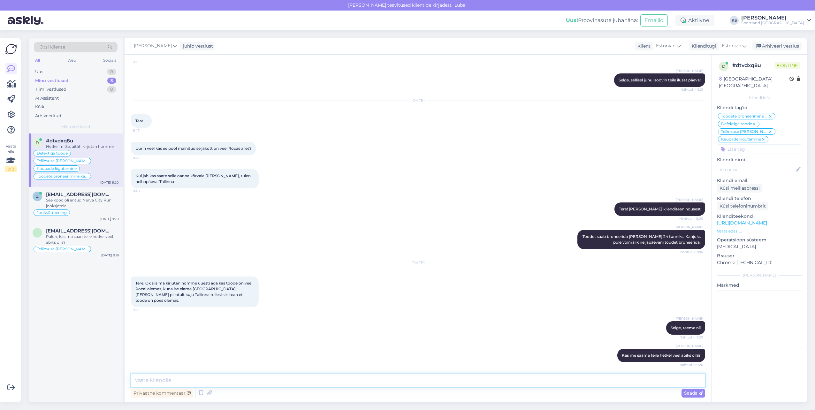
click at [290, 380] on textarea at bounding box center [418, 379] width 574 height 13
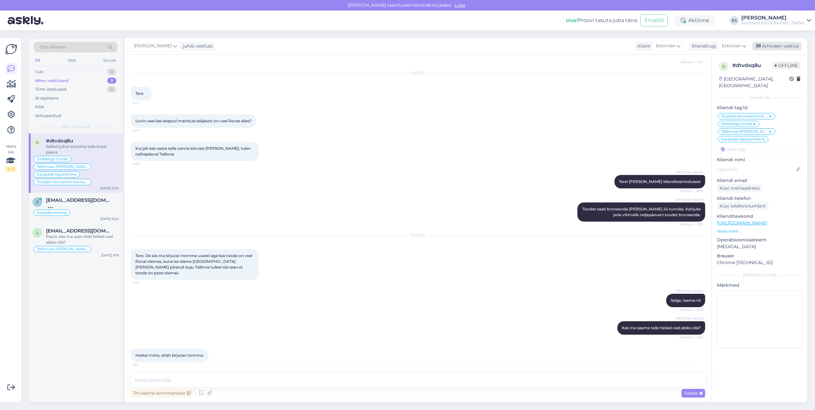
click at [779, 47] on div "Arhiveeri vestlus" at bounding box center [776, 46] width 49 height 9
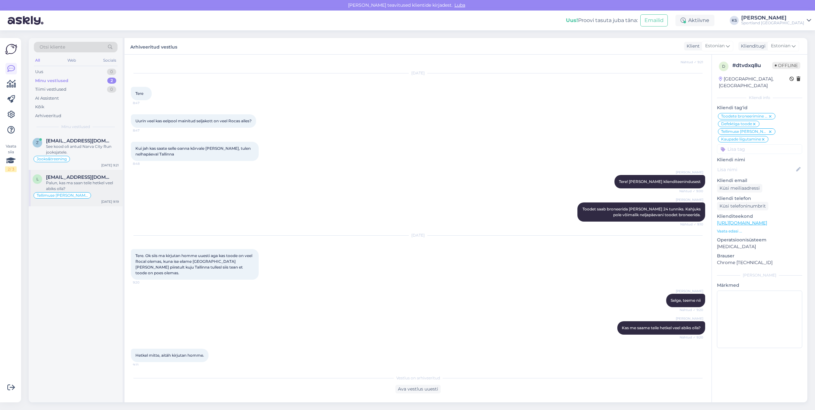
click at [102, 187] on div "Palun, kas ma saan teile hetkel veel abiks olla?" at bounding box center [82, 185] width 73 height 11
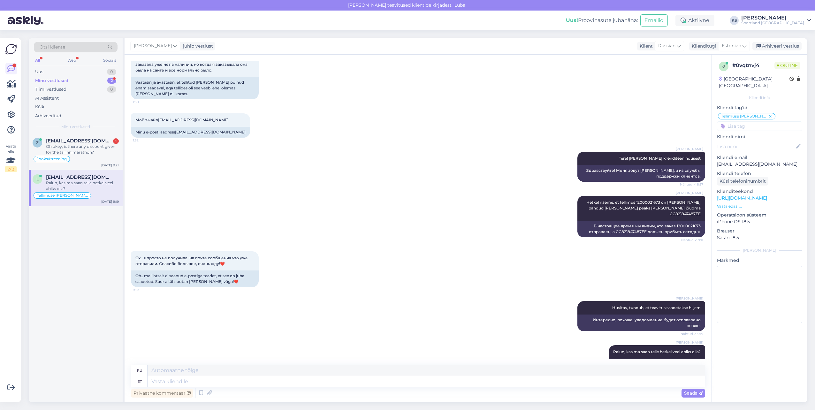
scroll to position [142, 0]
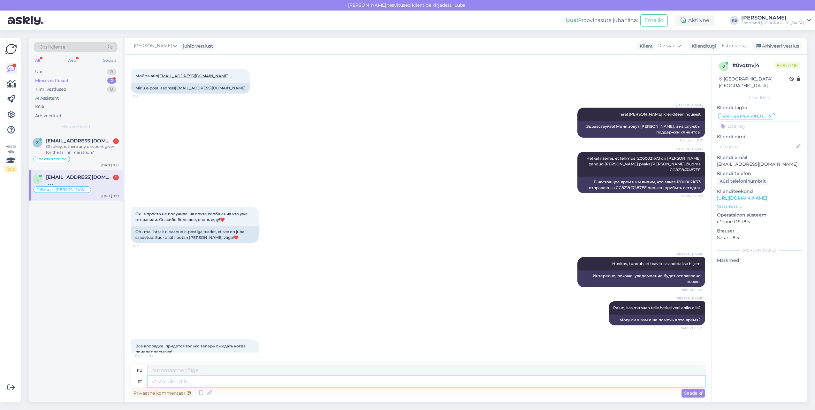
click at [238, 381] on textarea at bounding box center [425, 381] width 557 height 11
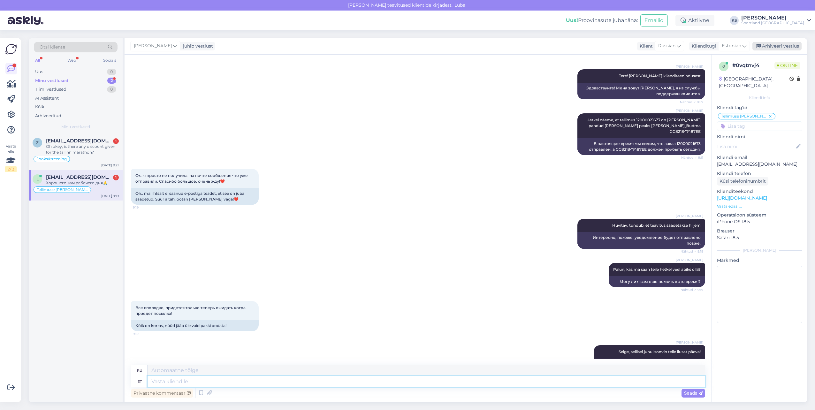
scroll to position [219, 0]
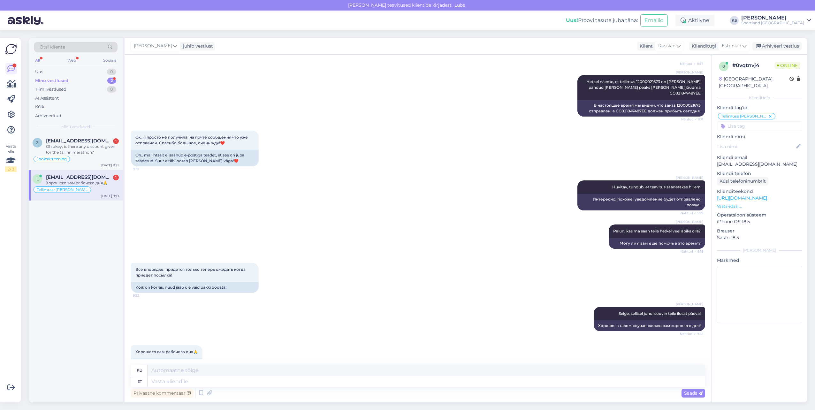
drag, startPoint x: 774, startPoint y: 44, endPoint x: 565, endPoint y: 148, distance: 234.0
click at [774, 44] on div "Arhiveeri vestlus" at bounding box center [776, 46] width 49 height 9
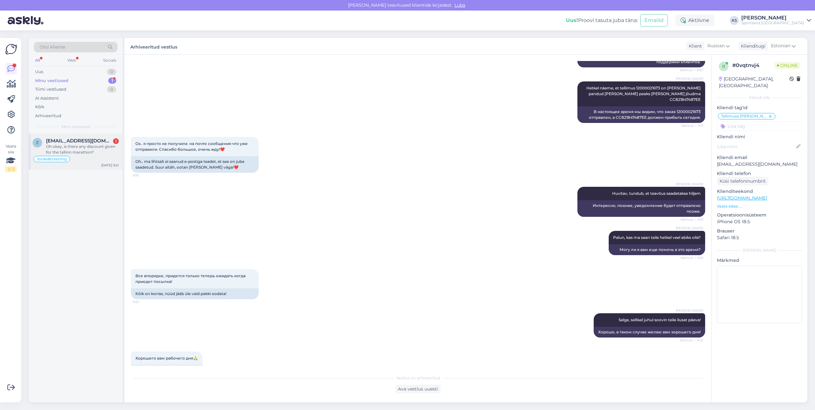
click at [89, 157] on div "Jooks&treening" at bounding box center [76, 159] width 86 height 8
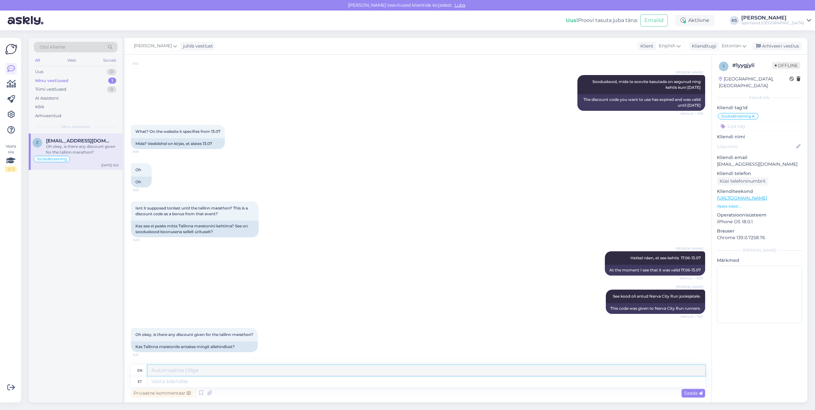
click at [184, 375] on textarea at bounding box center [425, 370] width 557 height 11
drag, startPoint x: 255, startPoint y: 380, endPoint x: 555, endPoint y: 367, distance: 300.0
click at [255, 380] on textarea at bounding box center [425, 381] width 557 height 11
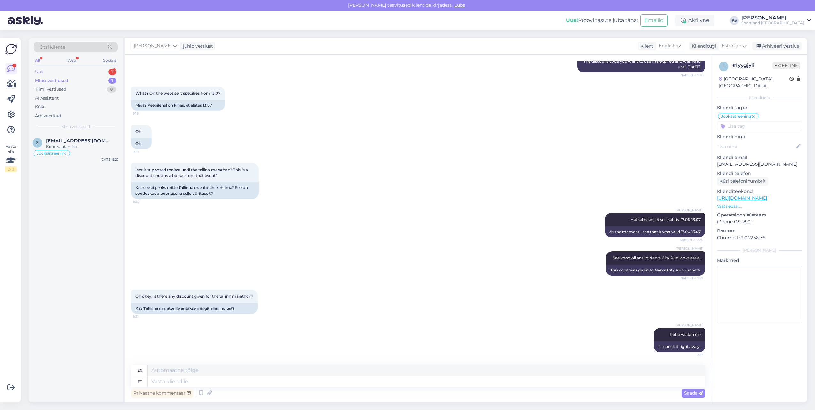
drag, startPoint x: 93, startPoint y: 75, endPoint x: 92, endPoint y: 71, distance: 3.3
click at [93, 72] on div "Uus 1" at bounding box center [76, 71] width 84 height 9
click at [72, 150] on div "Tere kuidas saan oma andmete alt ära muuta e-mail aadressi ?" at bounding box center [82, 149] width 73 height 11
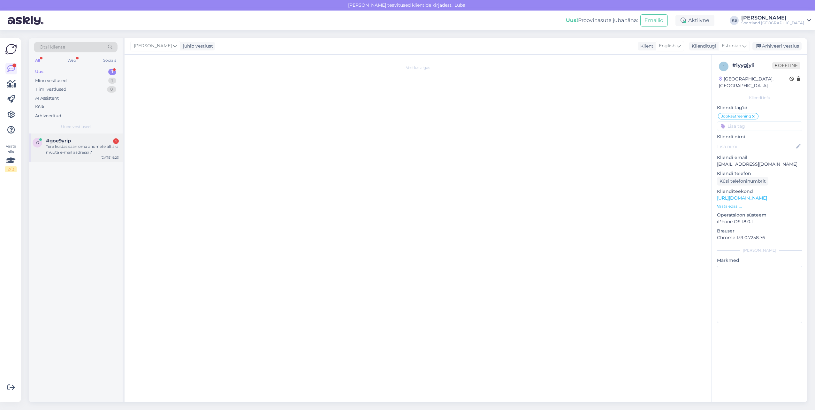
scroll to position [0, 0]
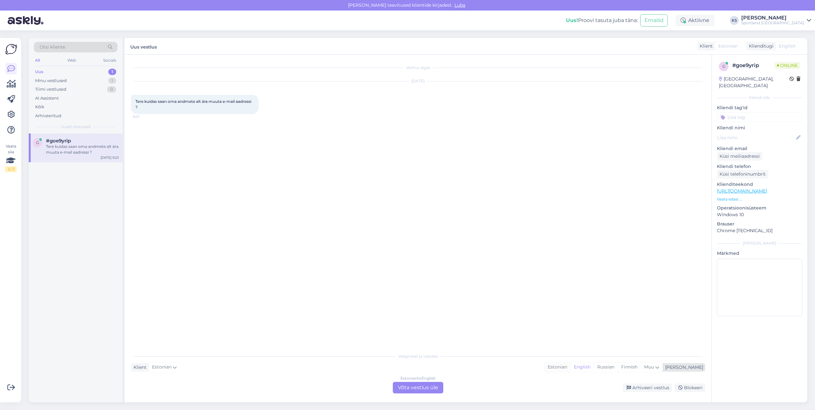
click at [570, 368] on div "Estonian" at bounding box center [557, 367] width 26 height 10
drag, startPoint x: 422, startPoint y: 377, endPoint x: 424, endPoint y: 381, distance: 4.9
click at [422, 378] on div "Estonian to Estonian" at bounding box center [418, 378] width 38 height 6
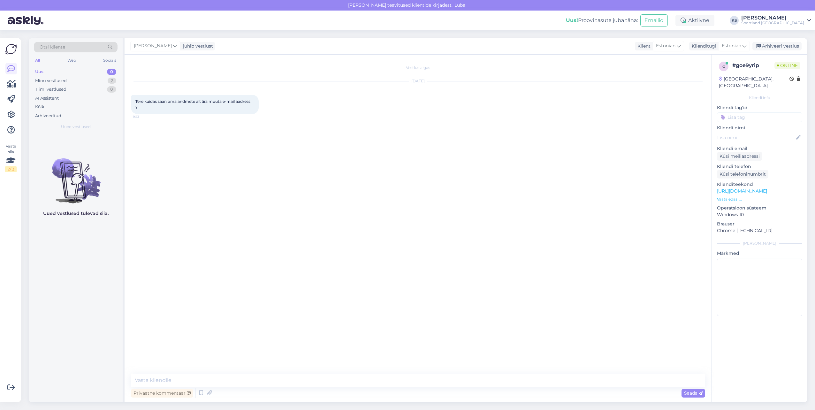
click at [432, 386] on textarea at bounding box center [418, 379] width 574 height 13
click at [293, 381] on textarea at bounding box center [418, 379] width 574 height 13
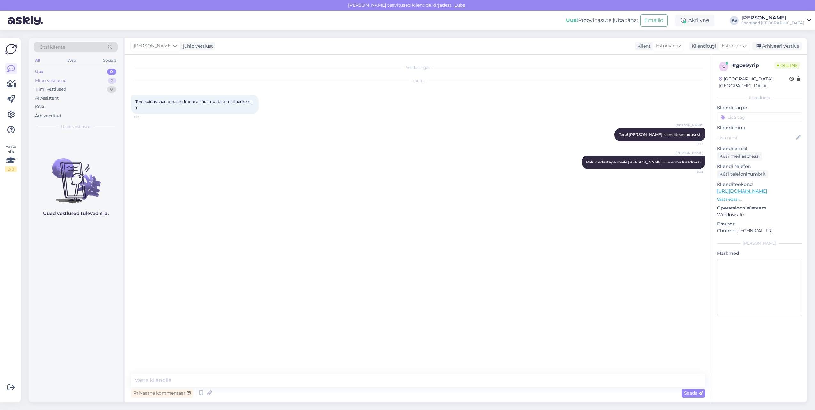
click at [97, 81] on div "Minu vestlused 2" at bounding box center [76, 80] width 84 height 9
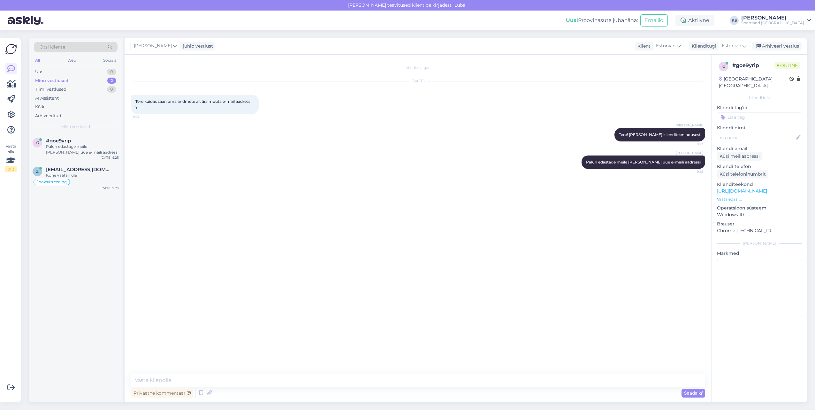
drag, startPoint x: 745, startPoint y: 109, endPoint x: 806, endPoint y: 108, distance: 60.3
click at [806, 108] on div "g # goe9yrip Online [GEOGRAPHIC_DATA], Põlva Kliendi info Kliendi tag'id Kliend…" at bounding box center [758, 190] width 95 height 271
click at [741, 112] on input "konto" at bounding box center [759, 117] width 85 height 10
click at [759, 132] on span "Sportland ID konto" at bounding box center [759, 134] width 37 height 4
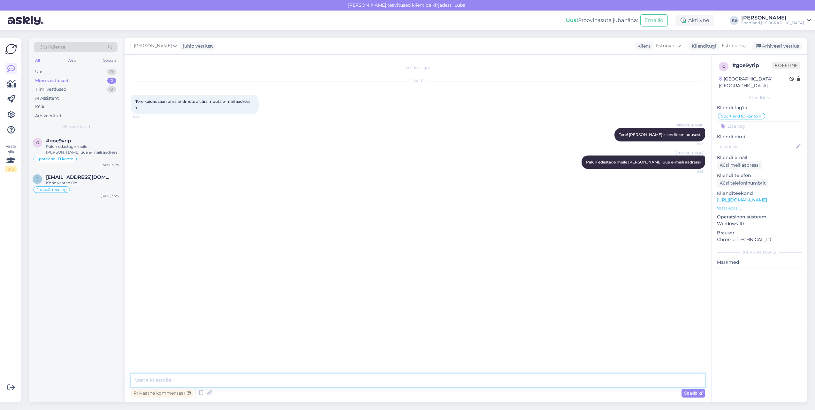
click at [356, 378] on textarea at bounding box center [418, 379] width 574 height 13
click at [100, 180] on span "[EMAIL_ADDRESS][DOMAIN_NAME]" at bounding box center [79, 177] width 66 height 6
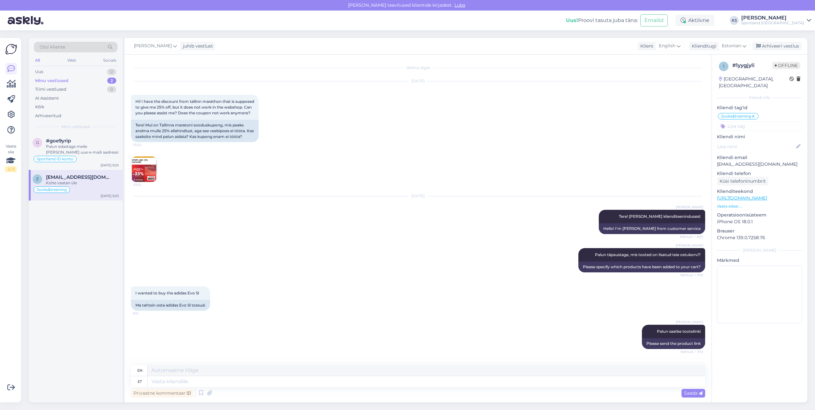
scroll to position [470, 0]
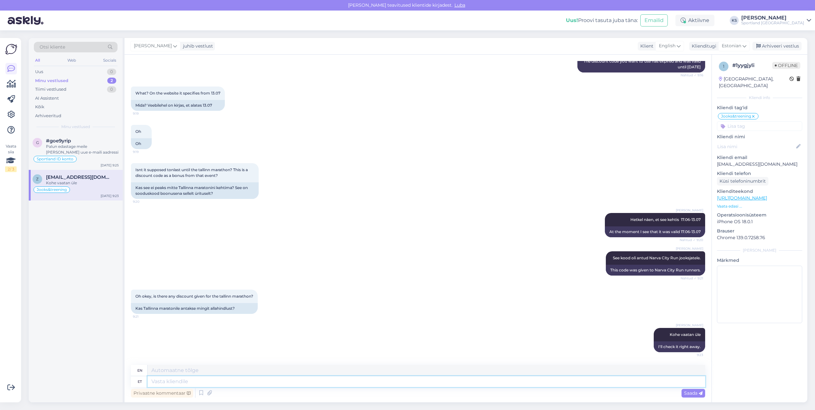
click at [285, 382] on textarea at bounding box center [425, 381] width 557 height 11
click at [409, 383] on textarea "Kahjuks hetkel ei ole aktiivseid soodustusi pakkuda, kuid usun, et mõni soodust…" at bounding box center [425, 381] width 557 height 11
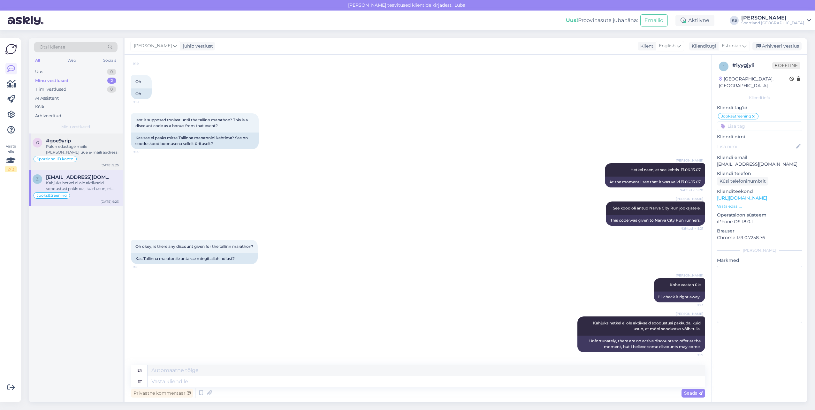
click at [90, 155] on div "Sportland ID konto" at bounding box center [76, 159] width 86 height 8
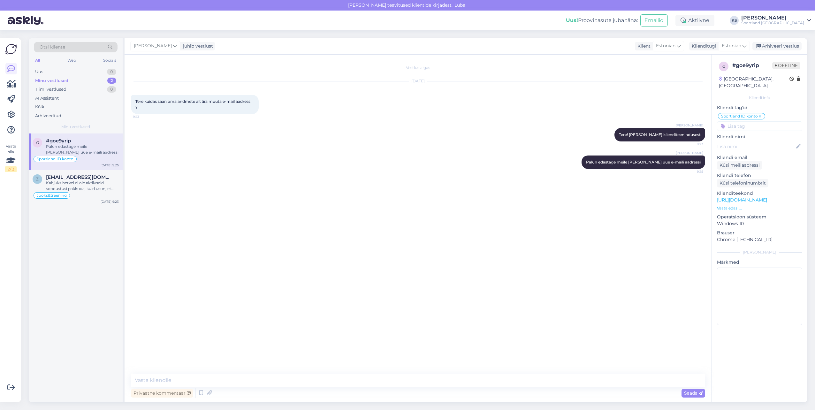
scroll to position [0, 0]
click at [784, 45] on div "Arhiveeri vestlus" at bounding box center [776, 46] width 49 height 9
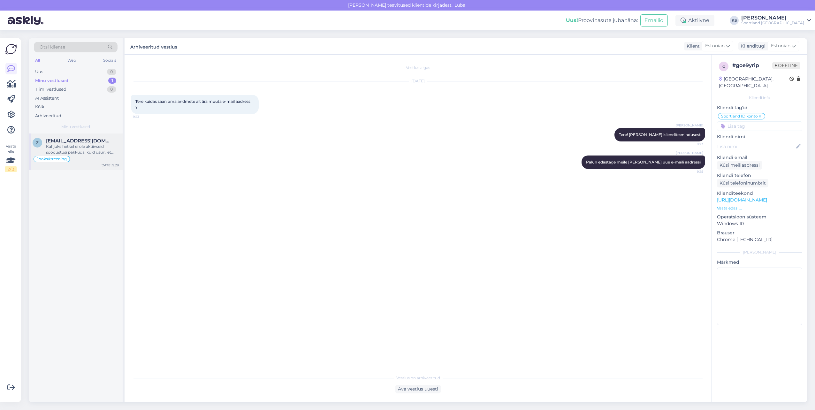
click at [74, 147] on div "Kahjuks hetkel ei ole aktiivseid soodustusi pakkuda, kuid usun, et mõni soodust…" at bounding box center [82, 149] width 73 height 11
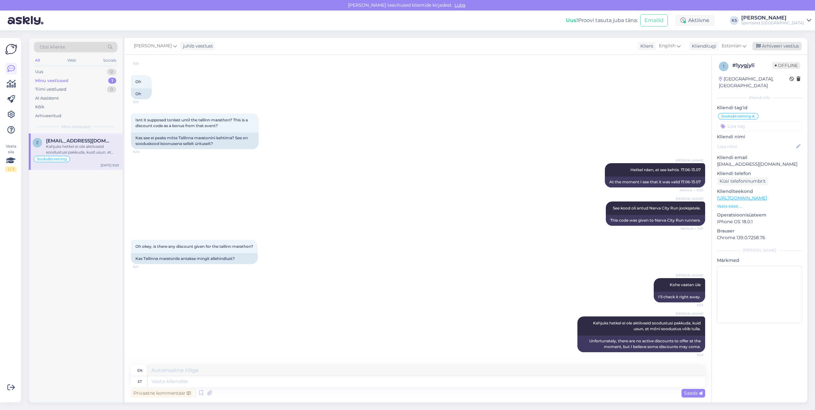
click at [777, 48] on div "Arhiveeri vestlus" at bounding box center [776, 46] width 49 height 9
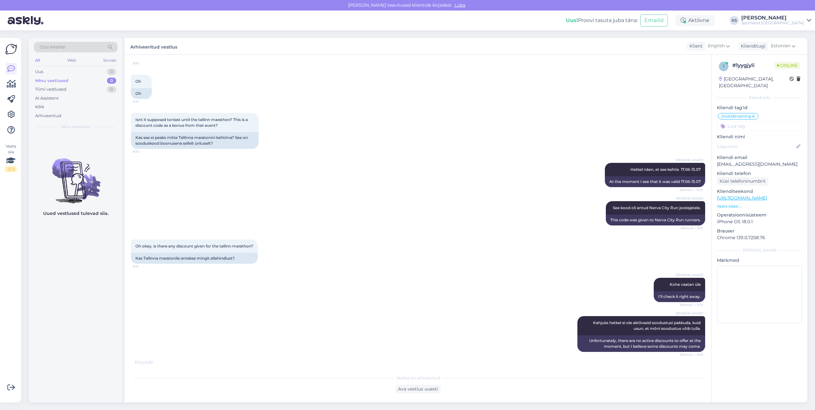
scroll to position [541, 0]
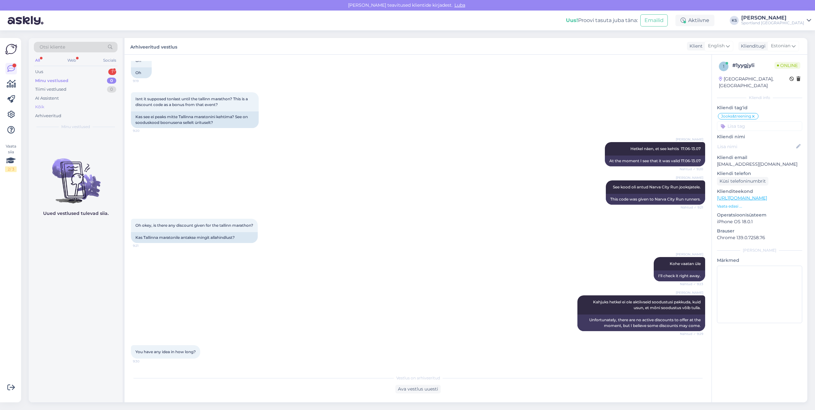
drag, startPoint x: 65, startPoint y: 70, endPoint x: 82, endPoint y: 105, distance: 38.1
click at [65, 70] on div "Uus 1" at bounding box center [76, 71] width 84 height 9
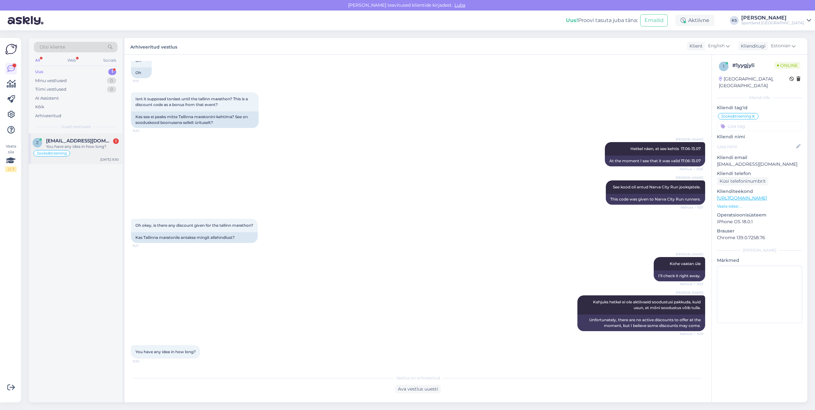
click at [87, 136] on div "z [EMAIL_ADDRESS][DOMAIN_NAME] 1 You have any idea in how long? Jooks&treening …" at bounding box center [76, 148] width 94 height 31
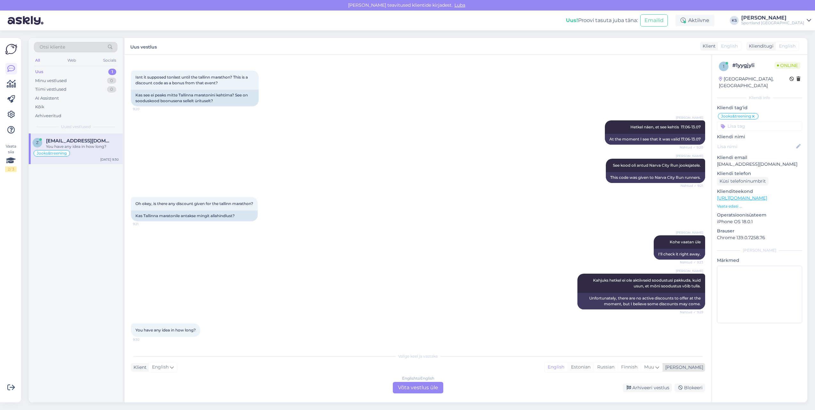
click at [593, 370] on div "Estonian" at bounding box center [580, 367] width 26 height 10
click at [432, 383] on div "English to Estonian Võta vestlus üle" at bounding box center [418, 387] width 50 height 11
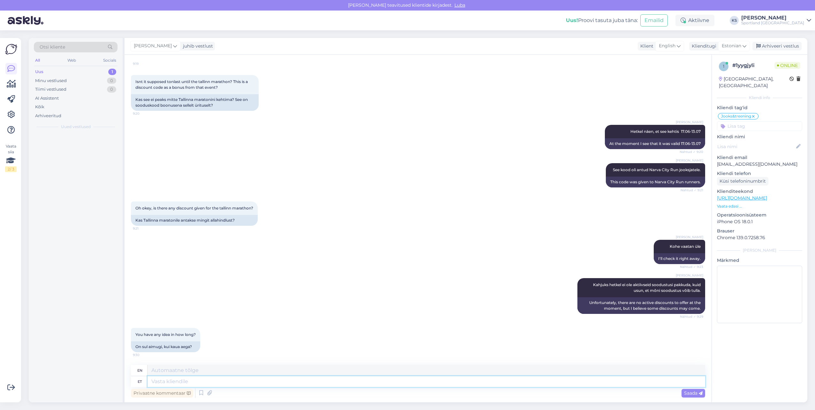
scroll to position [558, 0]
click at [432, 385] on textarea at bounding box center [425, 381] width 557 height 11
click at [438, 388] on div "Privaatne kommentaar Saada" at bounding box center [418, 393] width 574 height 12
click at [181, 386] on textarea at bounding box center [425, 381] width 557 height 11
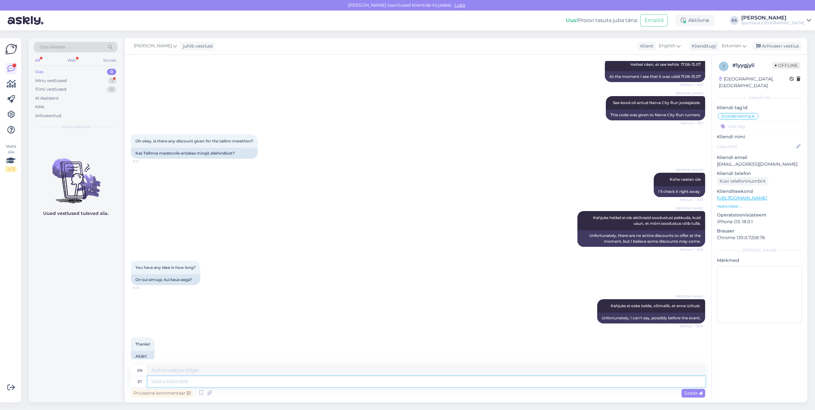
scroll to position [635, 0]
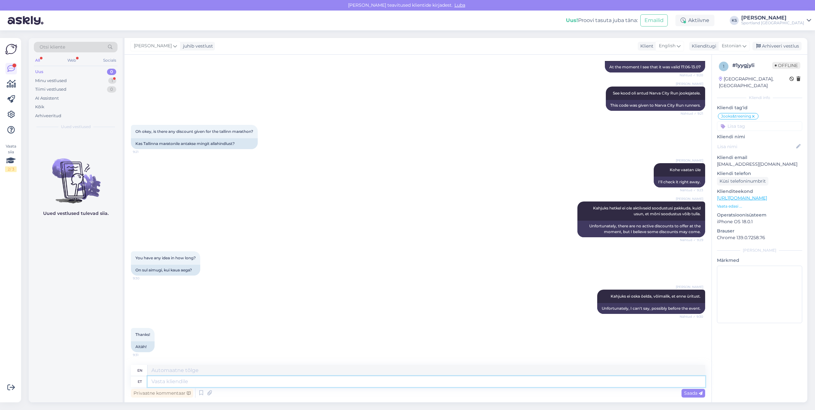
click at [205, 383] on textarea at bounding box center [425, 381] width 557 height 11
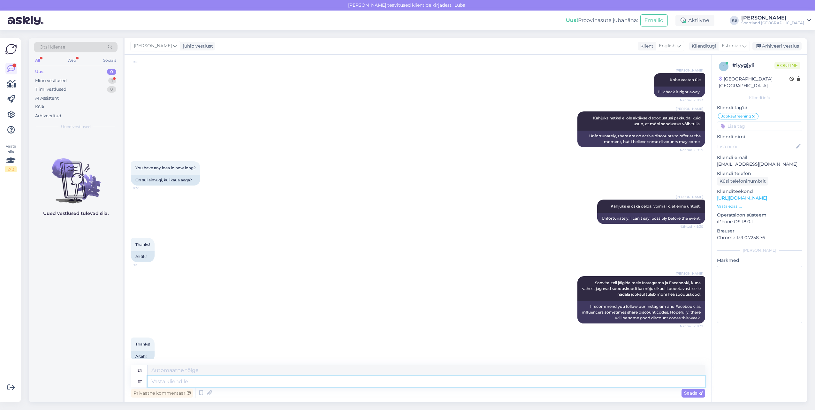
scroll to position [734, 0]
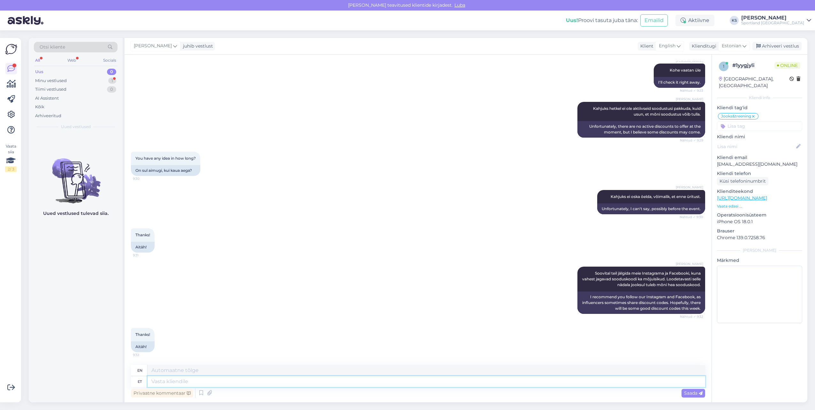
click at [224, 383] on textarea at bounding box center [425, 381] width 557 height 11
click at [155, 374] on textarea "Please, can I still help you at this time?" at bounding box center [425, 370] width 557 height 11
click at [307, 373] on textarea "You are welcome, can I still help you at this time?" at bounding box center [425, 370] width 557 height 11
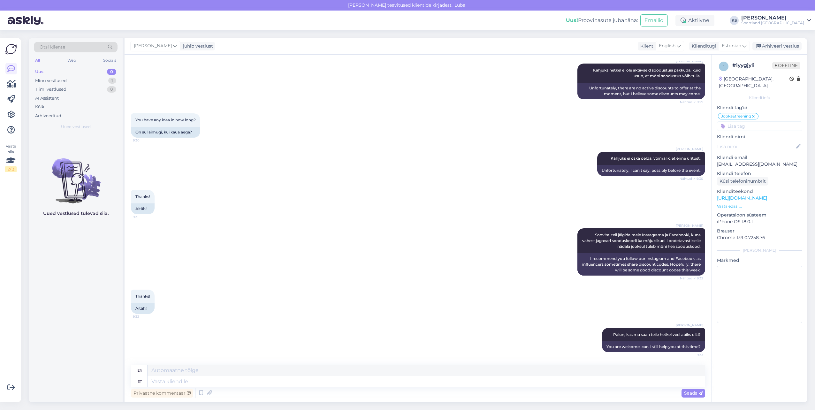
click at [741, 121] on input at bounding box center [759, 126] width 85 height 10
click at [766, 141] on span "Soodustused" at bounding box center [759, 143] width 25 height 4
click at [759, 195] on p "[URL][DOMAIN_NAME]" at bounding box center [759, 198] width 85 height 7
click at [759, 195] on link "[URL][DOMAIN_NAME]" at bounding box center [742, 198] width 50 height 6
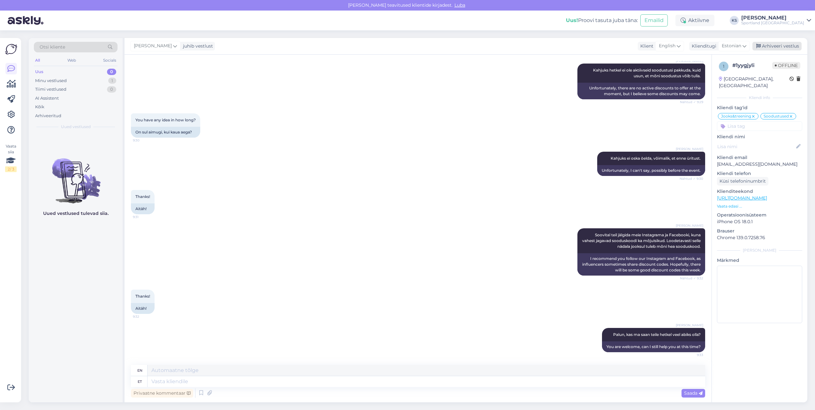
click at [794, 43] on div "Arhiveeri vestlus" at bounding box center [776, 46] width 49 height 9
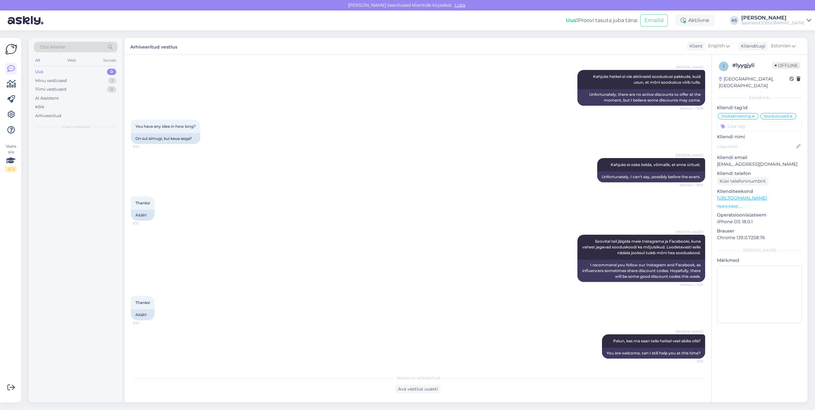
scroll to position [766, 0]
click at [10, 78] on link at bounding box center [10, 83] width 11 height 11
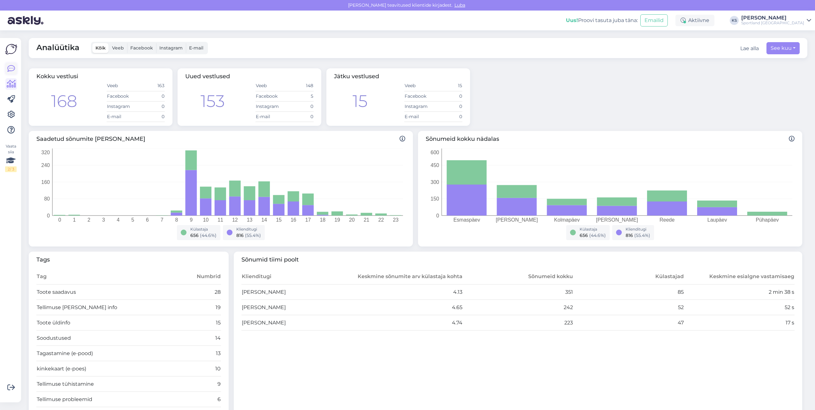
click at [9, 72] on icon at bounding box center [11, 69] width 8 height 8
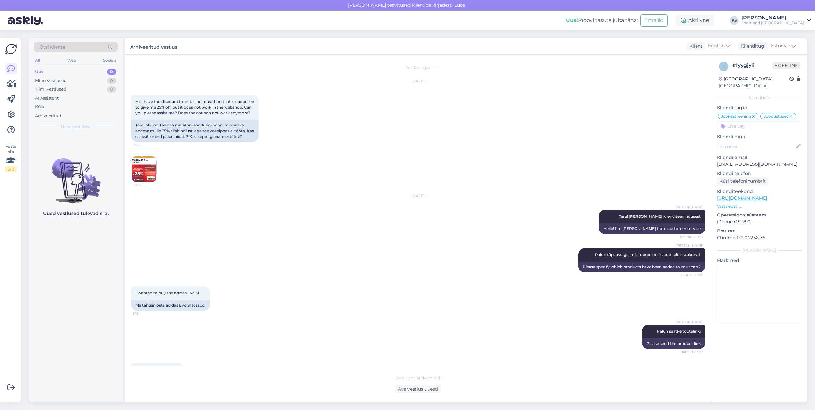
scroll to position [766, 0]
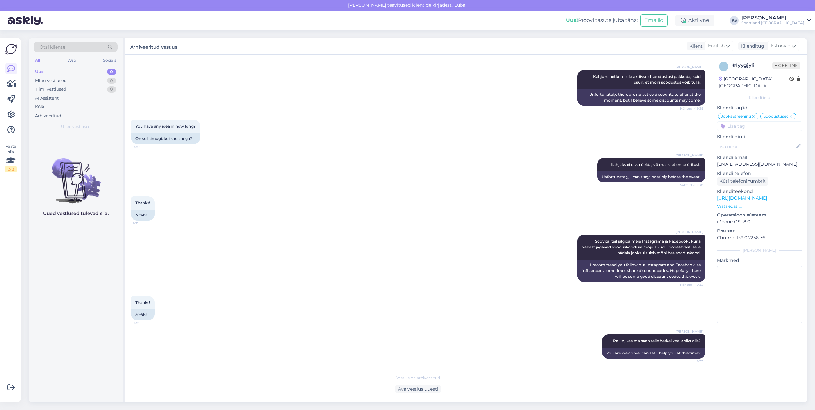
click at [796, 25] on div "Sportland [GEOGRAPHIC_DATA]" at bounding box center [772, 22] width 63 height 5
click at [801, 46] on button "Ava" at bounding box center [799, 49] width 14 height 10
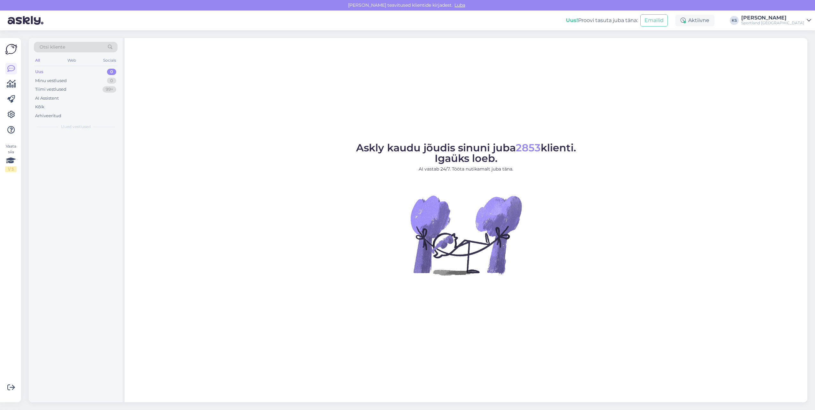
click at [791, 23] on div "Sportland [GEOGRAPHIC_DATA]" at bounding box center [772, 22] width 63 height 5
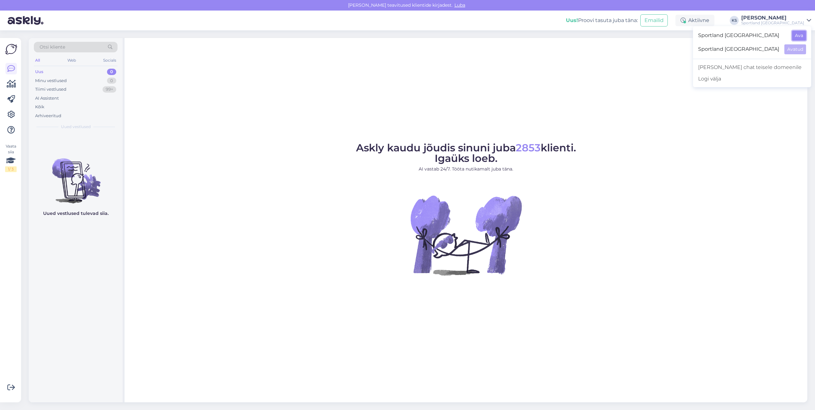
click at [797, 34] on button "Ava" at bounding box center [799, 36] width 14 height 10
click at [95, 92] on div "Tiimi vestlused 1" at bounding box center [76, 89] width 84 height 9
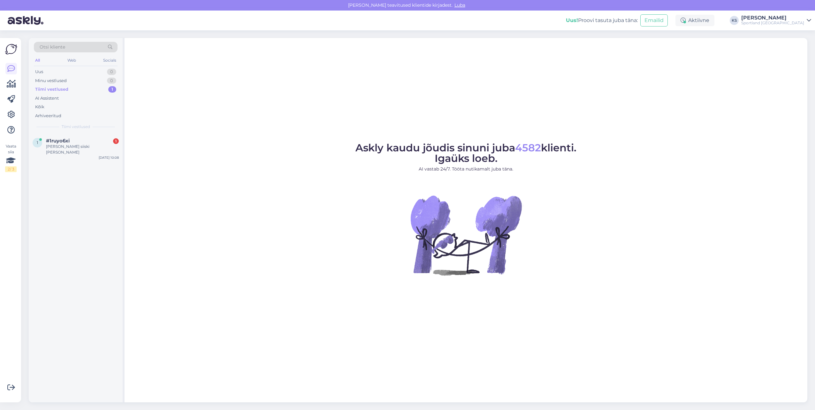
click at [111, 137] on div "1 #1ruyo6xi 1 Soovin siiski [PERSON_NAME] [DATE] 10:08" at bounding box center [76, 147] width 94 height 29
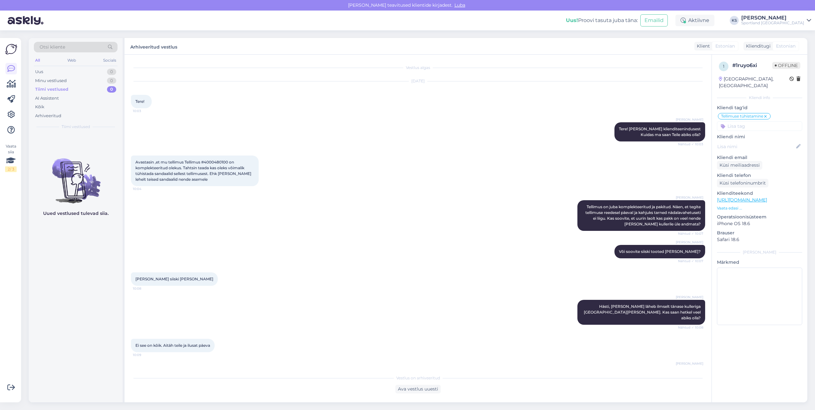
scroll to position [15, 0]
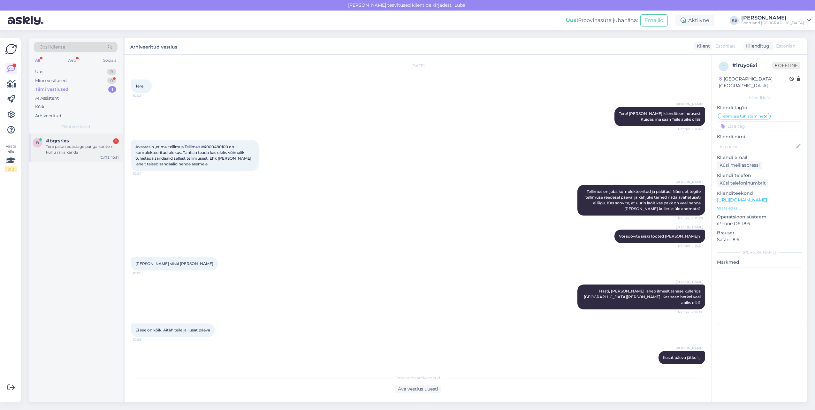
click at [88, 148] on div "Tere palun edastage panga konto nr kuhu raha kanda" at bounding box center [82, 149] width 73 height 11
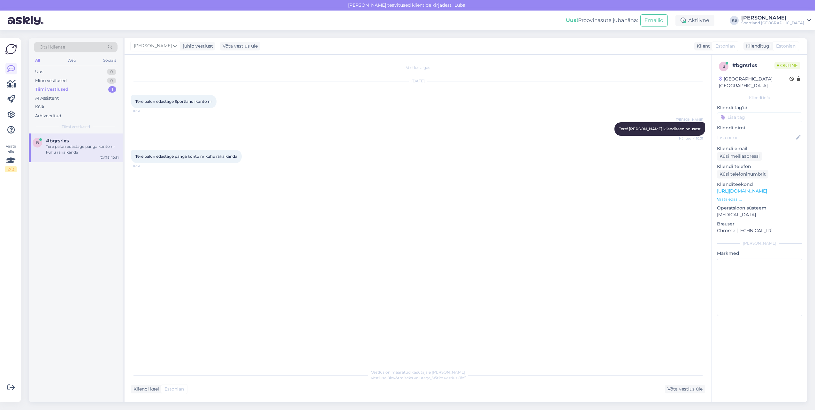
scroll to position [0, 0]
click at [693, 386] on div "Võta vestlus üle" at bounding box center [685, 389] width 40 height 9
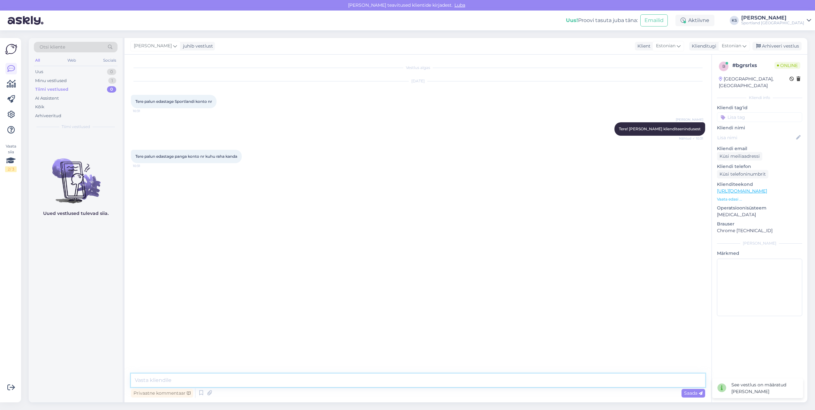
drag, startPoint x: 489, startPoint y: 379, endPoint x: 703, endPoint y: 369, distance: 213.8
click at [494, 379] on textarea at bounding box center [418, 379] width 574 height 13
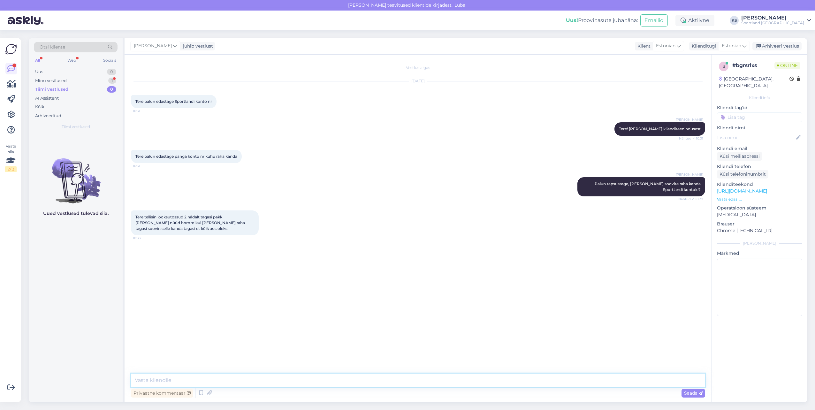
click at [228, 377] on textarea at bounding box center [418, 379] width 574 height 13
click at [161, 377] on textarea "Vaataks olukorra üle enne" at bounding box center [418, 379] width 574 height 13
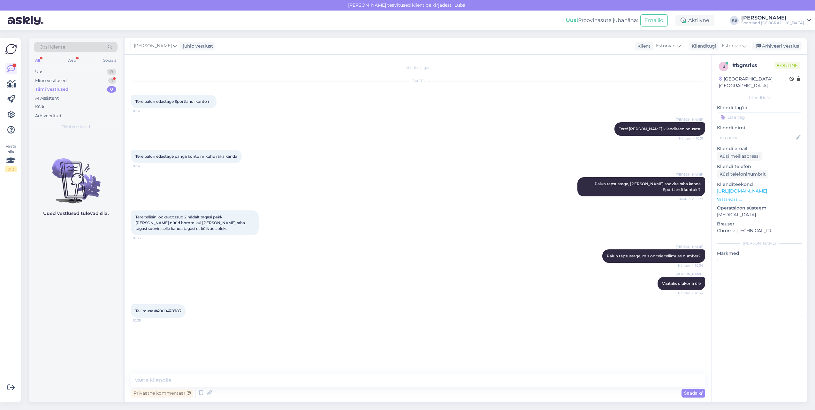
click at [173, 311] on span "Tellimuse #4000478783" at bounding box center [158, 310] width 46 height 5
click at [266, 375] on textarea at bounding box center [418, 379] width 574 height 13
click at [516, 374] on textarea "Hetkel näen, et antud tellimus on aktiivne ja tagasimakse ei ole vormistatud. K…" at bounding box center [418, 379] width 574 height 13
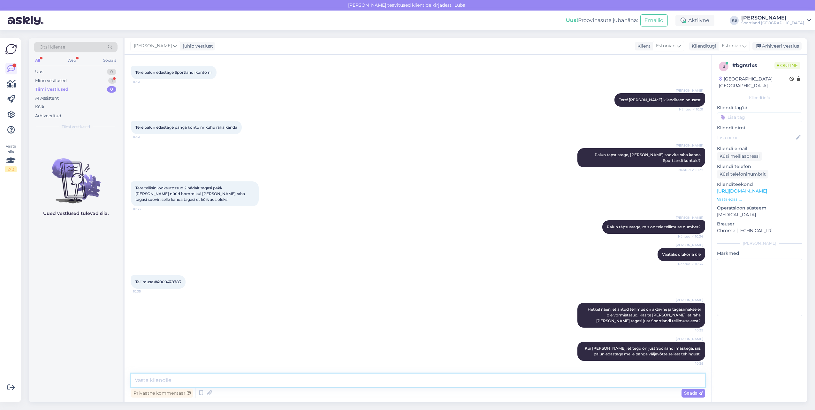
scroll to position [69, 0]
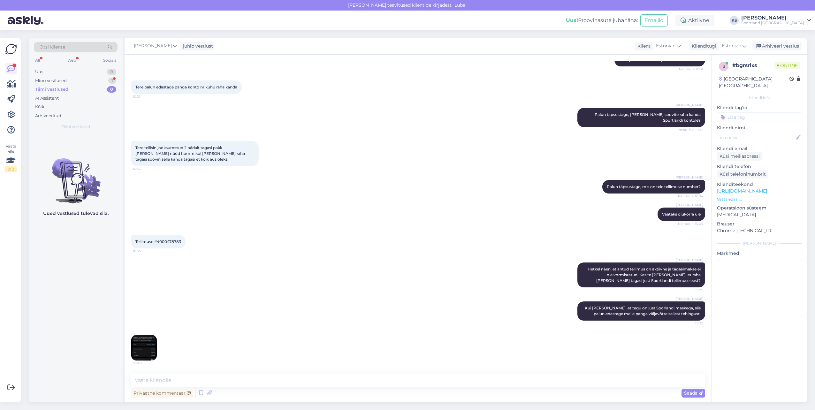
click at [145, 356] on img at bounding box center [144, 348] width 26 height 26
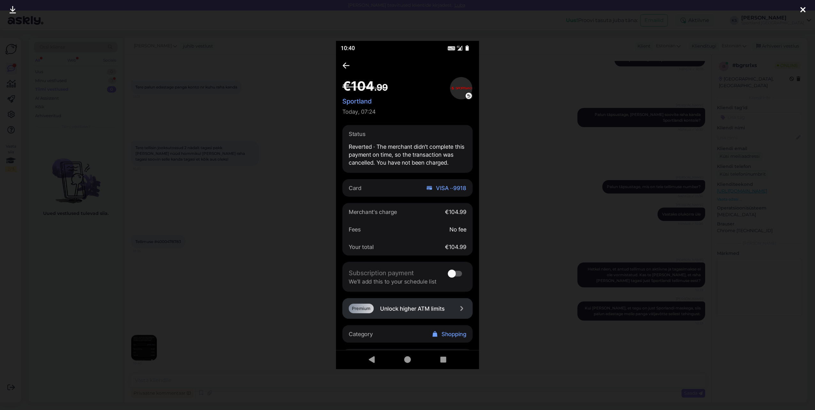
click at [601, 239] on div at bounding box center [407, 205] width 815 height 410
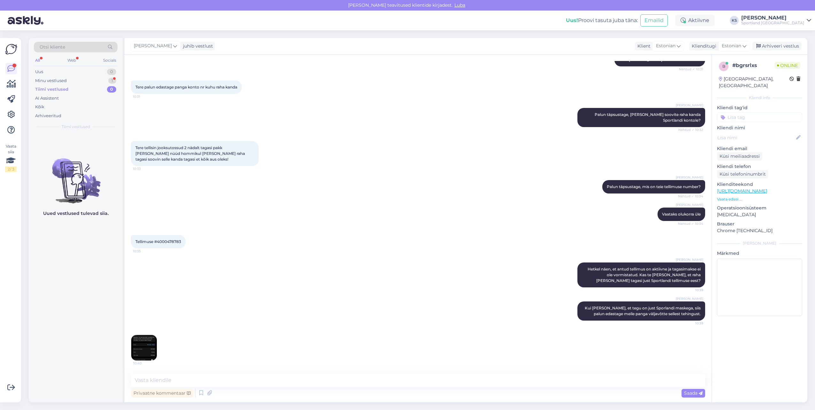
click at [150, 342] on img at bounding box center [144, 348] width 26 height 26
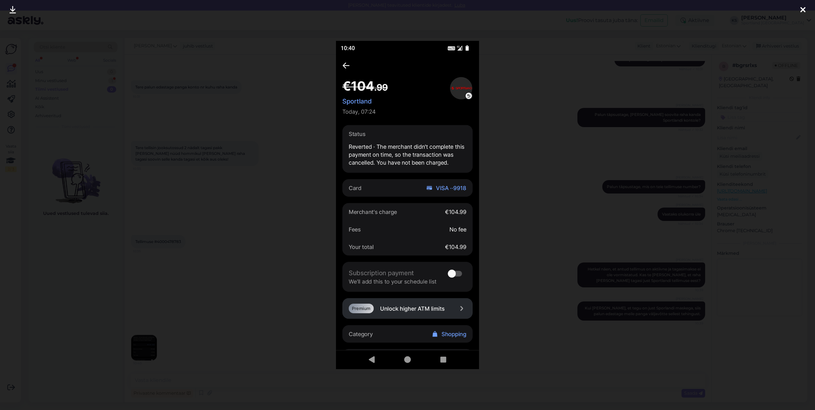
click at [617, 191] on div at bounding box center [407, 205] width 815 height 410
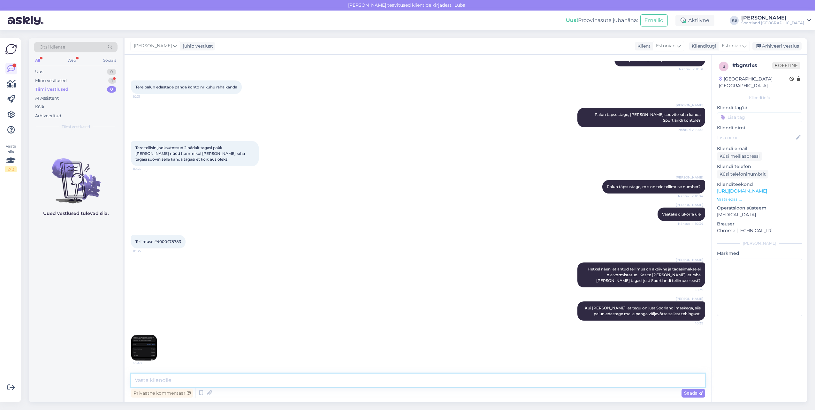
click at [274, 381] on textarea at bounding box center [418, 379] width 574 height 13
click at [175, 243] on span "Tellimuse #4000478783" at bounding box center [158, 241] width 46 height 5
click at [215, 381] on textarea "Hetkel näen, et tellimuse" at bounding box center [418, 379] width 574 height 13
paste textarea "4000478783"
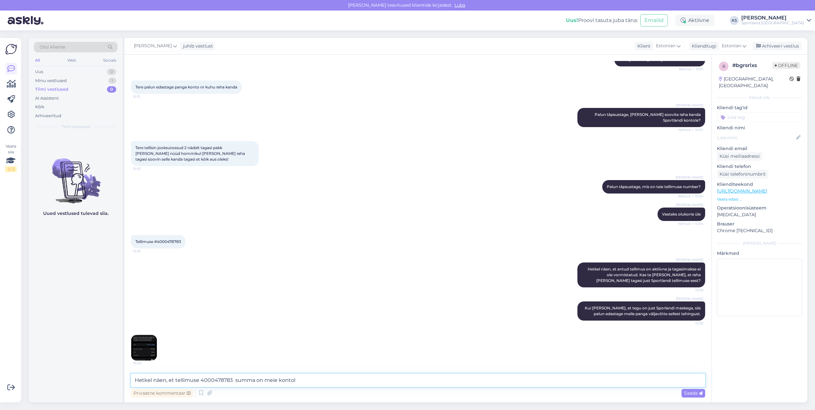
click at [301, 380] on textarea "Hetkel näen, et tellimuse 4000478783 summa on meie kontol" at bounding box center [418, 379] width 574 height 13
click at [294, 381] on textarea "Kas võimalik, et see summa on pigem broneeringust läinud maha, mitte laekunud t…" at bounding box center [418, 379] width 574 height 13
click at [269, 380] on textarea "Kas võimalik, et see summa on pigem broneeringust läinud , mitte laekunud teie …" at bounding box center [418, 379] width 574 height 13
paste textarea "maha"
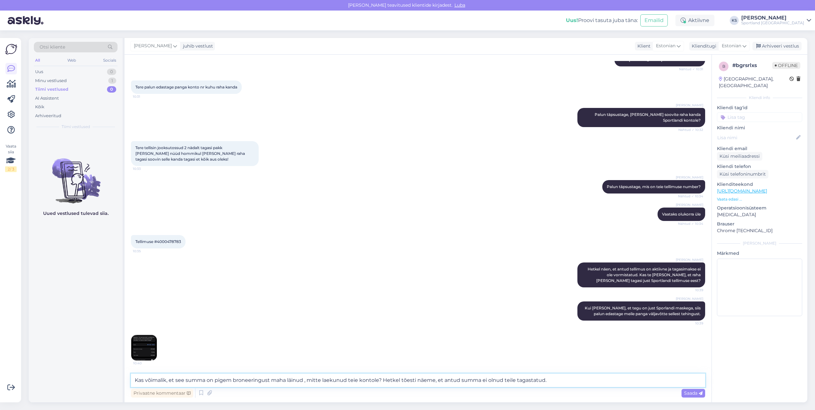
click at [586, 381] on textarea "Kas võimalik, et see summa on pigem broneeringust maha läinud , mitte laekunud …" at bounding box center [418, 379] width 574 height 13
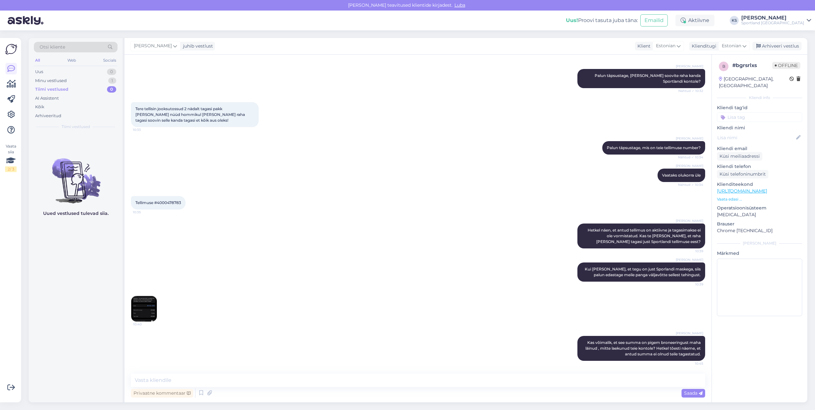
click at [753, 112] on input at bounding box center [759, 117] width 85 height 10
click at [763, 132] on span "Tellimuse probleemid" at bounding box center [759, 134] width 41 height 4
click at [137, 309] on img at bounding box center [144, 309] width 26 height 26
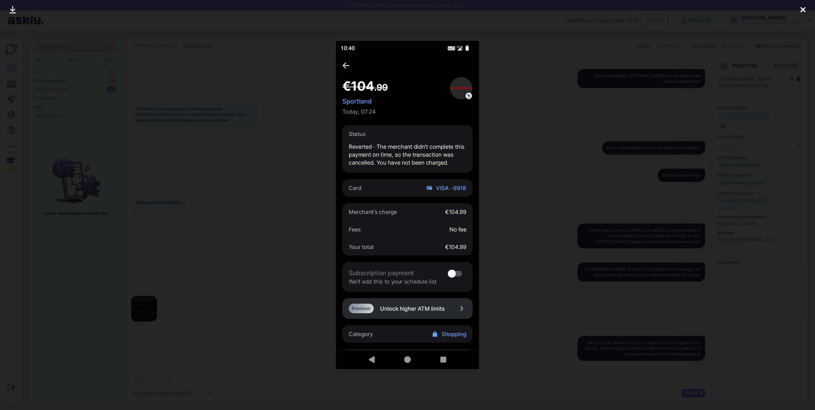
click at [675, 149] on div at bounding box center [407, 205] width 815 height 410
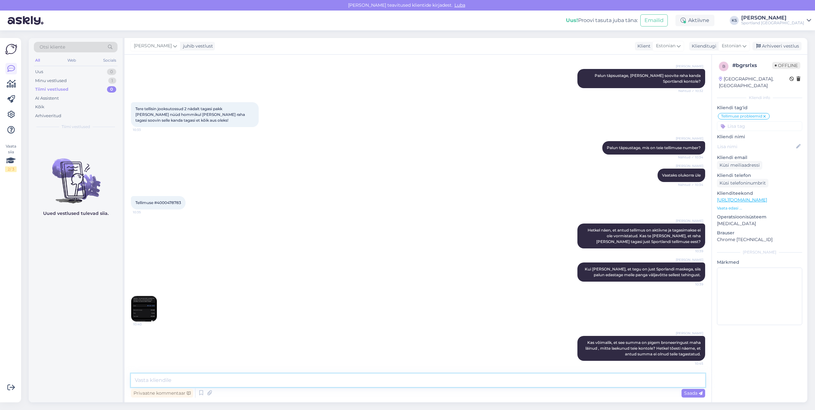
click at [554, 381] on textarea at bounding box center [418, 379] width 574 height 13
click at [199, 380] on textarea "Kas võite pangaga ühendust [PERSON_NAME] üle kontrollida selle tehingu?" at bounding box center [418, 379] width 574 height 13
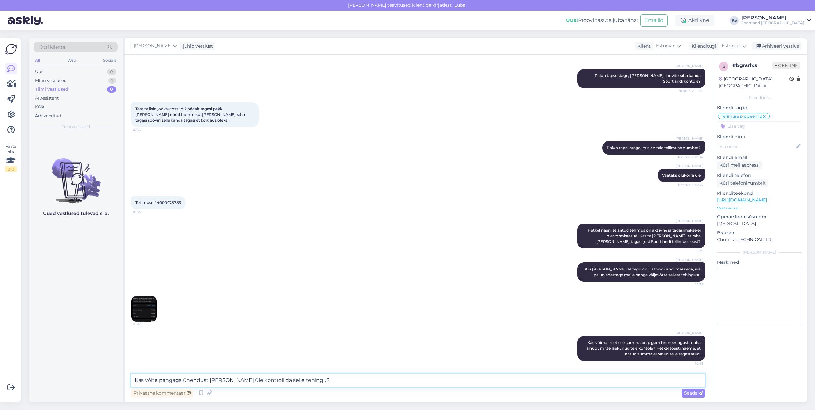
click at [199, 380] on textarea "Kas võite pangaga ühendust [PERSON_NAME] üle kontrollida selle tehingu?" at bounding box center [418, 379] width 574 height 13
click at [139, 379] on textarea "Kas võite pangaga ühendust [PERSON_NAME] üle kontrollida selle tehingu?" at bounding box center [418, 379] width 574 height 13
drag, startPoint x: 158, startPoint y: 380, endPoint x: 782, endPoint y: 356, distance: 624.5
click at [91, 382] on div "Otsi kliente All Web Socials Uus 0 Minu vestlused 1 Tiimi vestlused 0 AI Assist…" at bounding box center [418, 220] width 778 height 364
click at [48, 75] on div "Uus 1" at bounding box center [76, 71] width 84 height 9
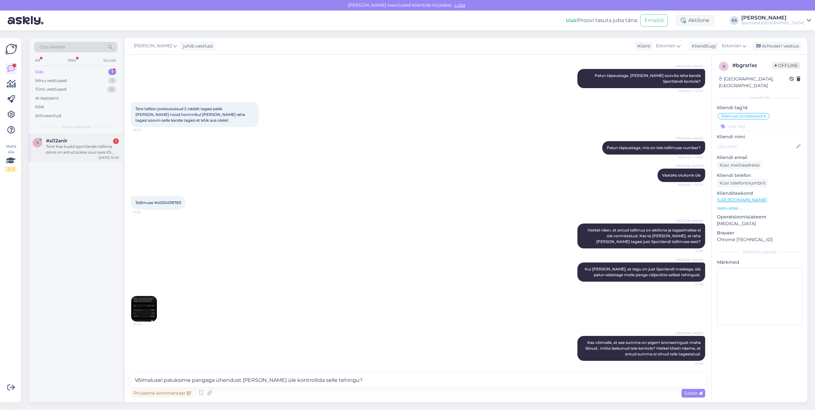
click at [56, 158] on div "s #si12anlr 1 Tere! Kas kuskil sportlandis tallinna piires on antud pükse suuru…" at bounding box center [76, 147] width 94 height 29
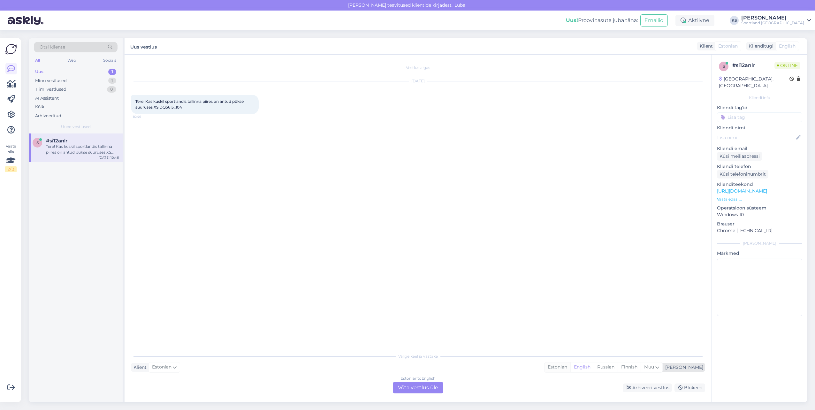
drag, startPoint x: 592, startPoint y: 371, endPoint x: 542, endPoint y: 371, distance: 49.5
click at [570, 371] on div "Estonian" at bounding box center [557, 367] width 26 height 10
click at [440, 387] on div "Estonian to Estonian Võta vestlus üle" at bounding box center [418, 387] width 50 height 11
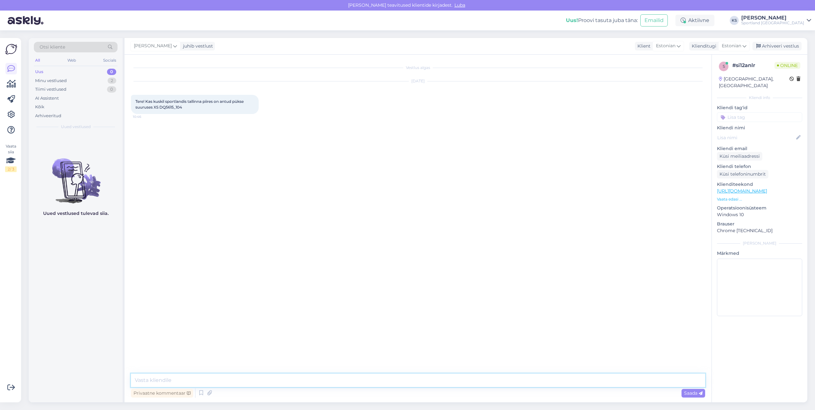
drag, startPoint x: 437, startPoint y: 382, endPoint x: 472, endPoint y: 386, distance: 35.3
click at [442, 383] on textarea at bounding box center [418, 379] width 574 height 13
drag, startPoint x: 186, startPoint y: 110, endPoint x: 162, endPoint y: 110, distance: 24.6
click at [162, 110] on div "Tere! Kas kuskil sportlandis tallinna piires on antud pükse suuruses XS DQ5615_…" at bounding box center [195, 104] width 128 height 19
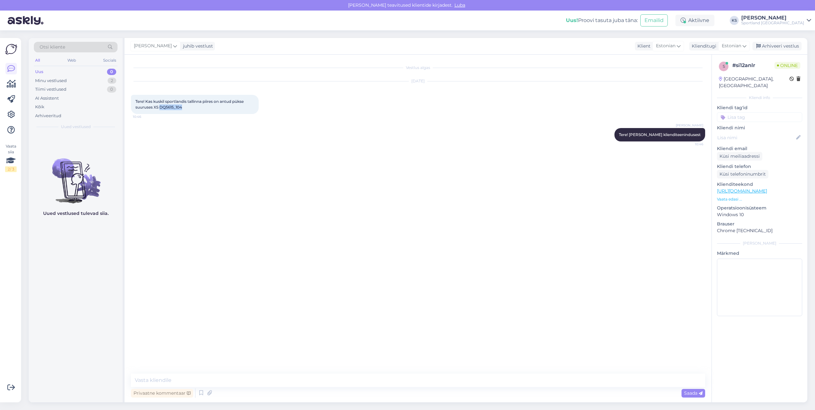
drag, startPoint x: 161, startPoint y: 108, endPoint x: 182, endPoint y: 108, distance: 20.4
click at [182, 108] on span "Tere! Kas kuskil sportlandis tallinna piires on antud pükse suuruses XS DQ5615_…" at bounding box center [189, 104] width 109 height 11
click at [199, 374] on textarea at bounding box center [418, 379] width 574 height 13
click at [105, 80] on div "Minu vestlused 2" at bounding box center [76, 80] width 84 height 9
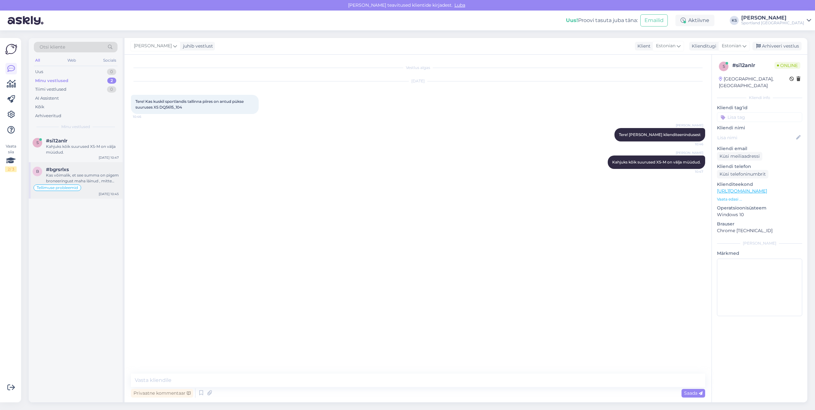
click at [105, 178] on div "Kas võimalik, et see summa on pigem broneeringust maha läinud , mitte laekunud …" at bounding box center [82, 177] width 73 height 11
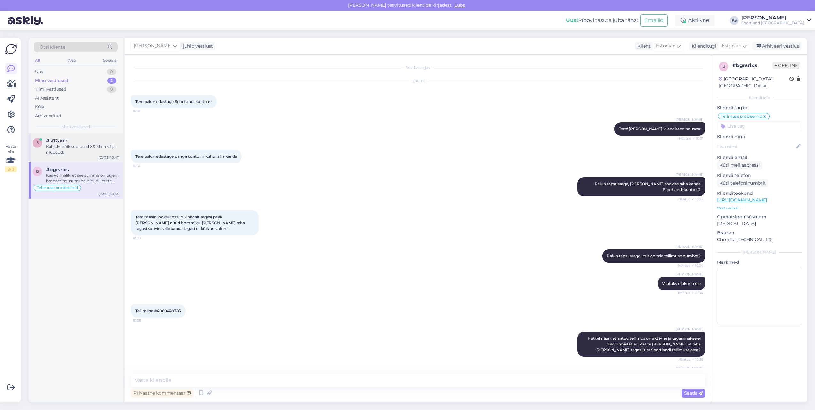
scroll to position [108, 0]
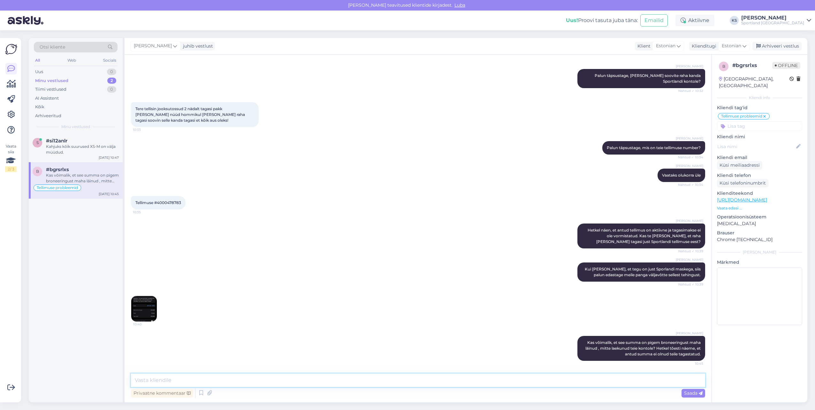
click at [200, 379] on textarea at bounding box center [418, 379] width 574 height 13
click at [92, 158] on div "s #si12anlr 1 Aga täiesti valgeid? Kas ehk [PERSON_NAME] kas neid võib tuleviku…" at bounding box center [76, 147] width 94 height 29
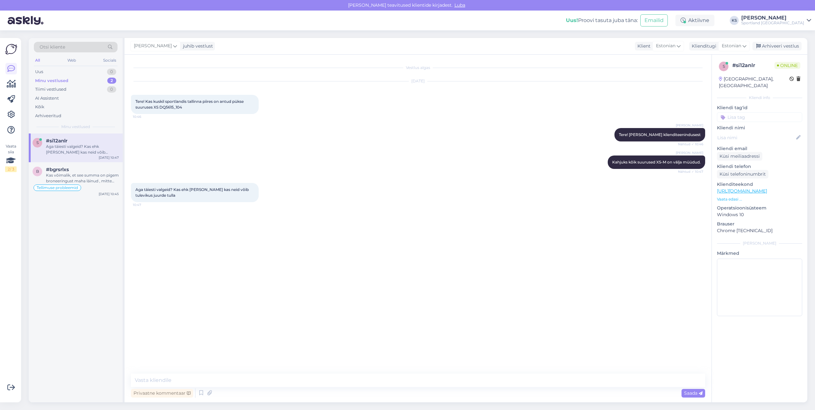
scroll to position [0, 0]
click at [197, 383] on textarea at bounding box center [418, 379] width 574 height 13
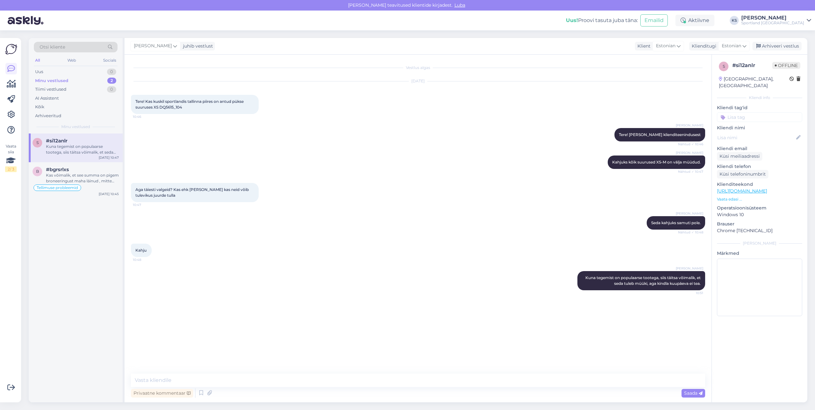
drag, startPoint x: 401, startPoint y: 387, endPoint x: 404, endPoint y: 382, distance: 5.5
click at [401, 387] on div "Privaatne kommentaar Saada" at bounding box center [418, 393] width 574 height 12
click at [405, 381] on textarea at bounding box center [418, 379] width 574 height 13
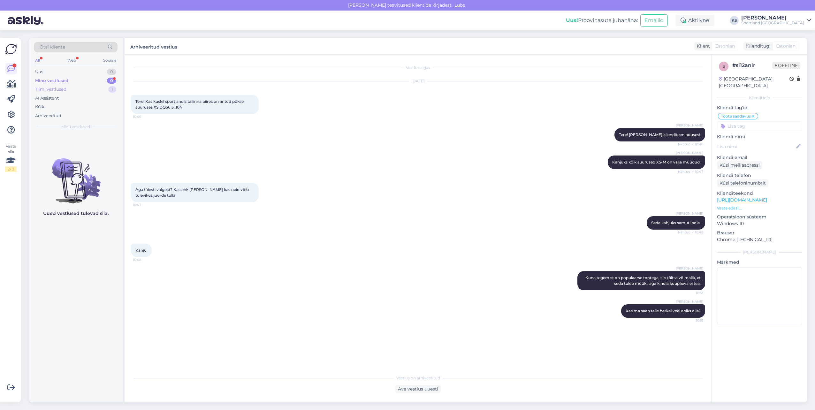
click at [101, 90] on div "Tiimi vestlused 1" at bounding box center [76, 89] width 84 height 9
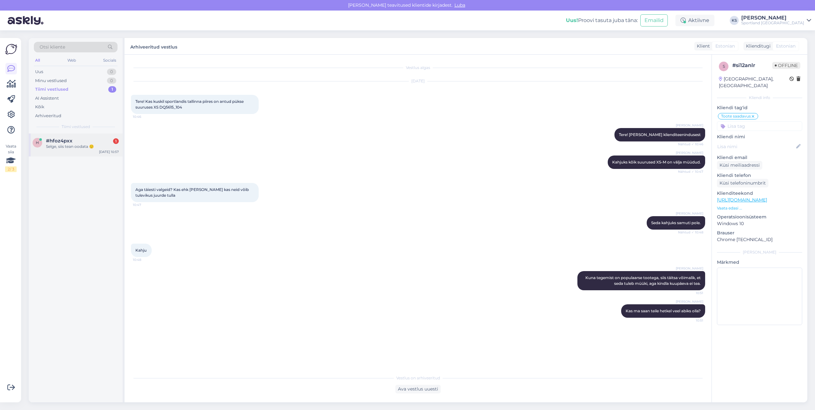
click at [101, 143] on div "#hfoz4pxx 1" at bounding box center [82, 141] width 73 height 6
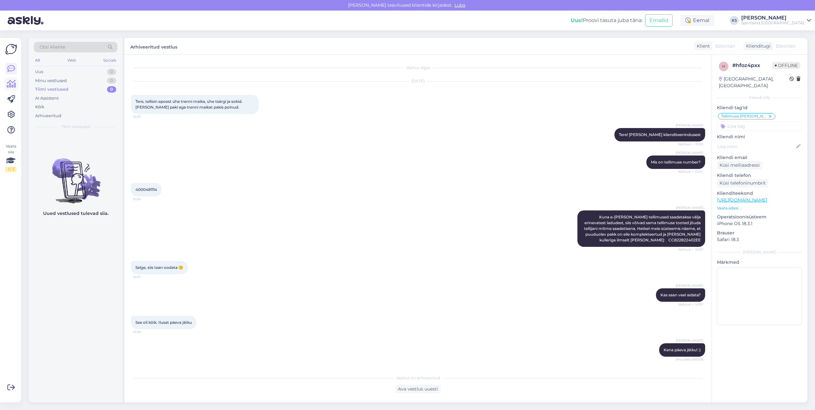
click at [11, 86] on icon at bounding box center [11, 84] width 9 height 8
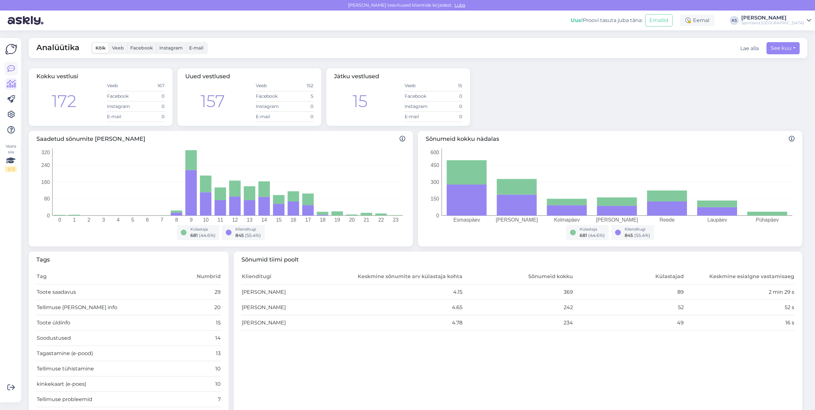
click at [11, 67] on icon at bounding box center [11, 69] width 8 height 8
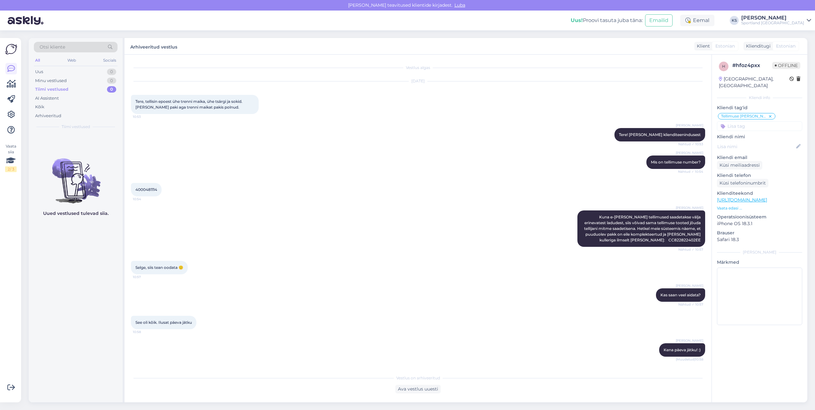
click at [780, 17] on div "[PERSON_NAME]" at bounding box center [772, 17] width 63 height 5
click at [794, 46] on button "Ava" at bounding box center [799, 49] width 14 height 10
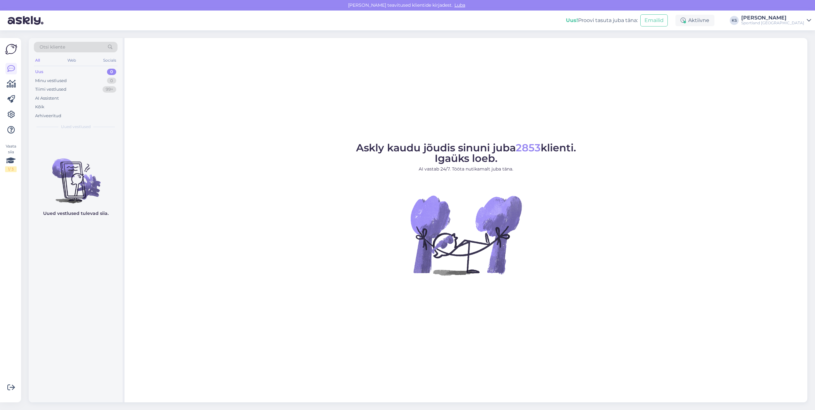
click at [778, 19] on div "[PERSON_NAME]" at bounding box center [772, 17] width 63 height 5
click at [796, 35] on button "Ava" at bounding box center [799, 36] width 14 height 10
